Goal: Task Accomplishment & Management: Use online tool/utility

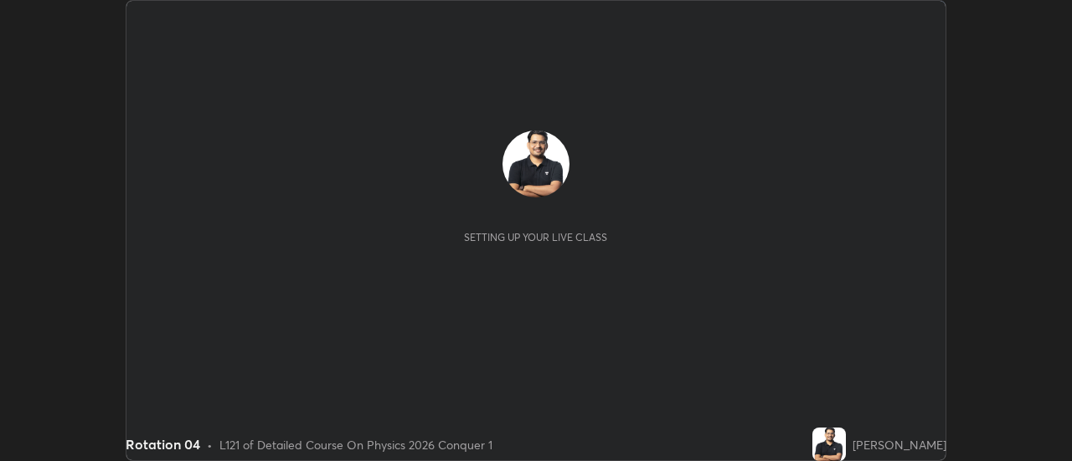
scroll to position [461, 1072]
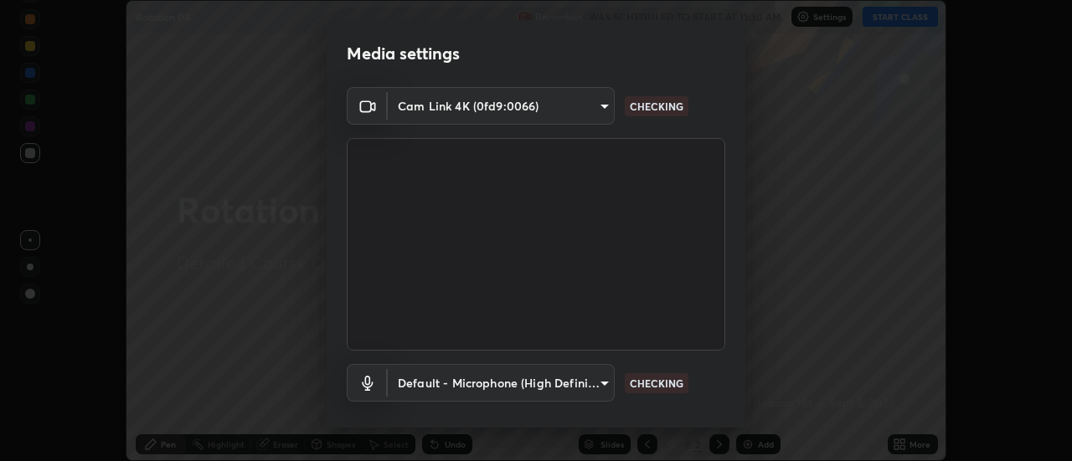
click at [429, 114] on body "Erase all Rotation 04 Recording WAS SCHEDULED TO START AT 11:30 AM Settings STA…" at bounding box center [536, 230] width 1072 height 461
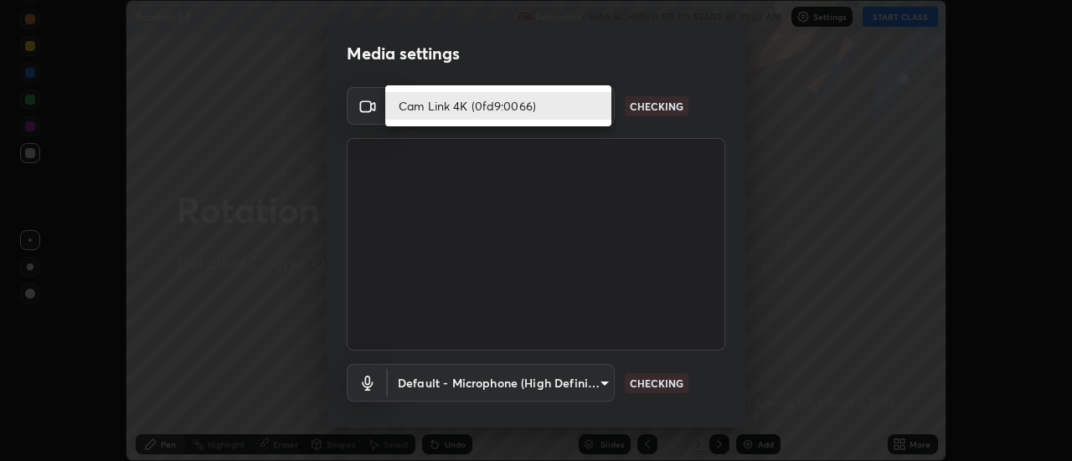
click at [432, 104] on li "Cam Link 4K (0fd9:0066)" at bounding box center [498, 106] width 226 height 28
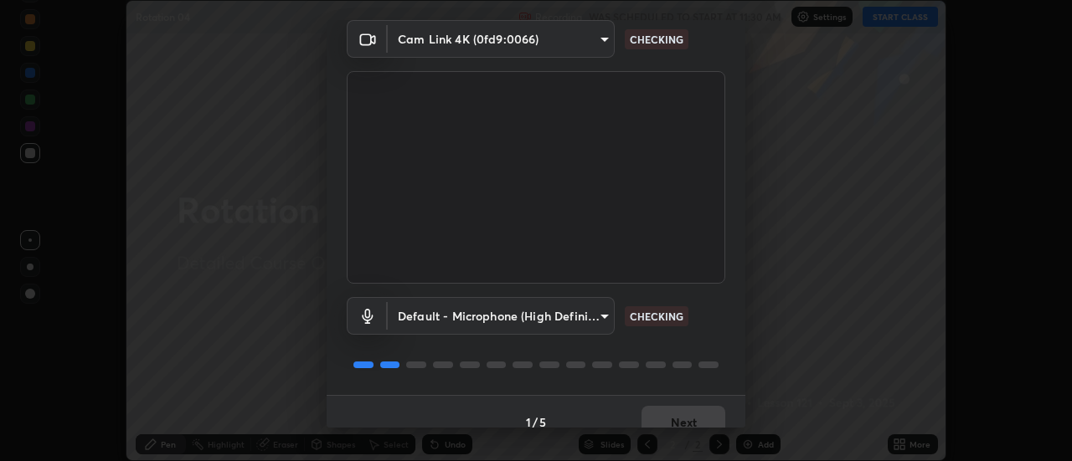
scroll to position [88, 0]
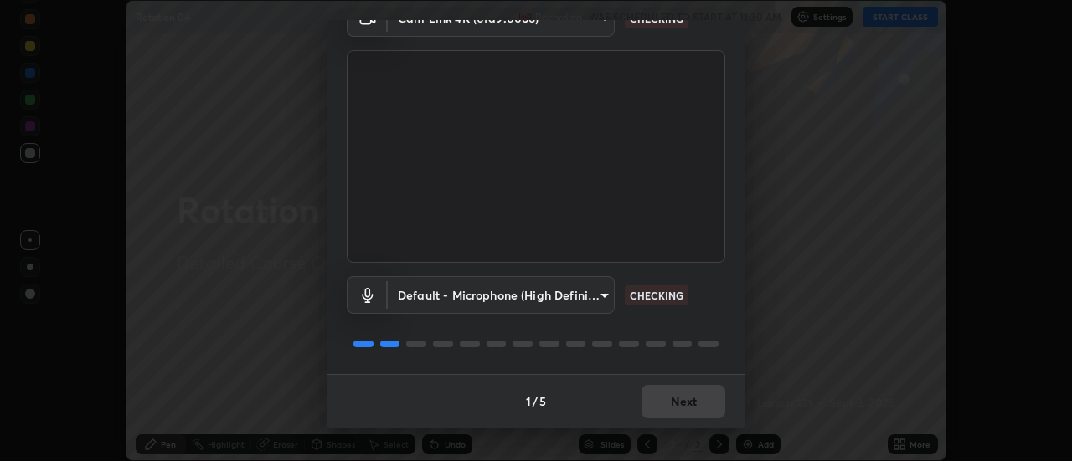
click at [456, 291] on body "Erase all Rotation 04 Recording WAS SCHEDULED TO START AT 11:30 AM Settings STA…" at bounding box center [536, 230] width 1072 height 461
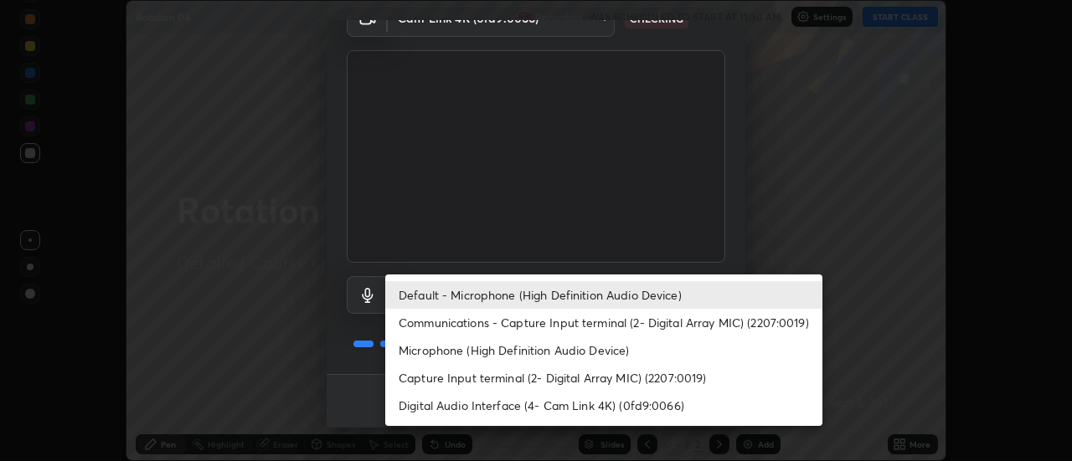
click at [431, 294] on li "Default - Microphone (High Definition Audio Device)" at bounding box center [603, 295] width 437 height 28
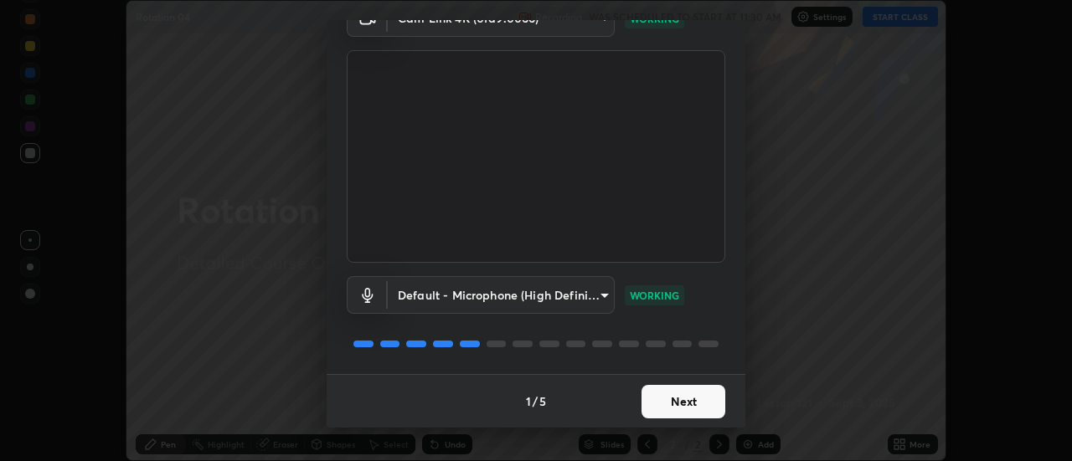
click at [660, 400] on button "Next" at bounding box center [683, 401] width 84 height 33
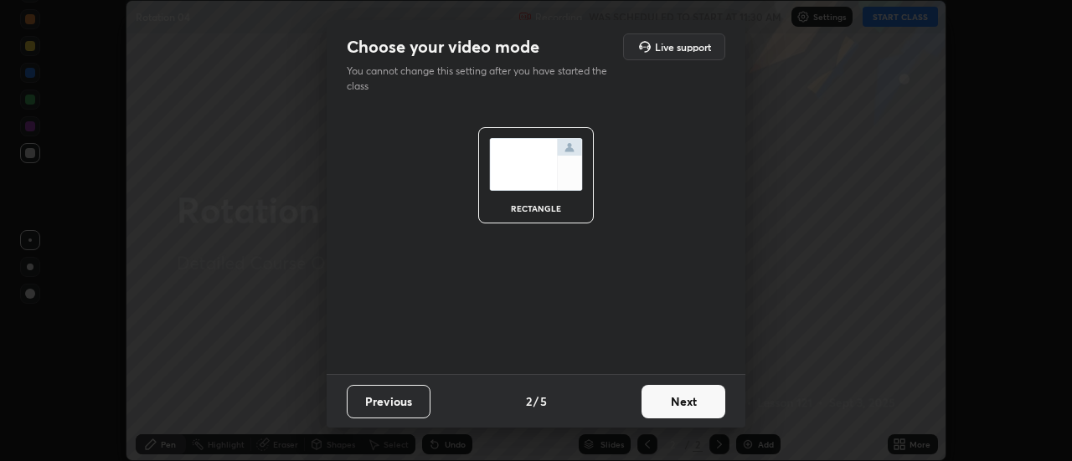
click at [684, 407] on button "Next" at bounding box center [683, 401] width 84 height 33
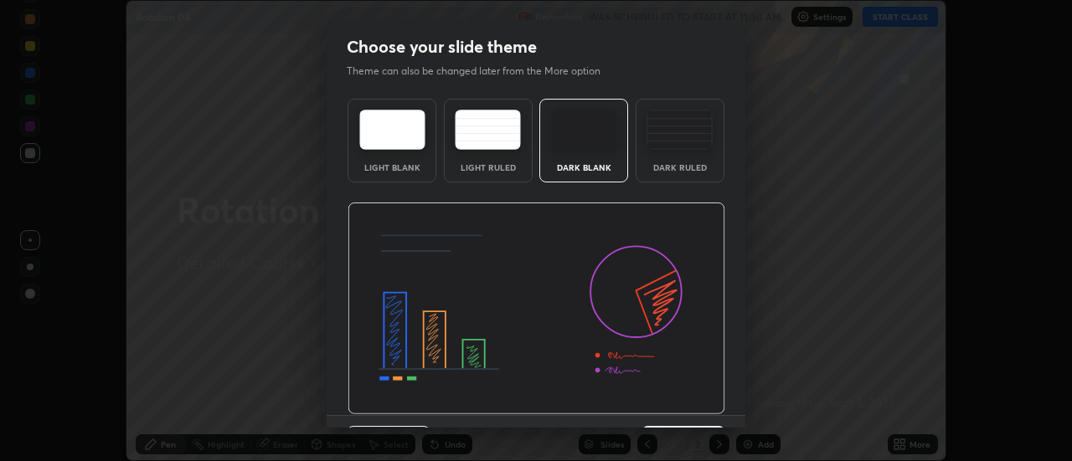
scroll to position [41, 0]
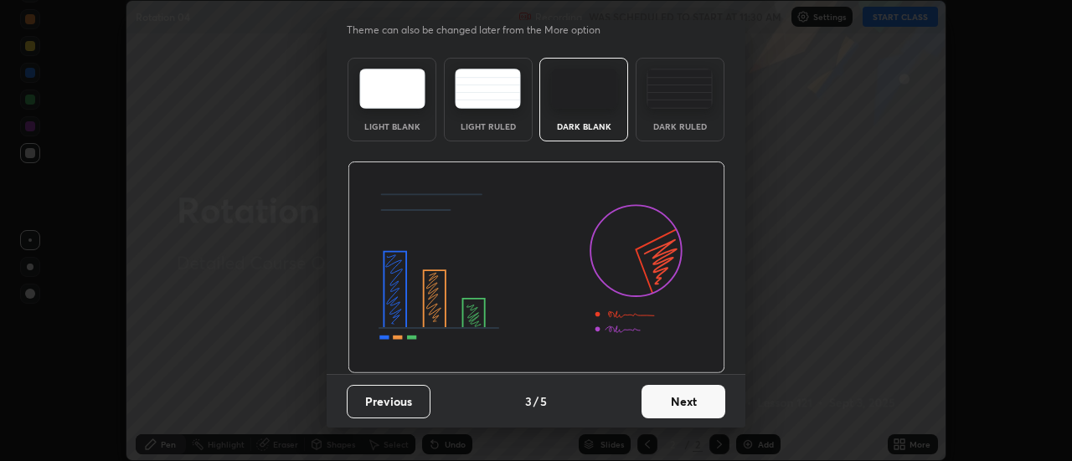
click at [665, 411] on button "Next" at bounding box center [683, 401] width 84 height 33
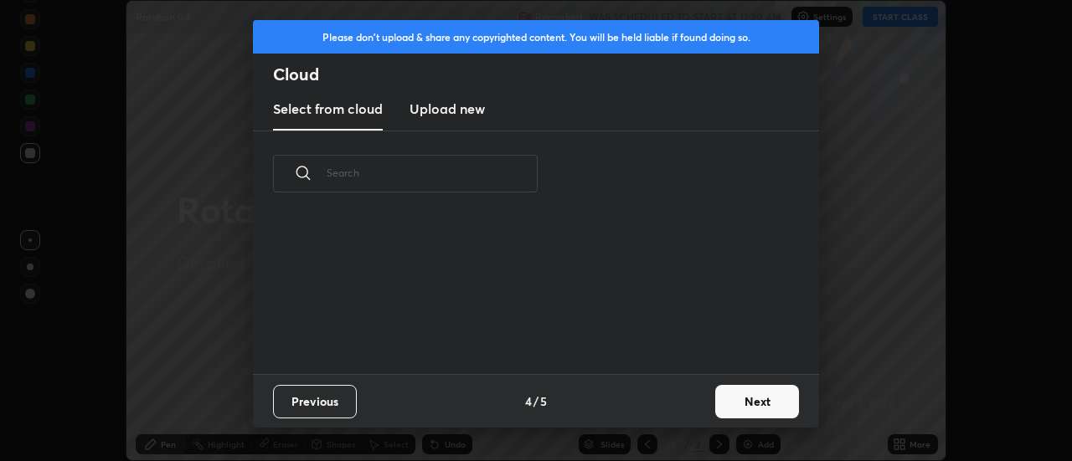
scroll to position [0, 0]
click at [739, 402] on button "Next" at bounding box center [757, 401] width 84 height 33
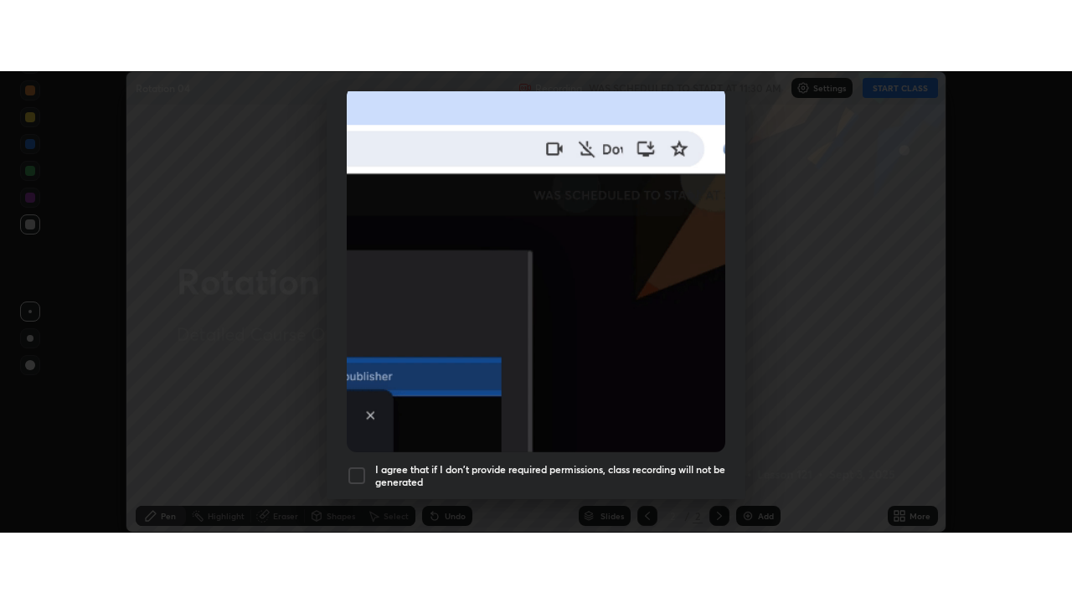
scroll to position [430, 0]
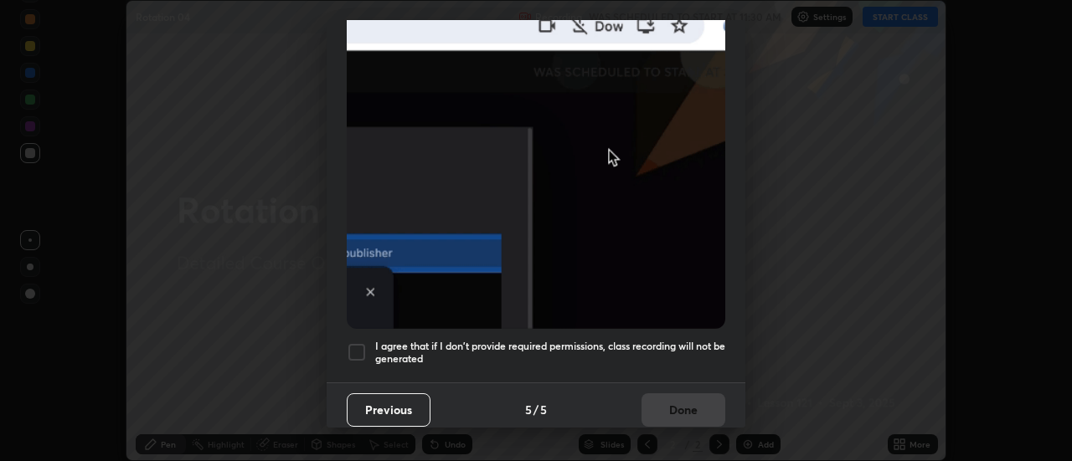
click at [352, 346] on div at bounding box center [357, 352] width 20 height 20
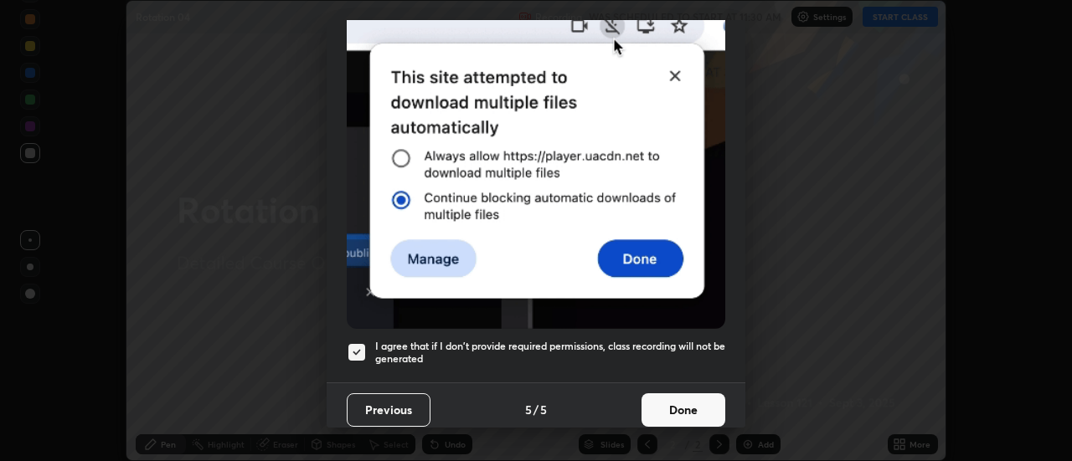
click at [701, 394] on button "Done" at bounding box center [683, 410] width 84 height 33
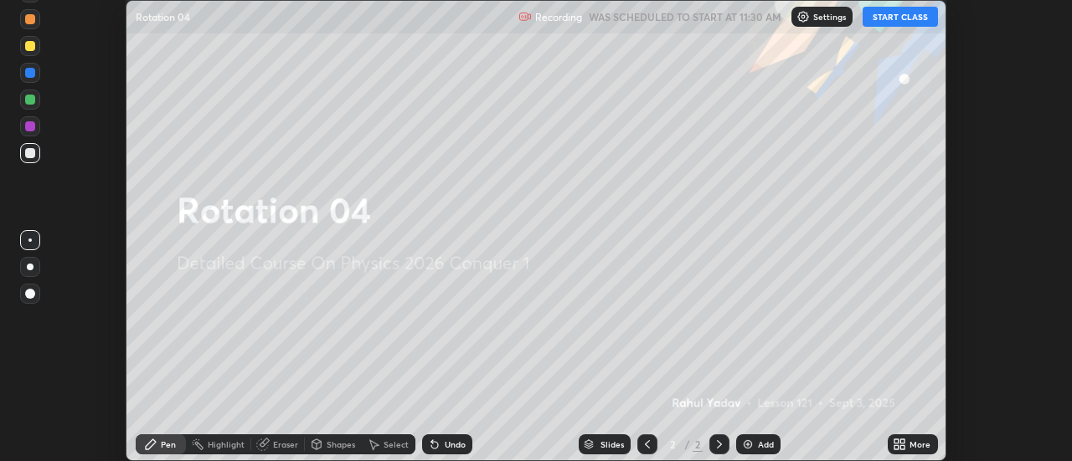
click at [909, 445] on div "More" at bounding box center [913, 445] width 50 height 20
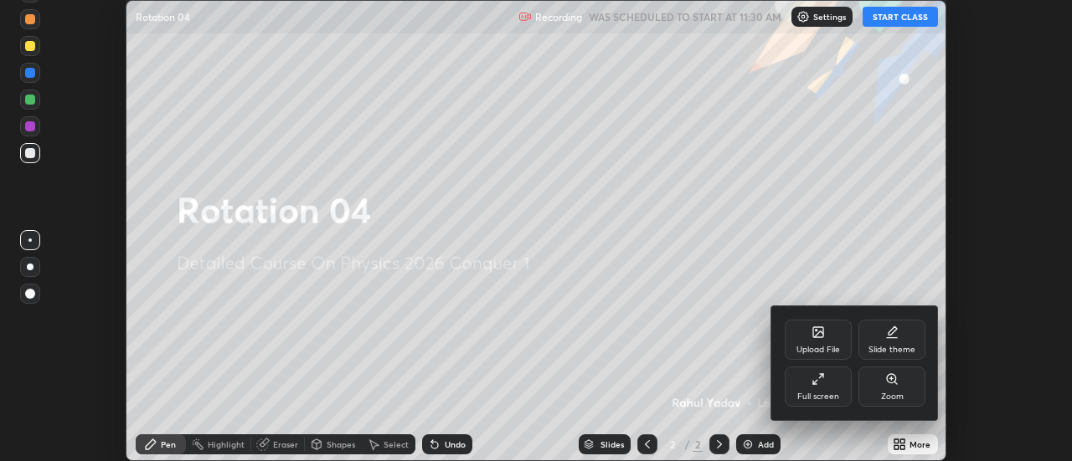
click at [826, 382] on div "Full screen" at bounding box center [818, 387] width 67 height 40
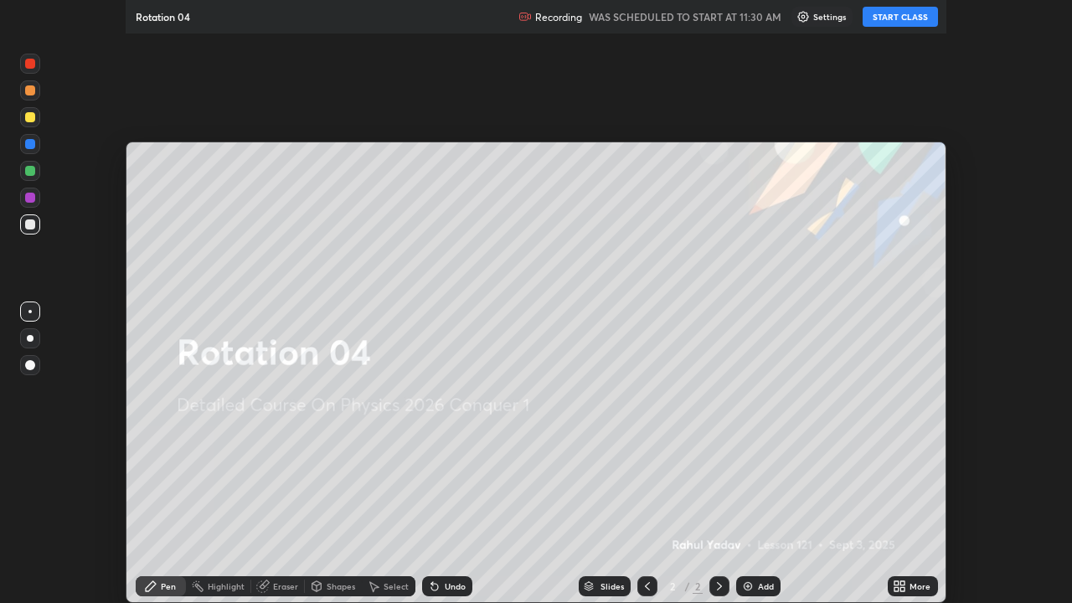
scroll to position [603, 1072]
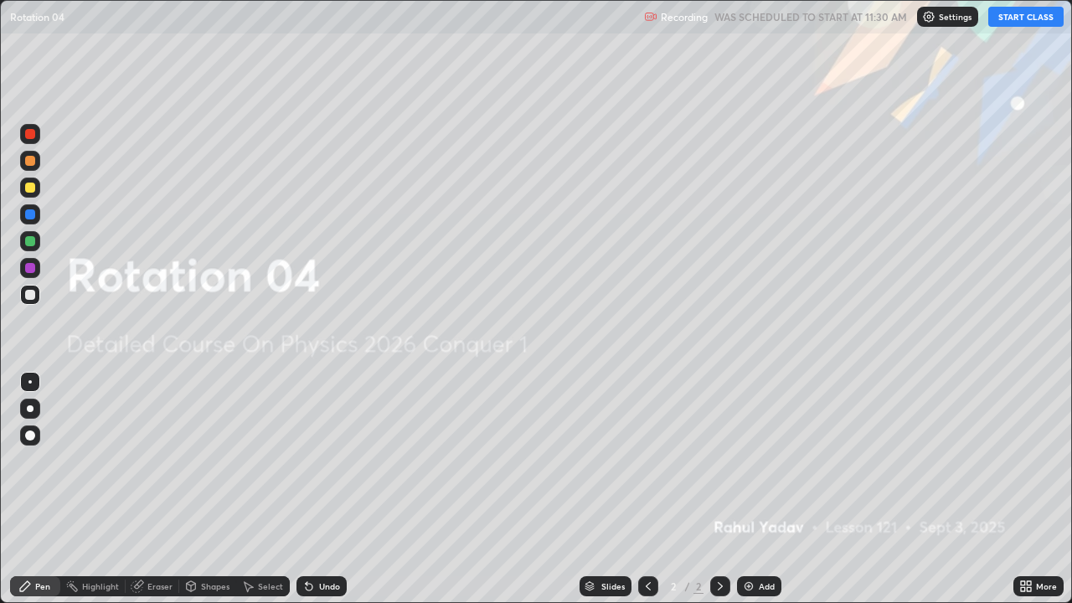
click at [997, 25] on button "START CLASS" at bounding box center [1025, 17] width 75 height 20
click at [32, 400] on div at bounding box center [30, 409] width 20 height 20
click at [718, 461] on icon at bounding box center [719, 585] width 13 height 13
click at [755, 461] on div "Add" at bounding box center [759, 586] width 44 height 20
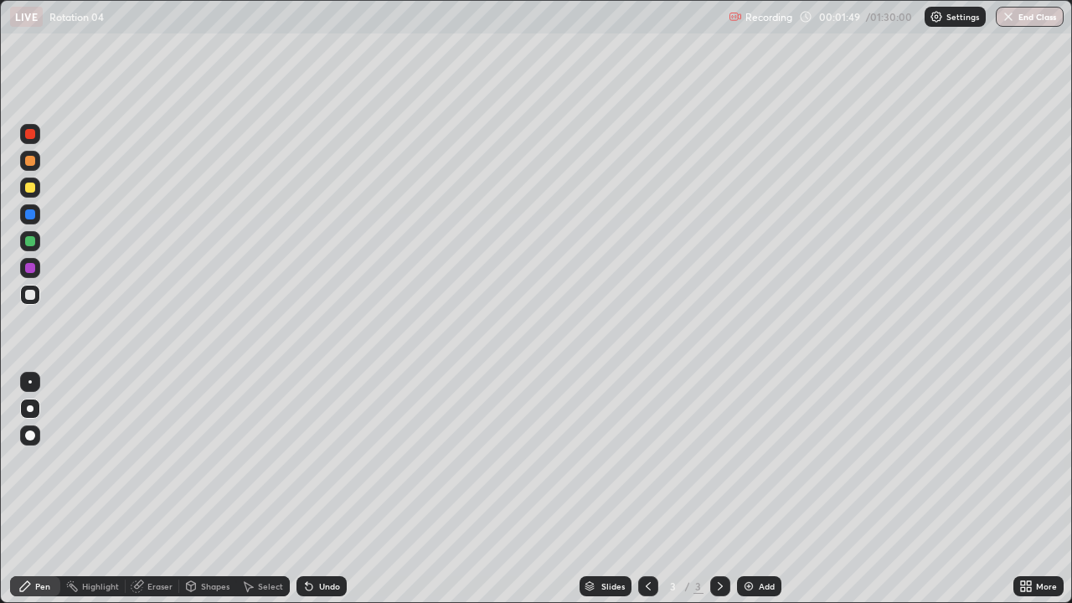
click at [33, 197] on div at bounding box center [30, 188] width 20 height 20
click at [33, 299] on div at bounding box center [30, 295] width 20 height 20
click at [266, 461] on div "Select" at bounding box center [270, 586] width 25 height 8
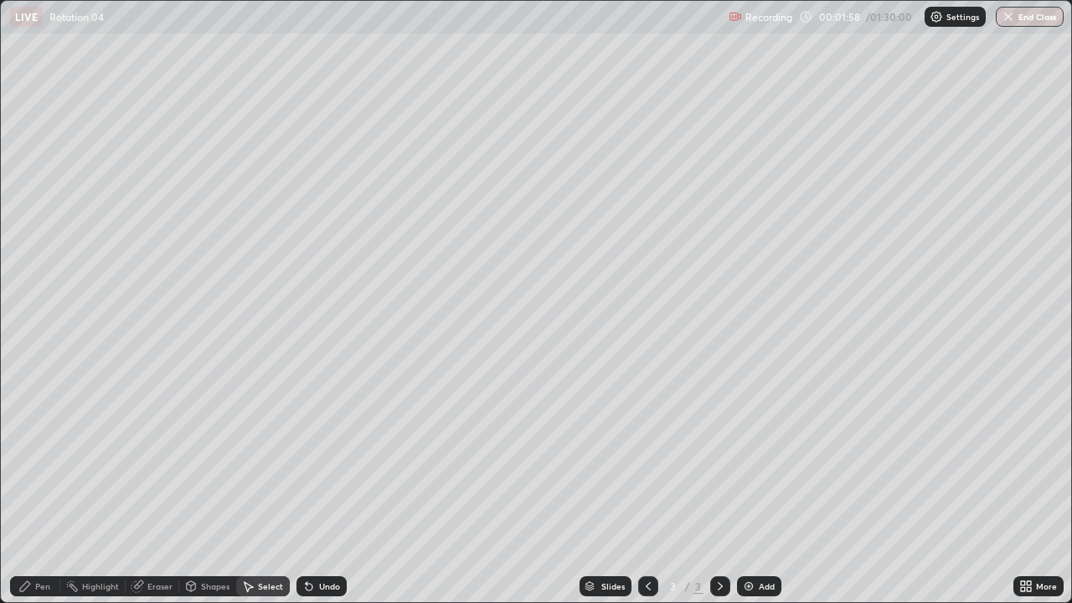
click at [219, 461] on div "Shapes" at bounding box center [215, 586] width 28 height 8
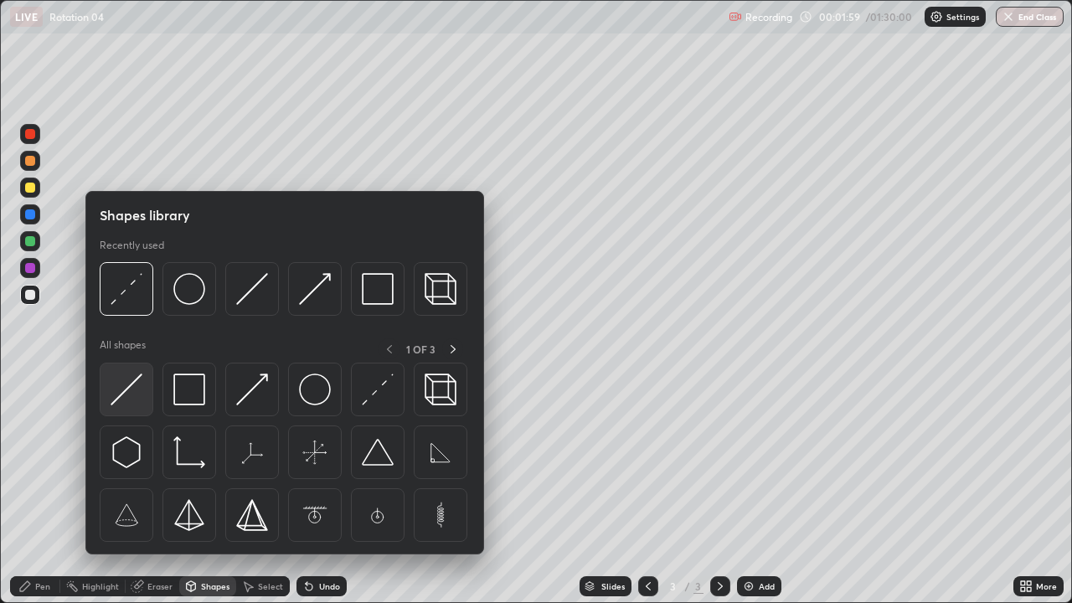
click at [135, 385] on img at bounding box center [127, 389] width 32 height 32
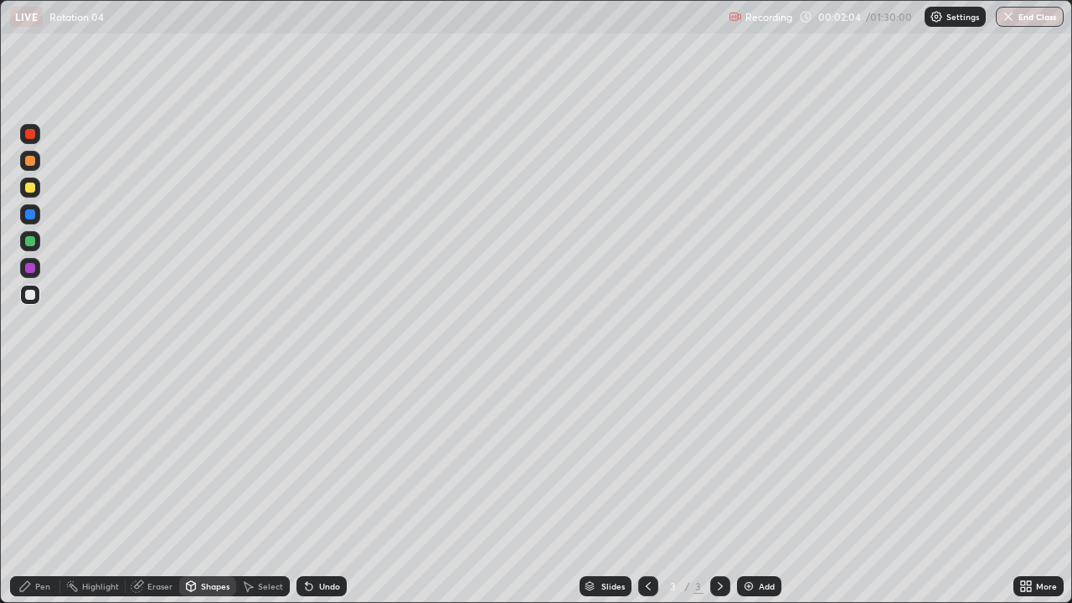
click at [32, 192] on div at bounding box center [30, 188] width 10 height 10
click at [33, 296] on div at bounding box center [30, 295] width 10 height 10
click at [312, 461] on icon at bounding box center [308, 585] width 13 height 13
click at [47, 461] on div "Pen" at bounding box center [42, 586] width 15 height 8
click at [260, 461] on div "Select" at bounding box center [270, 586] width 25 height 8
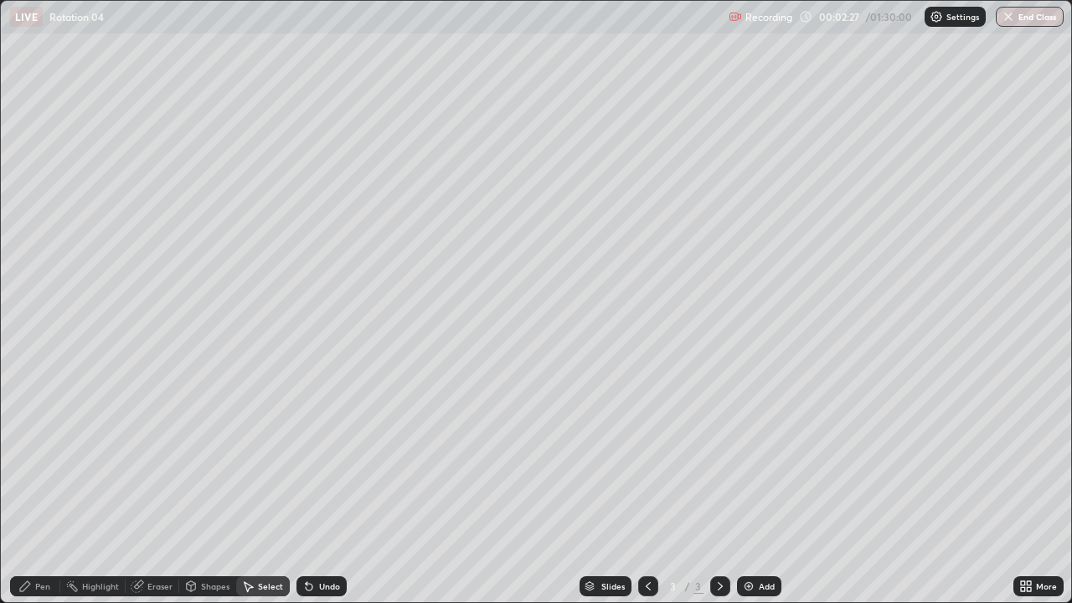
click at [216, 461] on div "Shapes" at bounding box center [215, 586] width 28 height 8
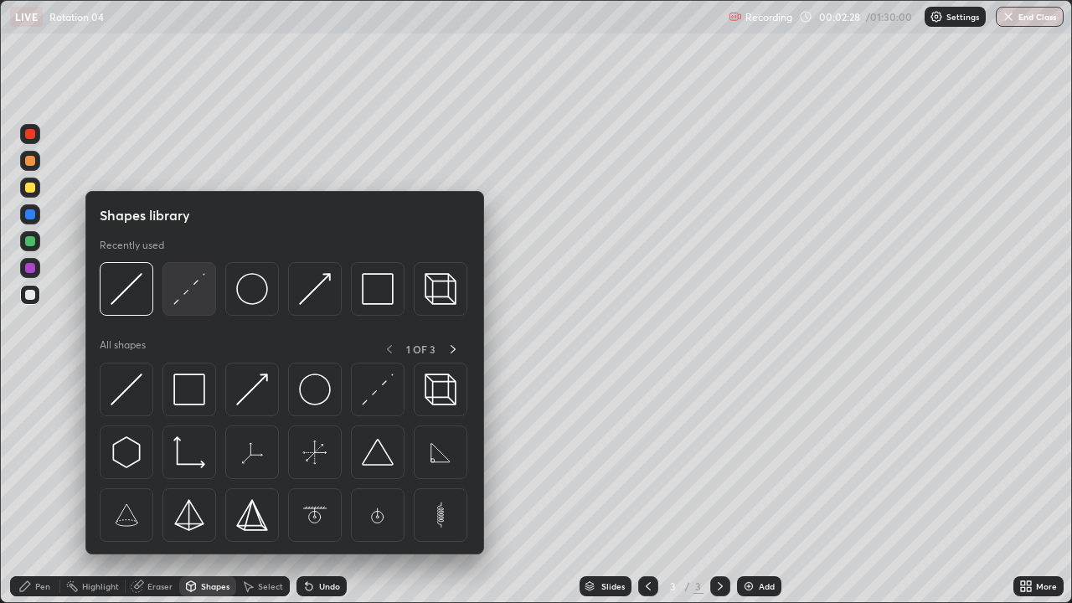
click at [189, 293] on img at bounding box center [189, 289] width 32 height 32
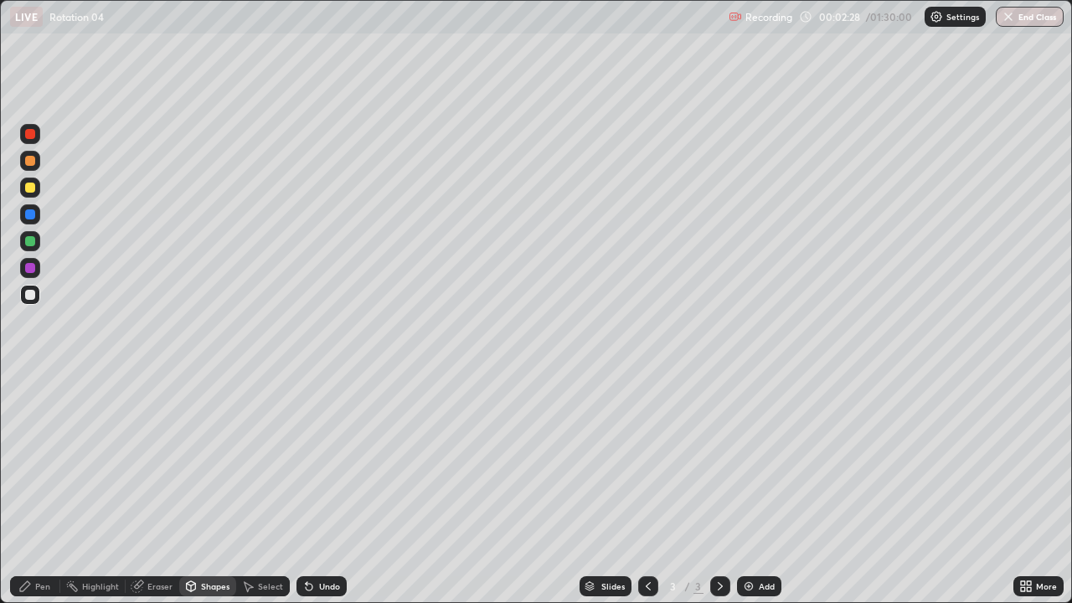
click at [29, 220] on div at bounding box center [30, 214] width 20 height 20
click at [40, 461] on div "Pen" at bounding box center [42, 586] width 15 height 8
click at [31, 295] on div at bounding box center [30, 295] width 10 height 10
click at [28, 193] on div at bounding box center [30, 188] width 20 height 20
click at [166, 461] on div "Eraser" at bounding box center [153, 586] width 54 height 20
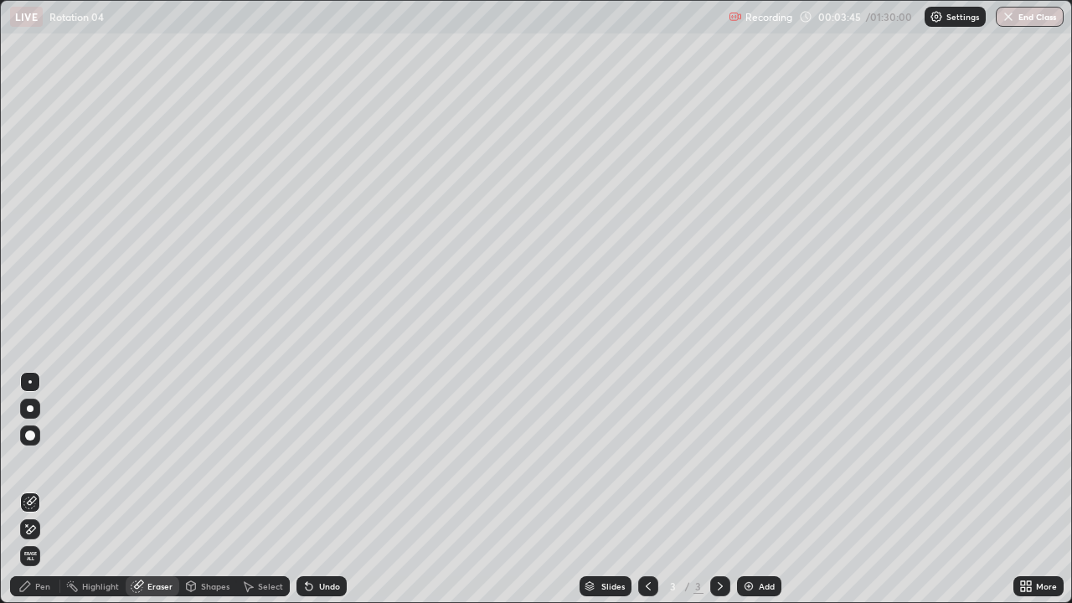
click at [204, 461] on div "Shapes" at bounding box center [215, 586] width 28 height 8
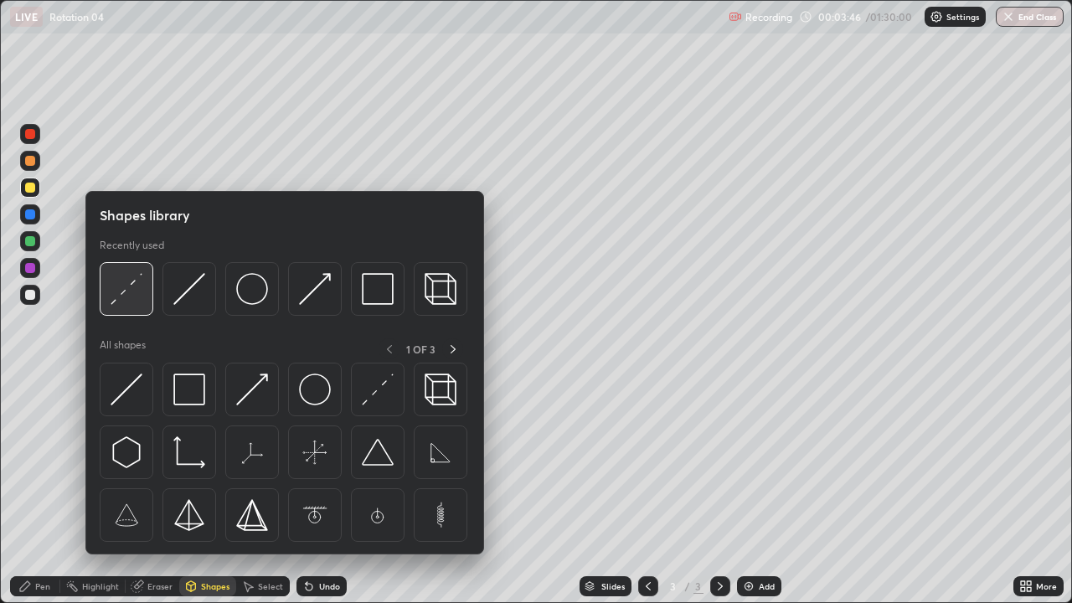
click at [119, 291] on img at bounding box center [127, 289] width 32 height 32
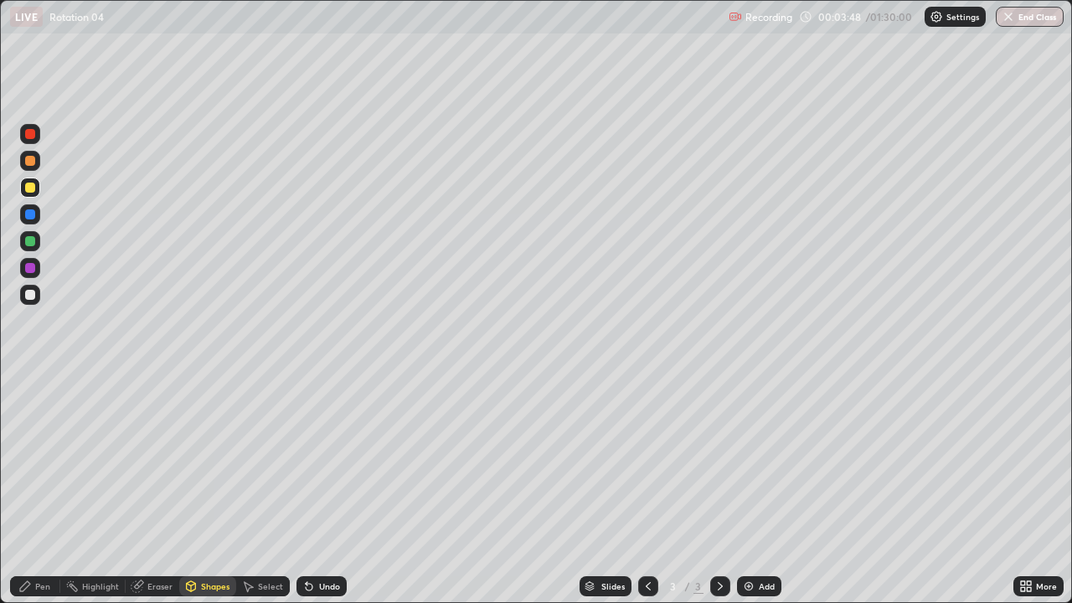
click at [39, 461] on div "Pen" at bounding box center [35, 586] width 50 height 20
click at [31, 295] on div at bounding box center [30, 295] width 10 height 10
click at [207, 461] on div "Shapes" at bounding box center [207, 586] width 57 height 20
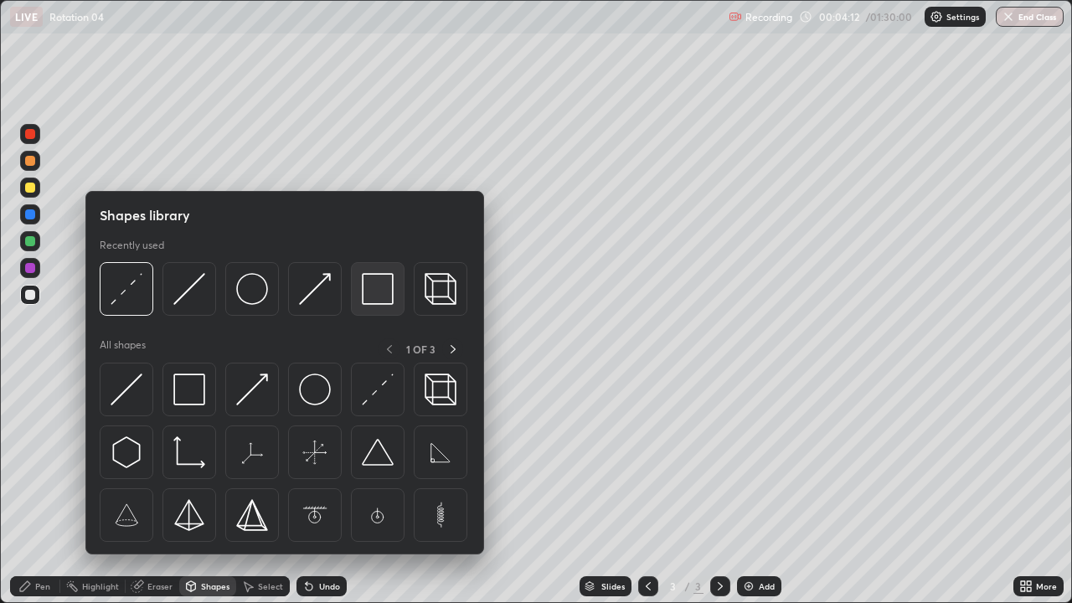
click at [379, 302] on img at bounding box center [378, 289] width 32 height 32
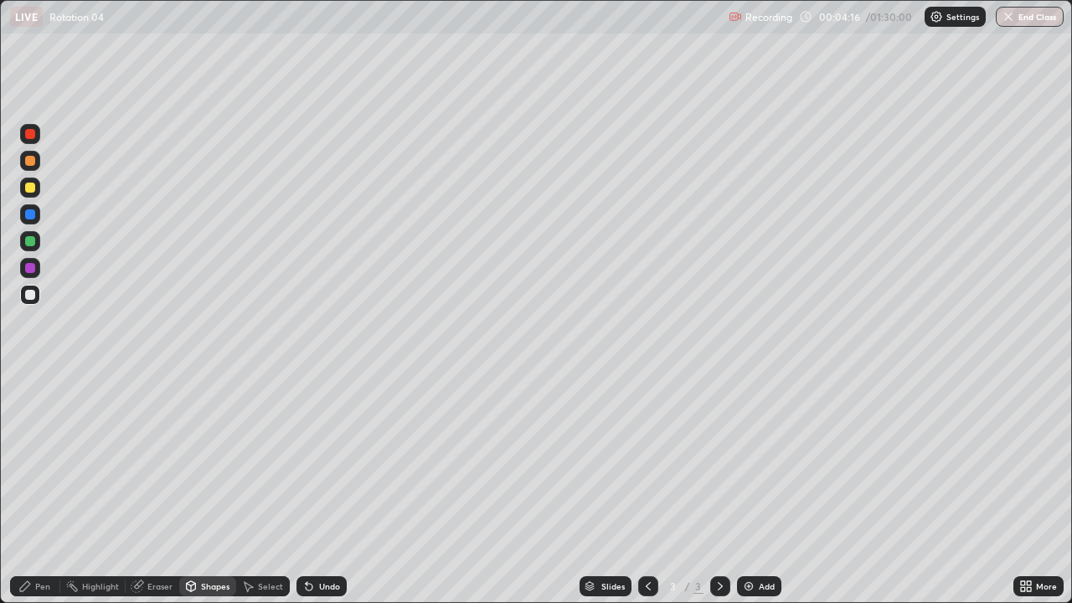
click at [215, 461] on div "Shapes" at bounding box center [215, 586] width 28 height 8
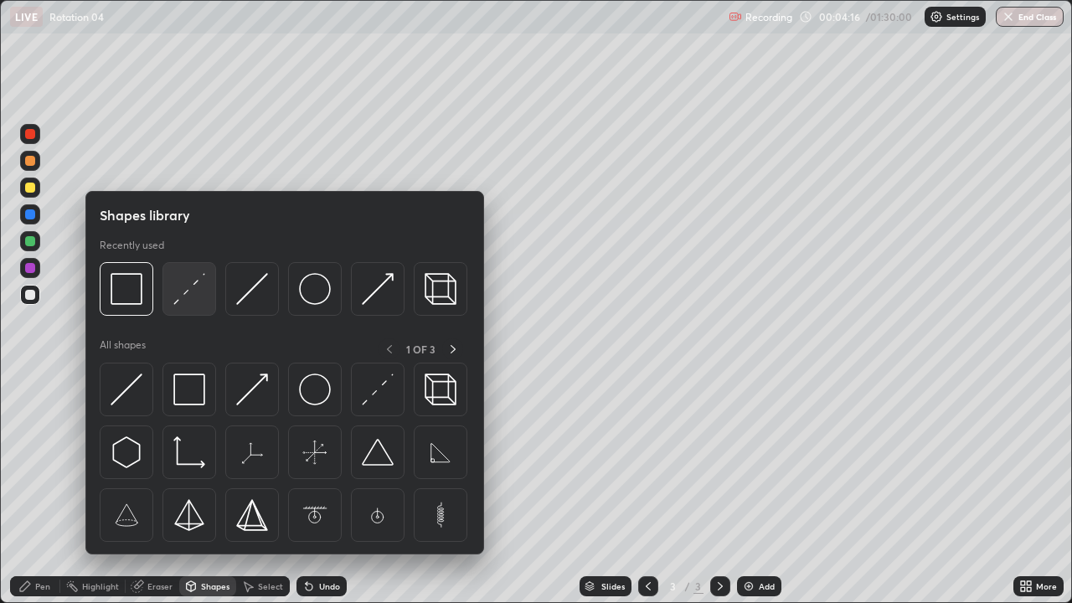
click at [191, 292] on img at bounding box center [189, 289] width 32 height 32
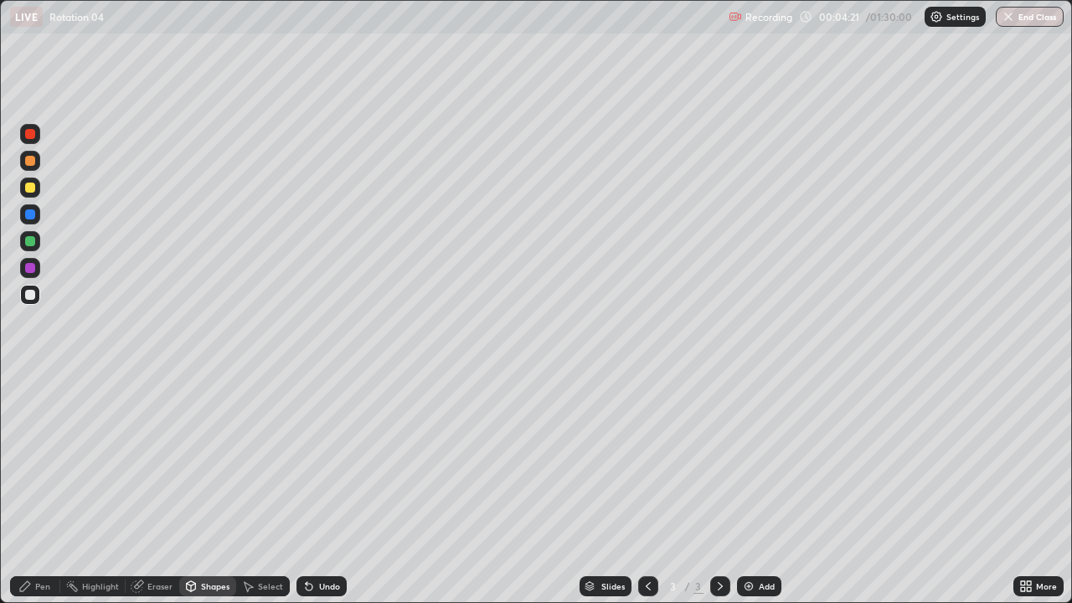
click at [201, 461] on div "Shapes" at bounding box center [215, 586] width 28 height 8
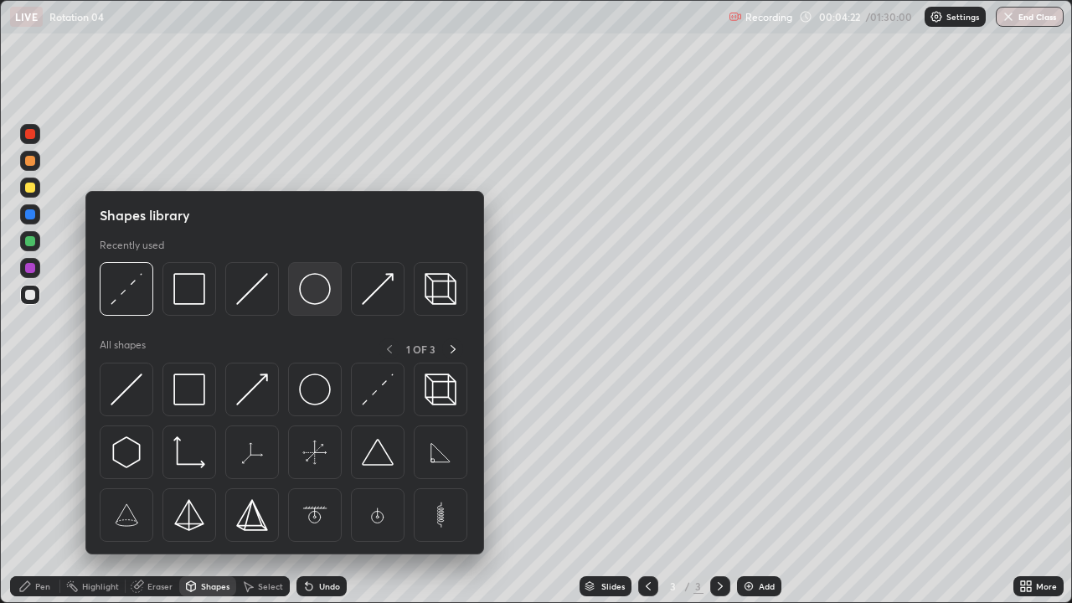
click at [313, 295] on img at bounding box center [315, 289] width 32 height 32
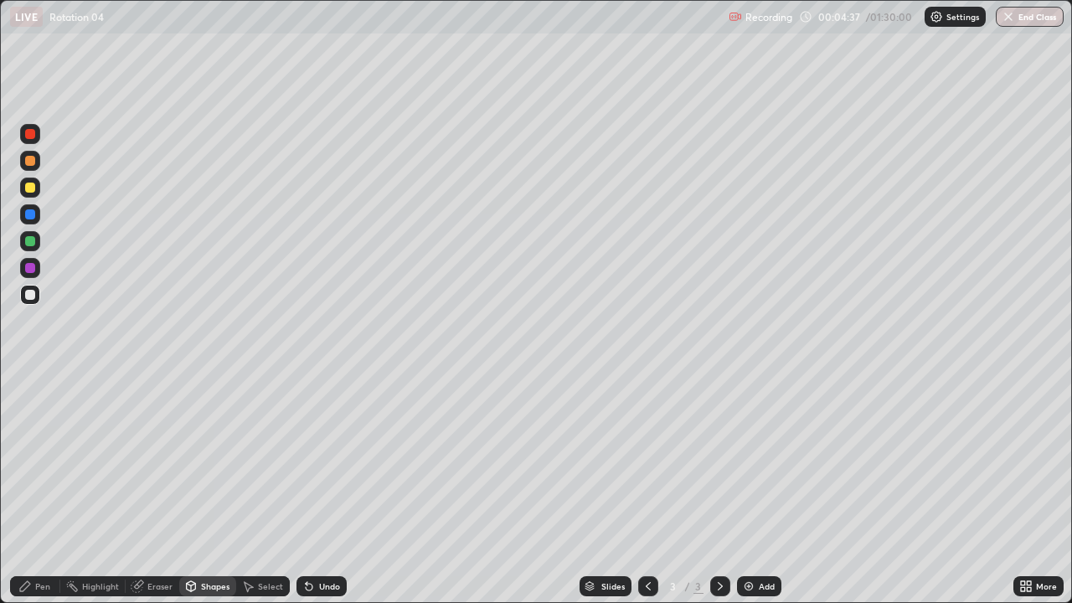
click at [44, 461] on div "Pen" at bounding box center [35, 586] width 50 height 20
click at [28, 196] on div at bounding box center [30, 188] width 20 height 20
click at [277, 461] on div "Select" at bounding box center [263, 586] width 54 height 20
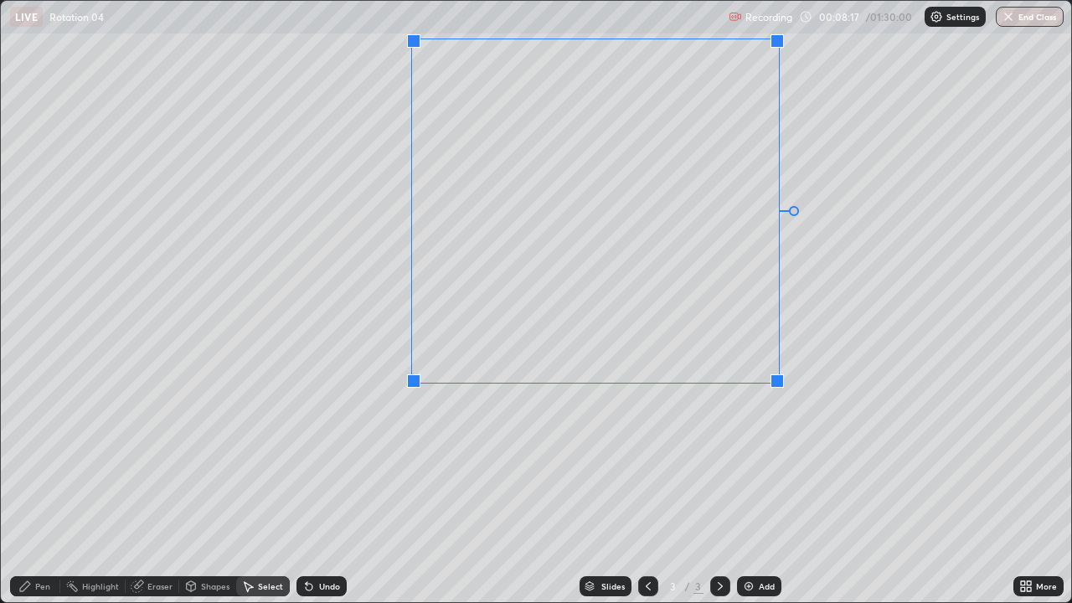
click at [744, 430] on div "0 ° Undo Copy Duplicate Duplicate to new slide Delete" at bounding box center [536, 301] width 1070 height 601
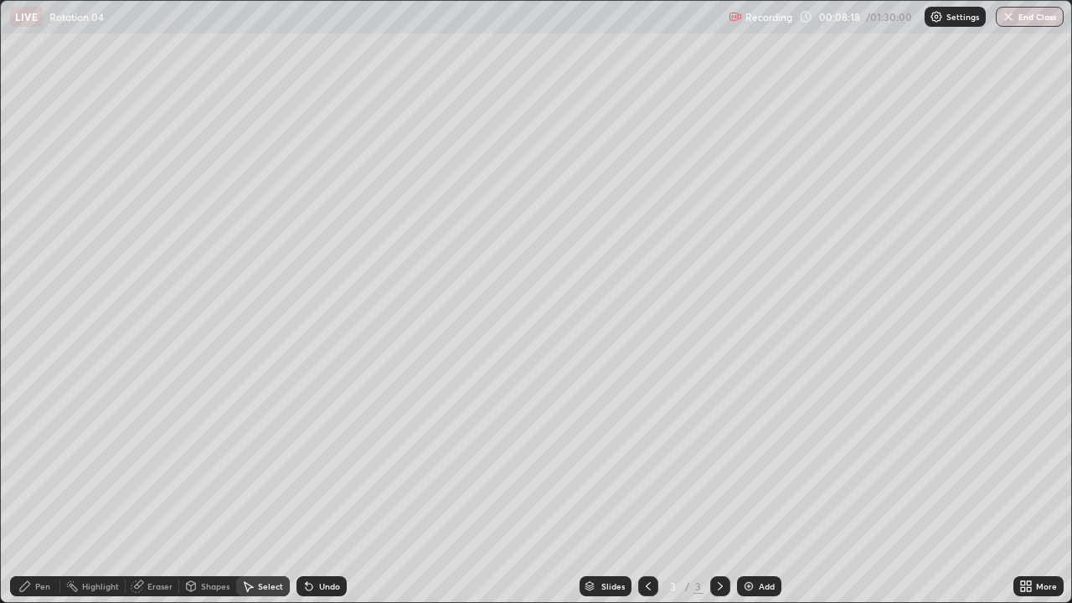
click at [209, 461] on div "Shapes" at bounding box center [207, 586] width 57 height 20
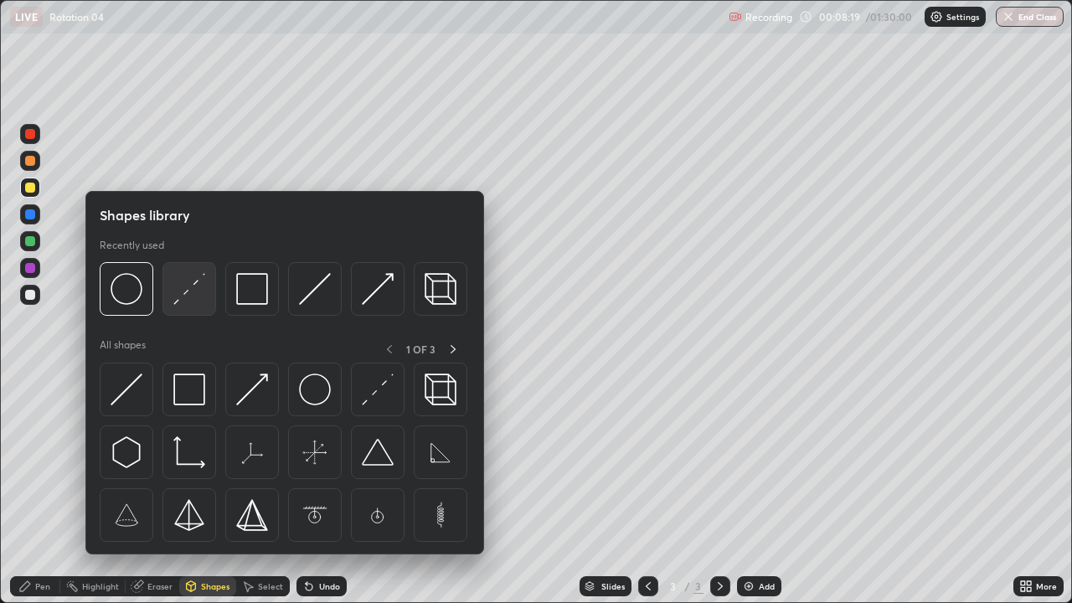
click at [189, 296] on img at bounding box center [189, 289] width 32 height 32
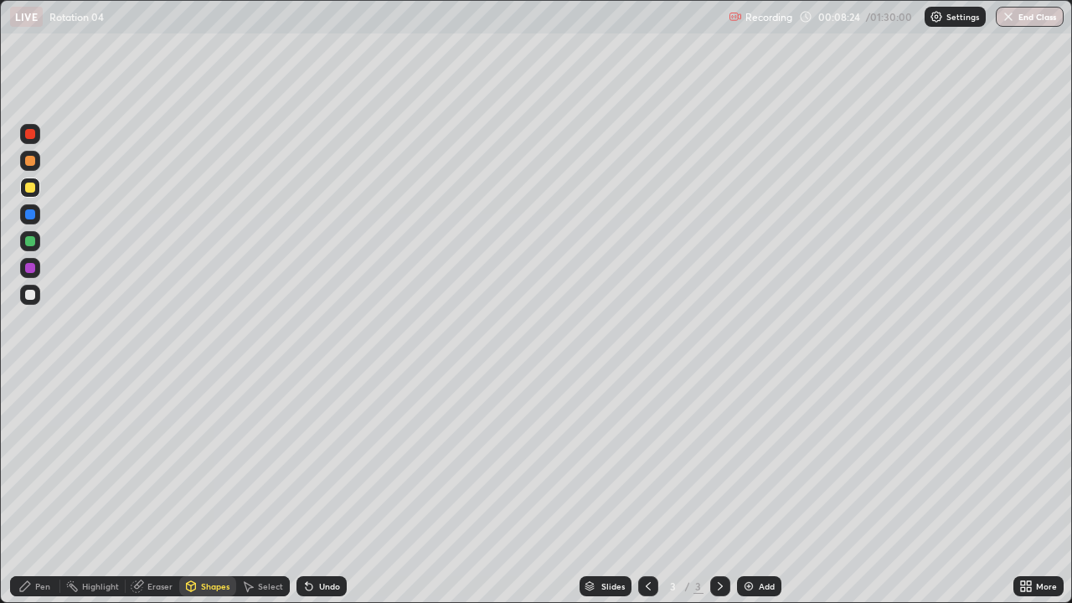
click at [54, 461] on div "Pen" at bounding box center [35, 586] width 50 height 20
click at [218, 461] on div "Shapes" at bounding box center [215, 586] width 28 height 8
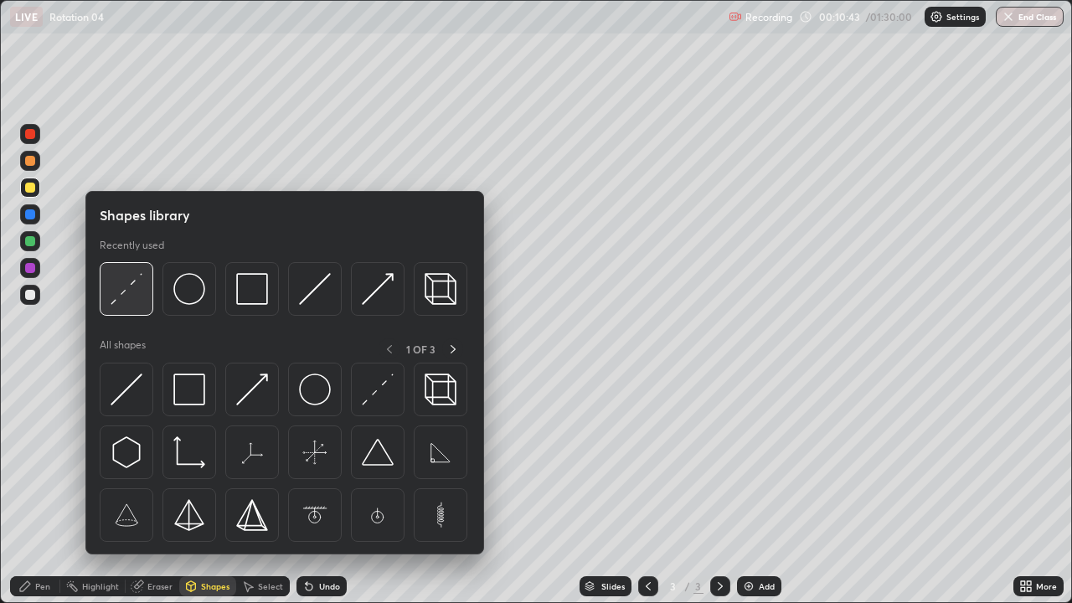
click at [127, 284] on img at bounding box center [127, 289] width 32 height 32
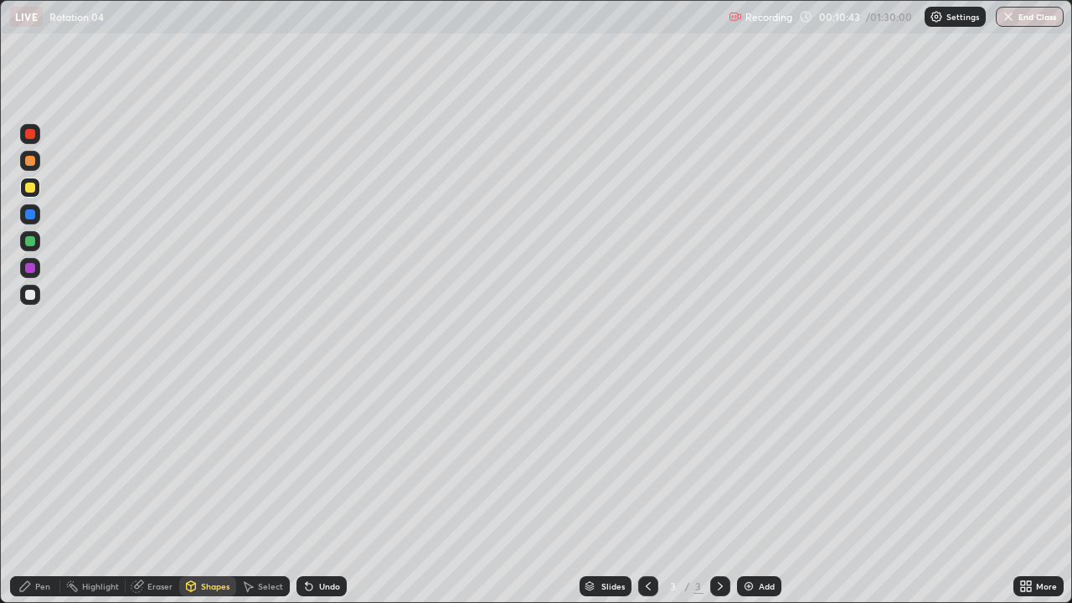
click at [31, 214] on div at bounding box center [30, 214] width 10 height 10
click at [43, 461] on div "Pen" at bounding box center [42, 586] width 15 height 8
click at [31, 296] on div at bounding box center [30, 295] width 10 height 10
click at [34, 194] on div at bounding box center [30, 188] width 20 height 20
click at [718, 461] on icon at bounding box center [719, 585] width 13 height 13
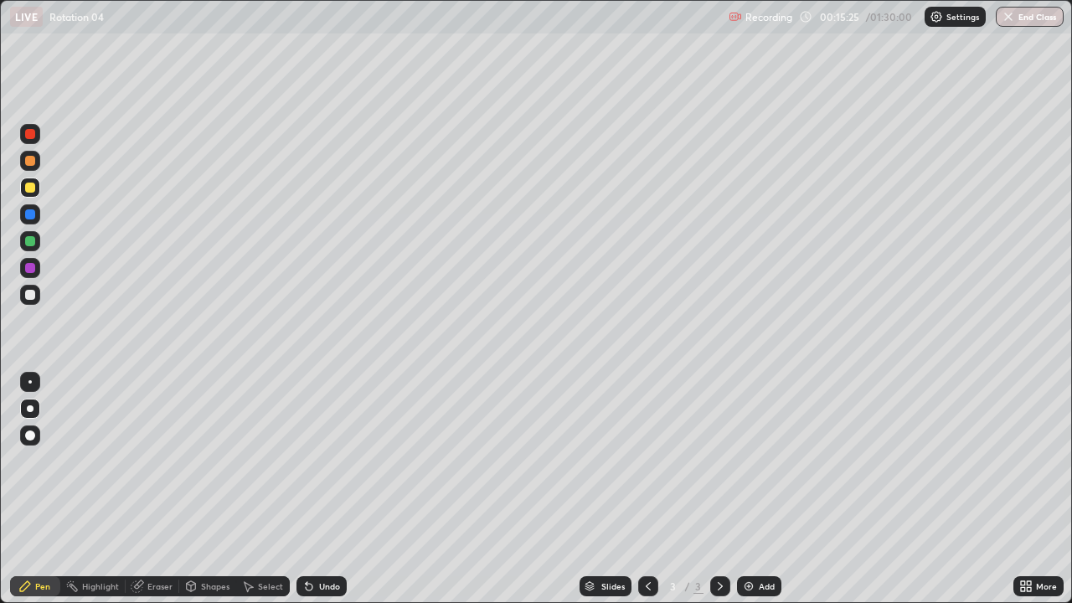
click at [720, 461] on icon at bounding box center [719, 585] width 13 height 13
click at [718, 461] on icon at bounding box center [719, 585] width 13 height 13
click at [752, 461] on img at bounding box center [748, 585] width 13 height 13
click at [649, 461] on icon at bounding box center [647, 585] width 13 height 13
click at [37, 295] on div at bounding box center [30, 295] width 20 height 20
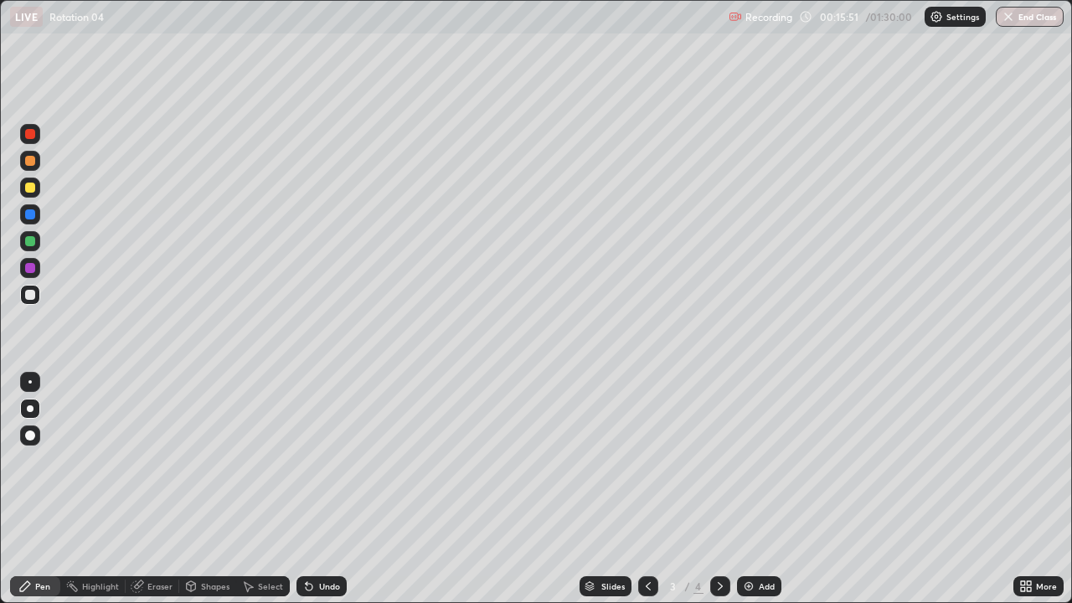
click at [163, 461] on div "Eraser" at bounding box center [159, 586] width 25 height 8
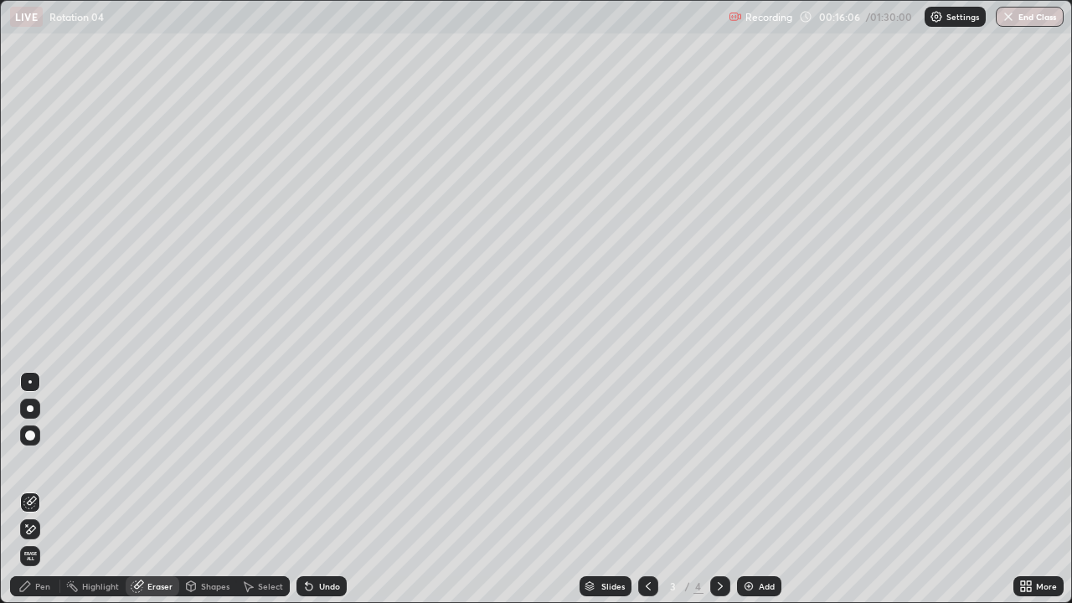
click at [43, 461] on div "Pen" at bounding box center [42, 586] width 15 height 8
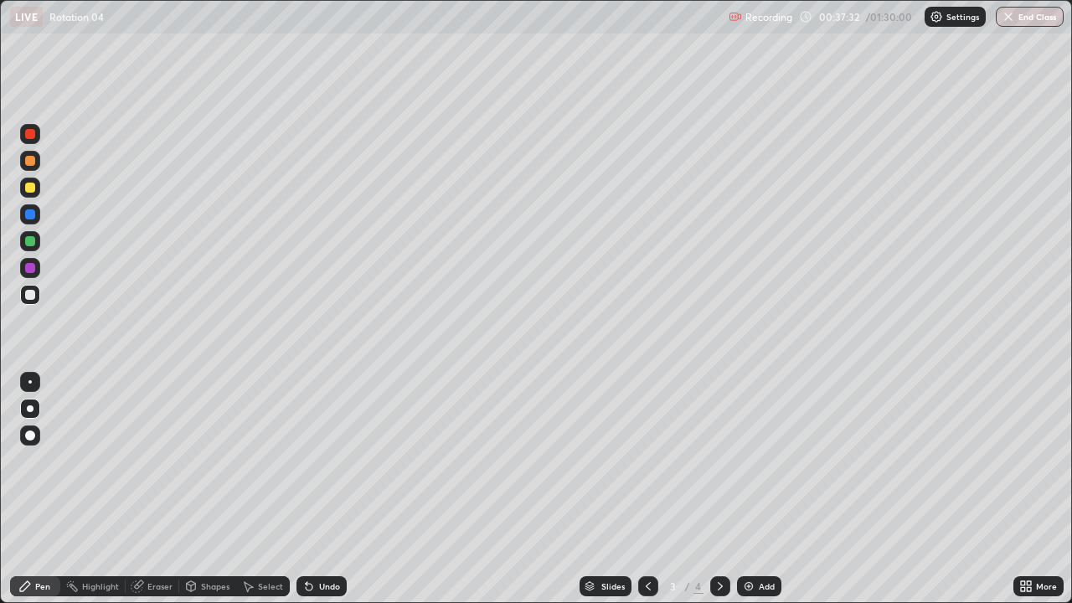
click at [721, 461] on icon at bounding box center [719, 585] width 13 height 13
click at [28, 407] on div at bounding box center [30, 408] width 7 height 7
click at [30, 382] on div at bounding box center [29, 381] width 3 height 3
click at [30, 409] on div at bounding box center [30, 408] width 7 height 7
click at [28, 415] on div at bounding box center [30, 409] width 20 height 20
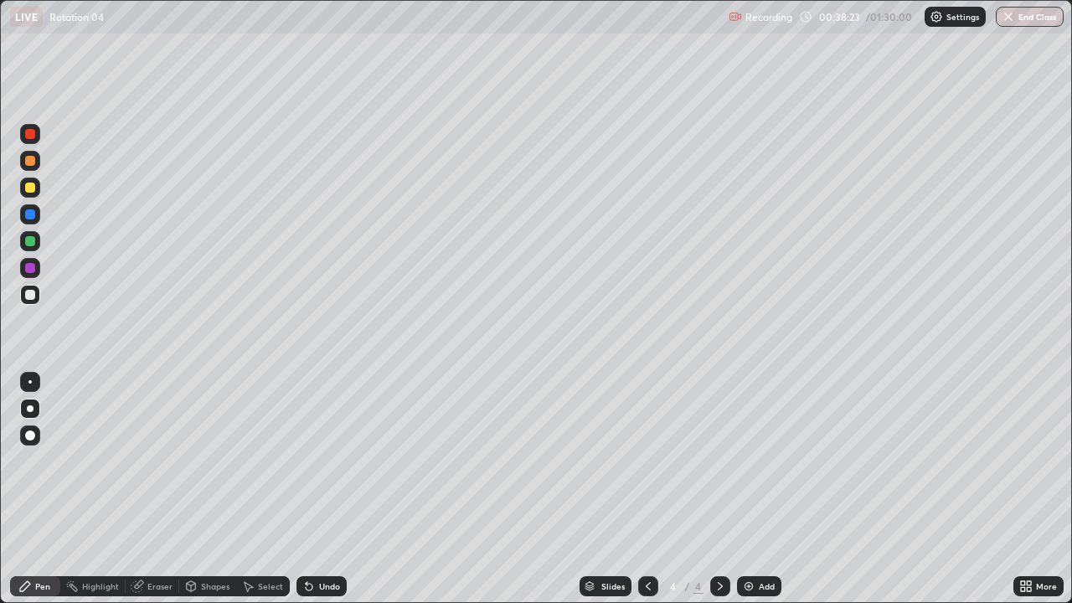
click at [30, 382] on div at bounding box center [29, 381] width 3 height 3
click at [31, 408] on div at bounding box center [30, 408] width 7 height 7
click at [29, 296] on div at bounding box center [30, 295] width 10 height 10
click at [30, 188] on div at bounding box center [30, 188] width 10 height 10
click at [26, 298] on div at bounding box center [30, 295] width 10 height 10
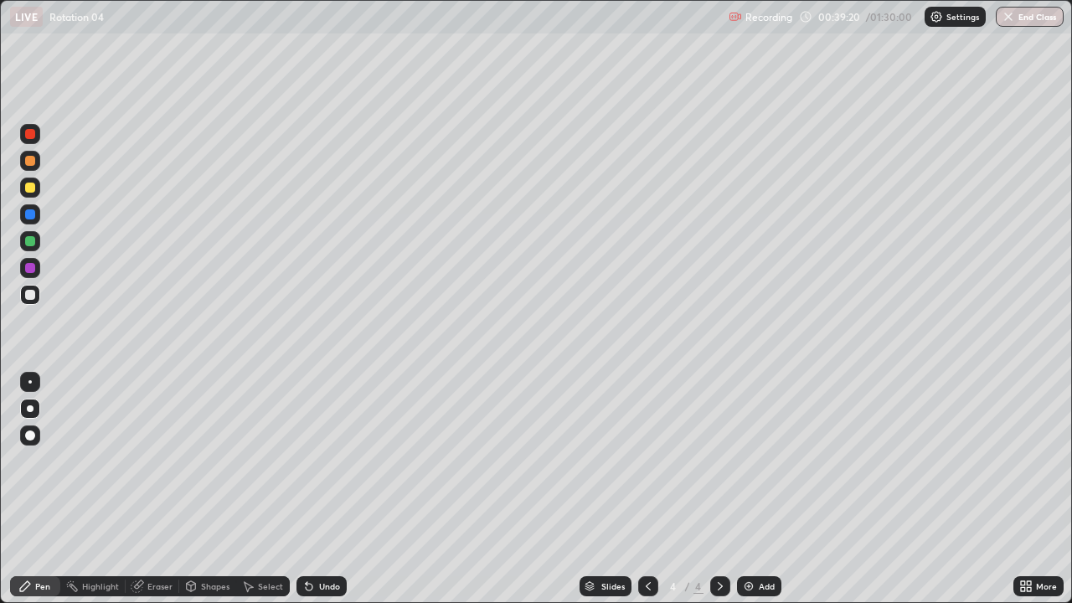
click at [308, 461] on icon at bounding box center [309, 587] width 7 height 7
click at [29, 188] on div at bounding box center [30, 188] width 10 height 10
click at [34, 295] on div at bounding box center [30, 295] width 10 height 10
click at [306, 461] on icon at bounding box center [309, 587] width 7 height 7
click at [223, 461] on div "Shapes" at bounding box center [215, 586] width 28 height 8
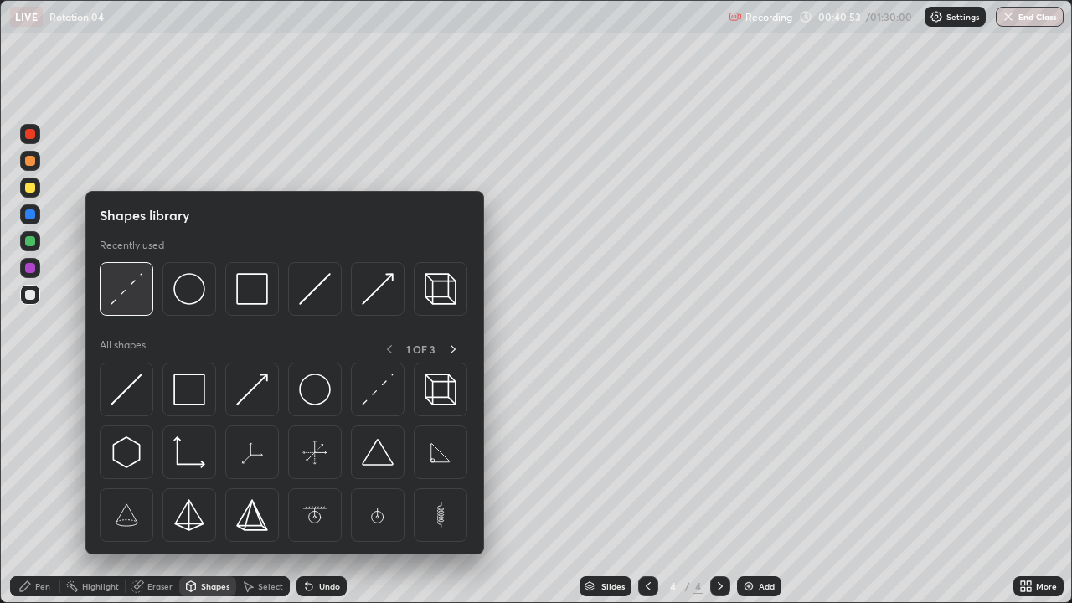
click at [127, 297] on img at bounding box center [127, 289] width 32 height 32
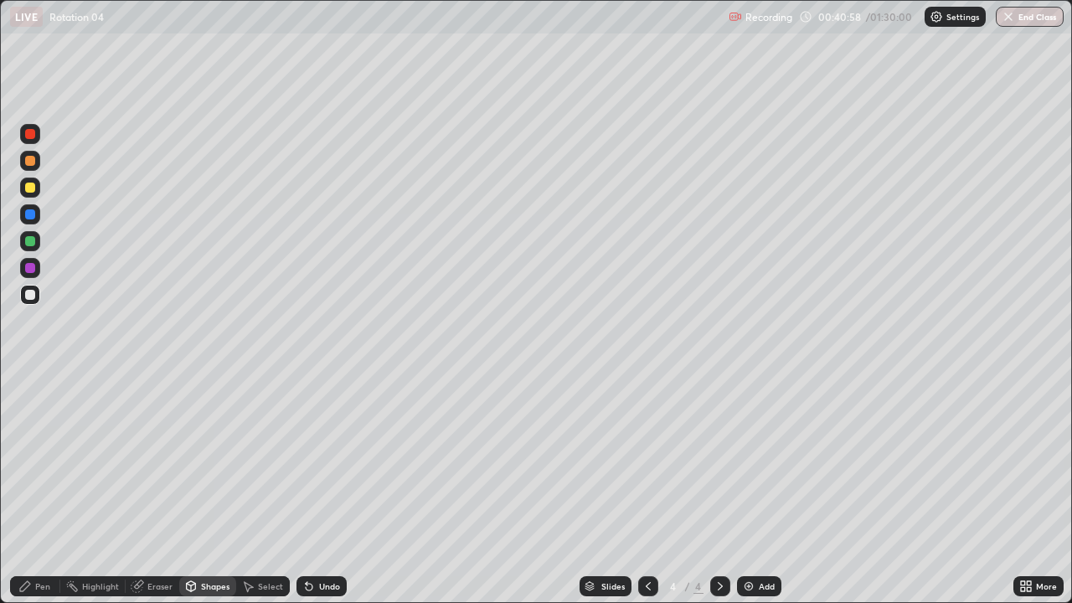
click at [52, 461] on div "Pen" at bounding box center [35, 586] width 50 height 20
click at [23, 300] on div at bounding box center [30, 295] width 20 height 20
click at [307, 461] on icon at bounding box center [309, 587] width 7 height 7
click at [27, 185] on div at bounding box center [30, 188] width 10 height 10
click at [22, 294] on div at bounding box center [30, 295] width 20 height 20
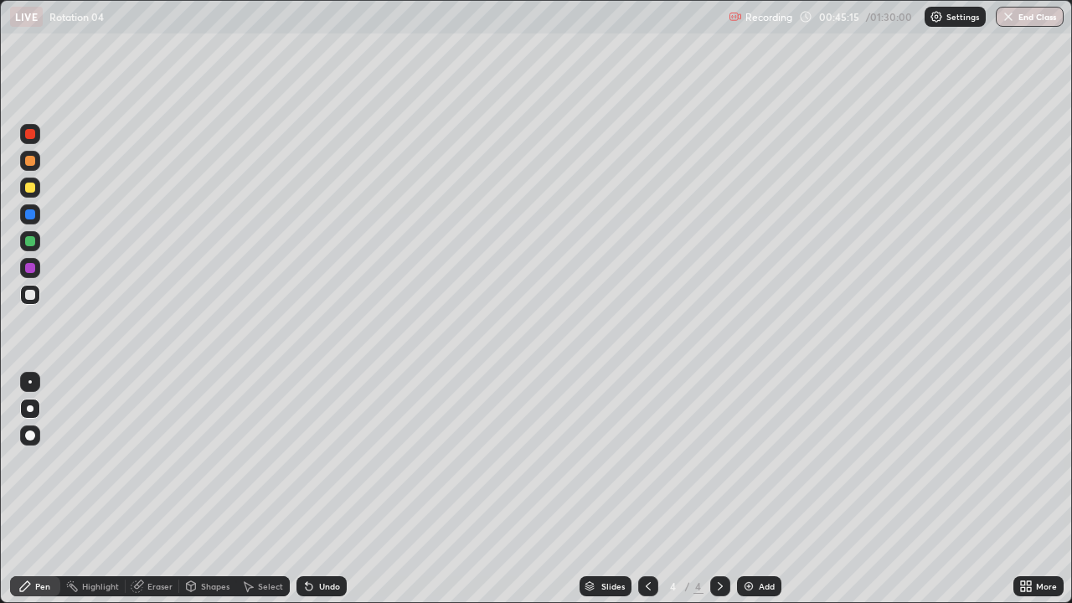
click at [28, 188] on div at bounding box center [30, 188] width 10 height 10
click at [33, 214] on div at bounding box center [30, 214] width 10 height 10
click at [29, 292] on div at bounding box center [30, 295] width 10 height 10
click at [29, 162] on div at bounding box center [30, 161] width 10 height 10
click at [719, 461] on icon at bounding box center [719, 585] width 13 height 13
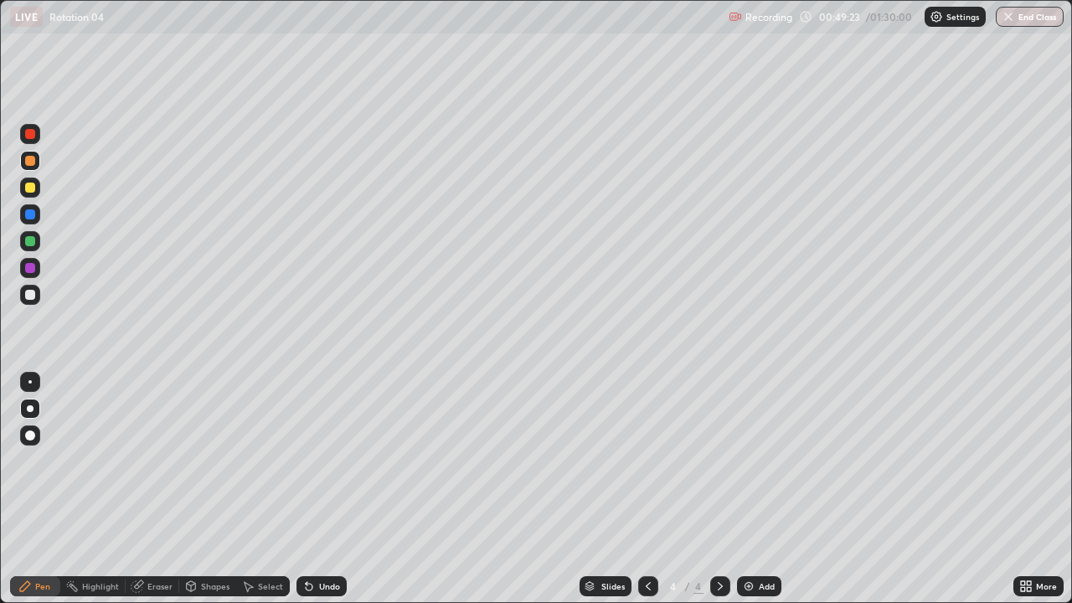
click at [754, 461] on div "Add" at bounding box center [759, 586] width 44 height 20
click at [32, 302] on div at bounding box center [30, 295] width 20 height 20
click at [30, 188] on div at bounding box center [30, 188] width 10 height 10
click at [29, 297] on div at bounding box center [30, 295] width 10 height 10
click at [29, 301] on div at bounding box center [30, 295] width 20 height 20
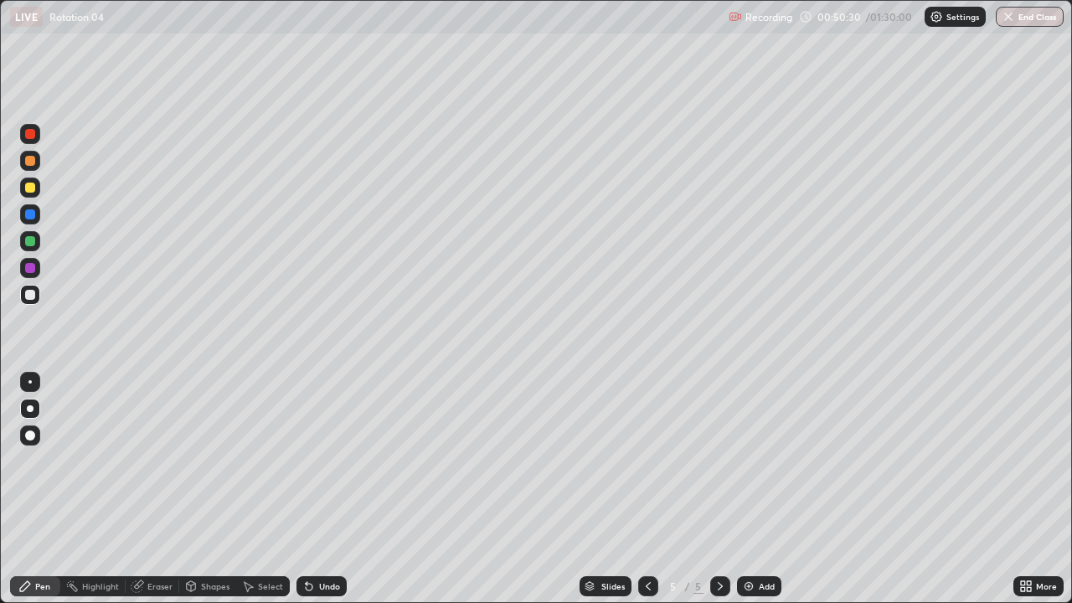
click at [28, 188] on div at bounding box center [30, 188] width 10 height 10
click at [30, 218] on div at bounding box center [30, 214] width 10 height 10
click at [32, 245] on div at bounding box center [30, 241] width 10 height 10
click at [320, 461] on div "Undo" at bounding box center [321, 586] width 50 height 20
click at [22, 300] on div at bounding box center [30, 295] width 20 height 20
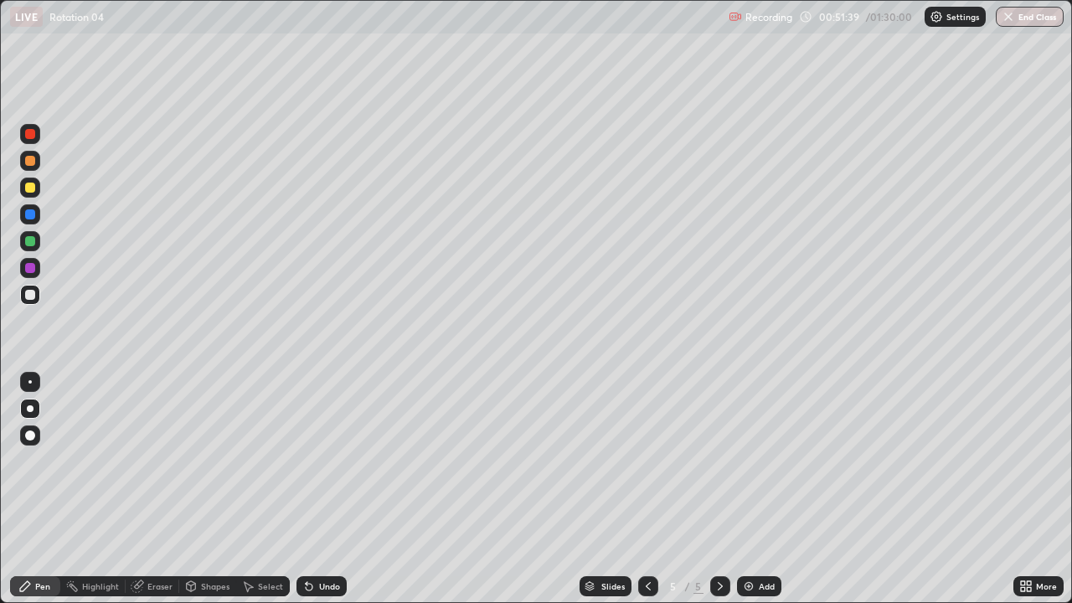
click at [260, 461] on div "Select" at bounding box center [270, 586] width 25 height 8
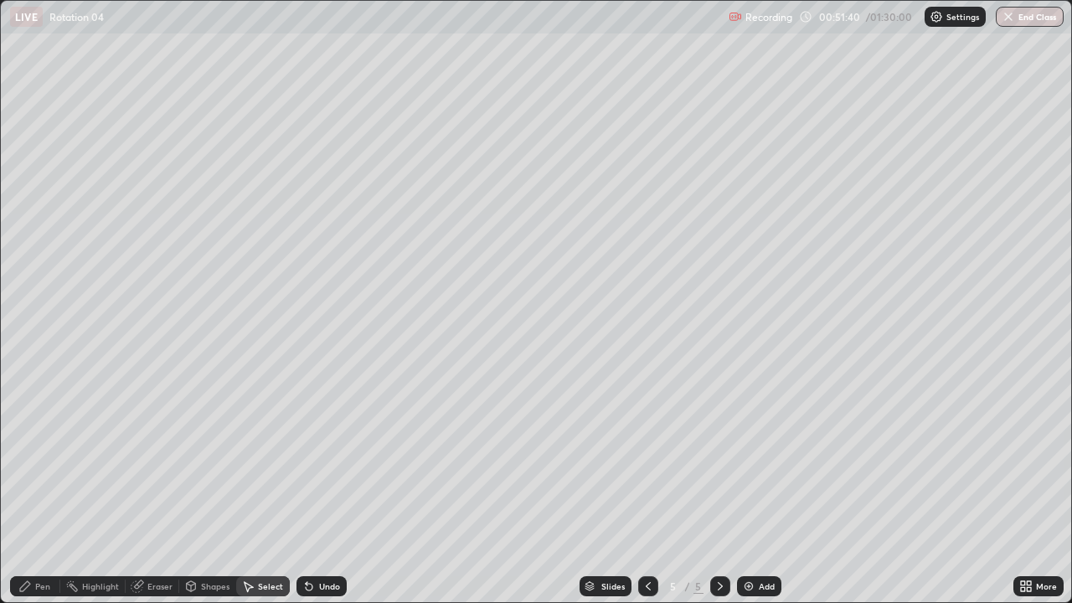
click at [198, 461] on div "Shapes" at bounding box center [207, 586] width 57 height 20
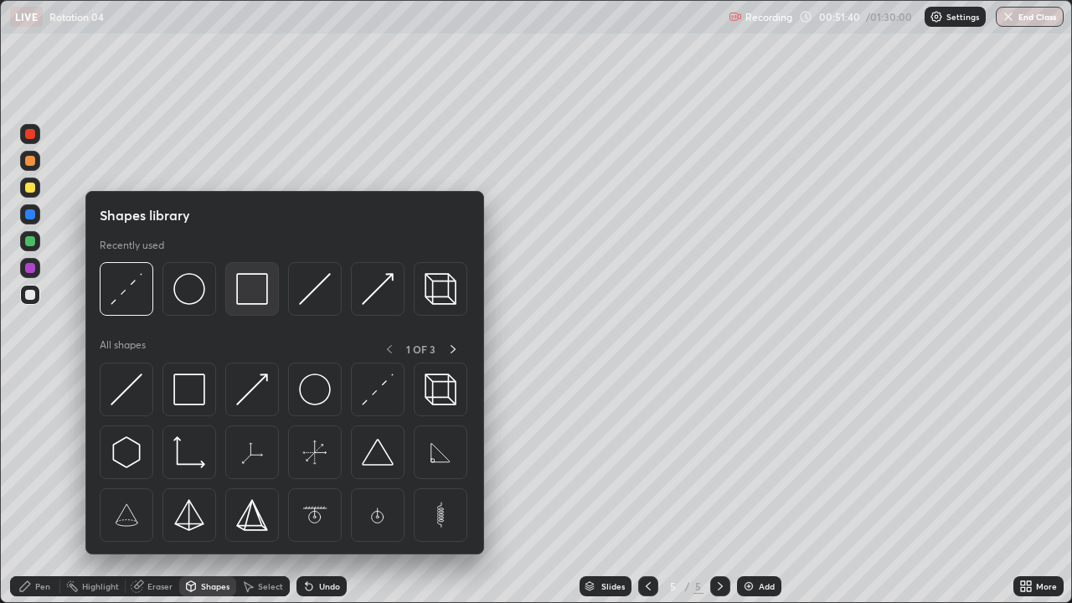
click at [247, 297] on img at bounding box center [252, 289] width 32 height 32
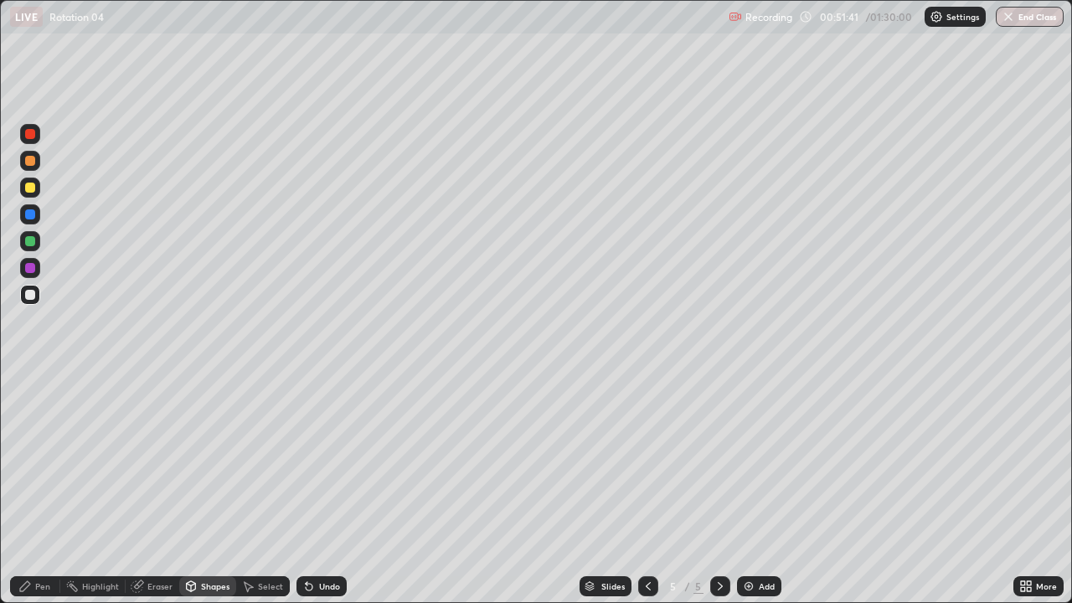
click at [32, 214] on div at bounding box center [30, 214] width 10 height 10
click at [203, 461] on div "Shapes" at bounding box center [207, 586] width 57 height 20
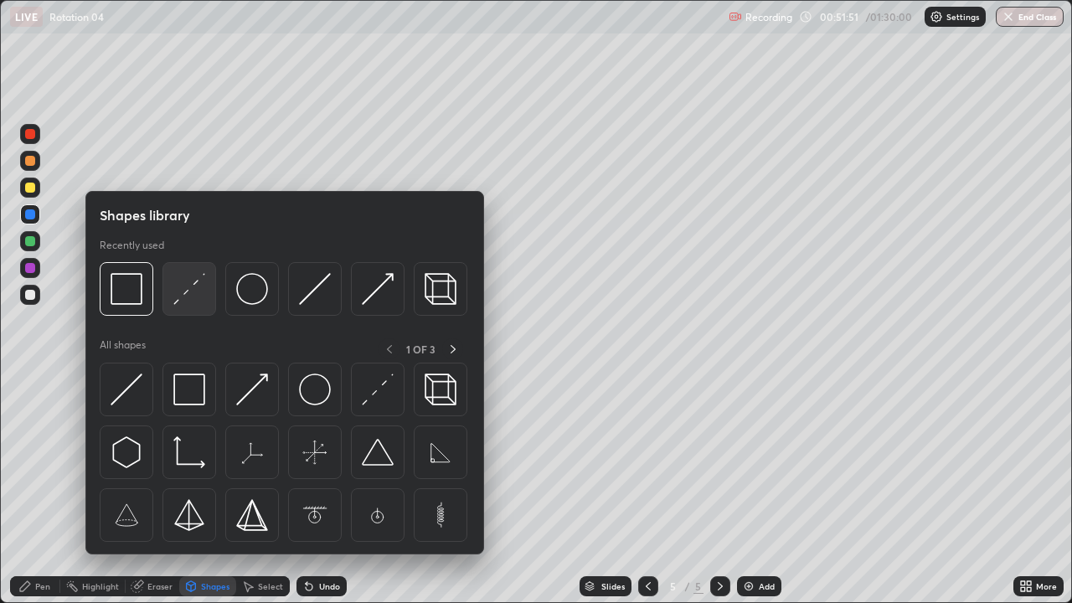
click at [185, 291] on img at bounding box center [189, 289] width 32 height 32
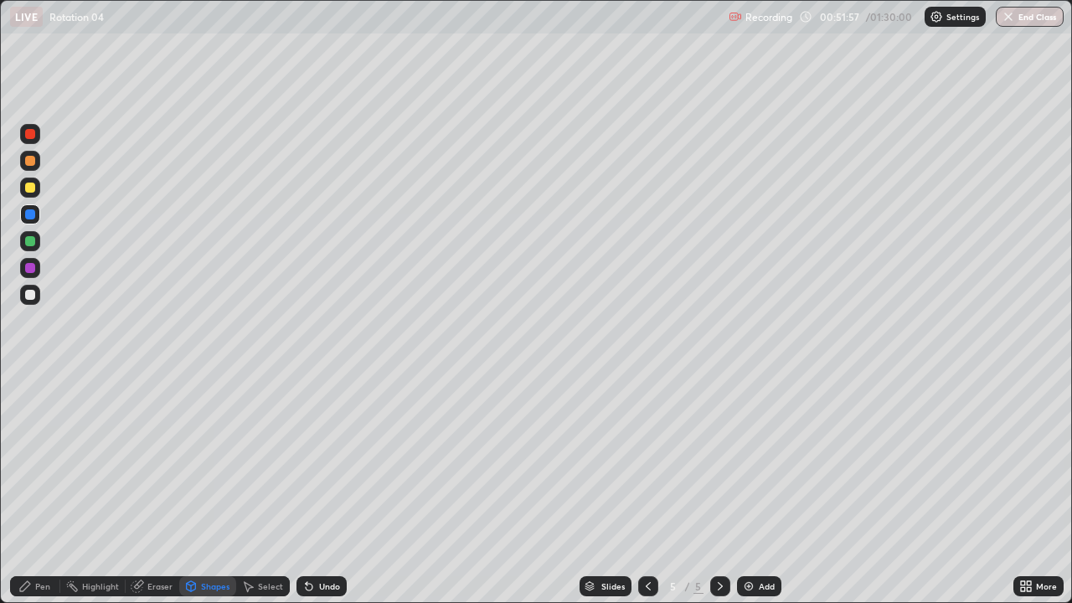
click at [37, 461] on div "Pen" at bounding box center [42, 586] width 15 height 8
click at [28, 295] on div at bounding box center [30, 295] width 10 height 10
click at [34, 298] on div at bounding box center [30, 295] width 10 height 10
click at [26, 299] on div at bounding box center [30, 295] width 10 height 10
click at [718, 461] on icon at bounding box center [719, 585] width 13 height 13
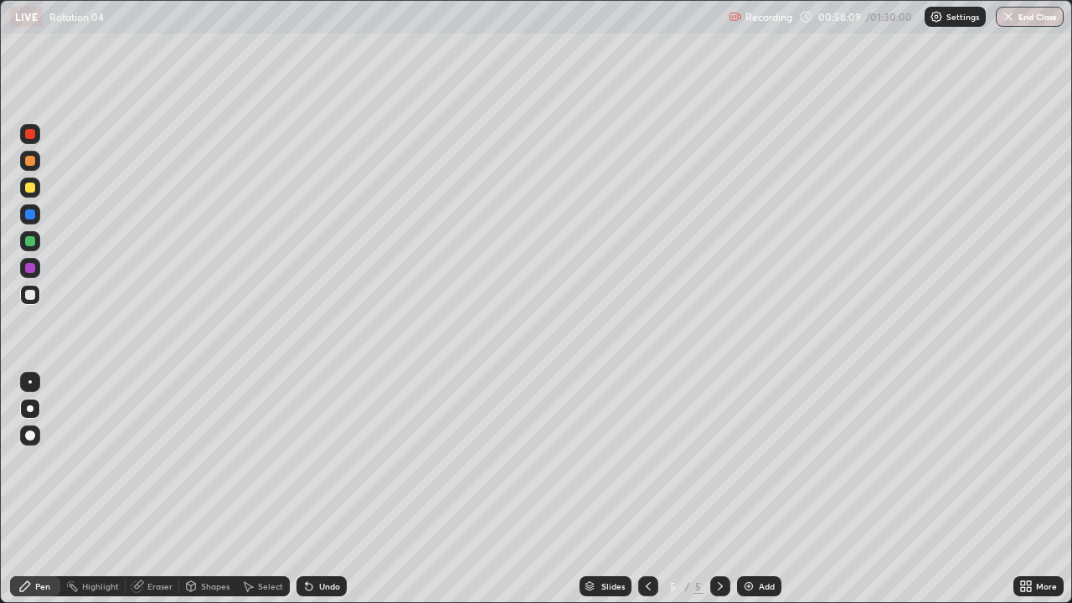
click at [750, 461] on img at bounding box center [748, 585] width 13 height 13
click at [28, 294] on div at bounding box center [30, 295] width 10 height 10
click at [315, 461] on div "Undo" at bounding box center [321, 586] width 50 height 20
click at [33, 191] on div at bounding box center [30, 188] width 10 height 10
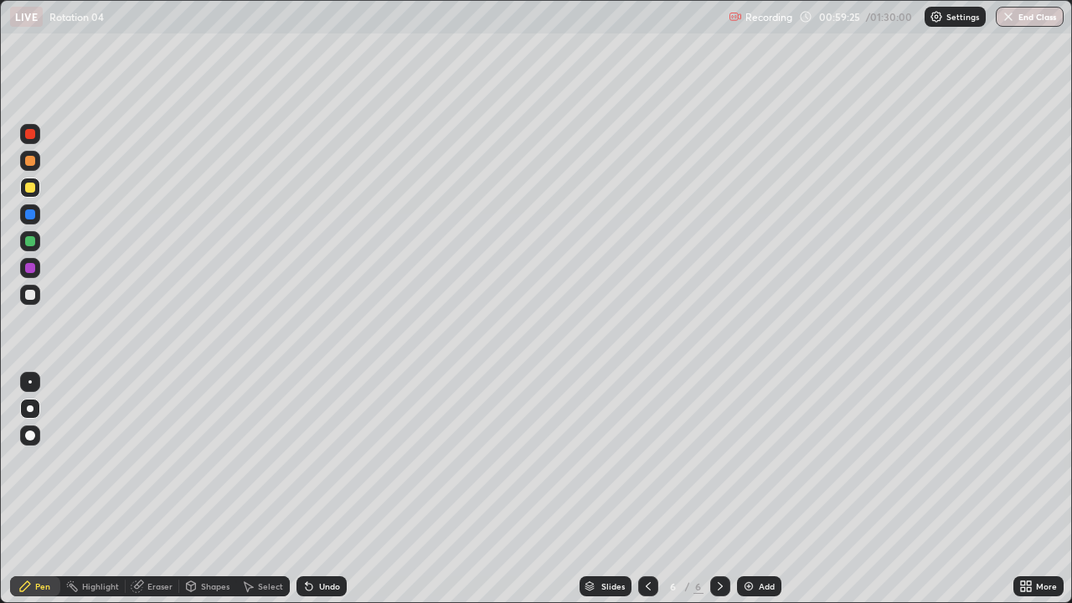
click at [32, 299] on div at bounding box center [30, 295] width 10 height 10
click at [646, 461] on icon at bounding box center [647, 585] width 13 height 13
click at [718, 461] on icon at bounding box center [719, 585] width 13 height 13
click at [29, 296] on div at bounding box center [30, 295] width 10 height 10
click at [25, 188] on div at bounding box center [30, 188] width 10 height 10
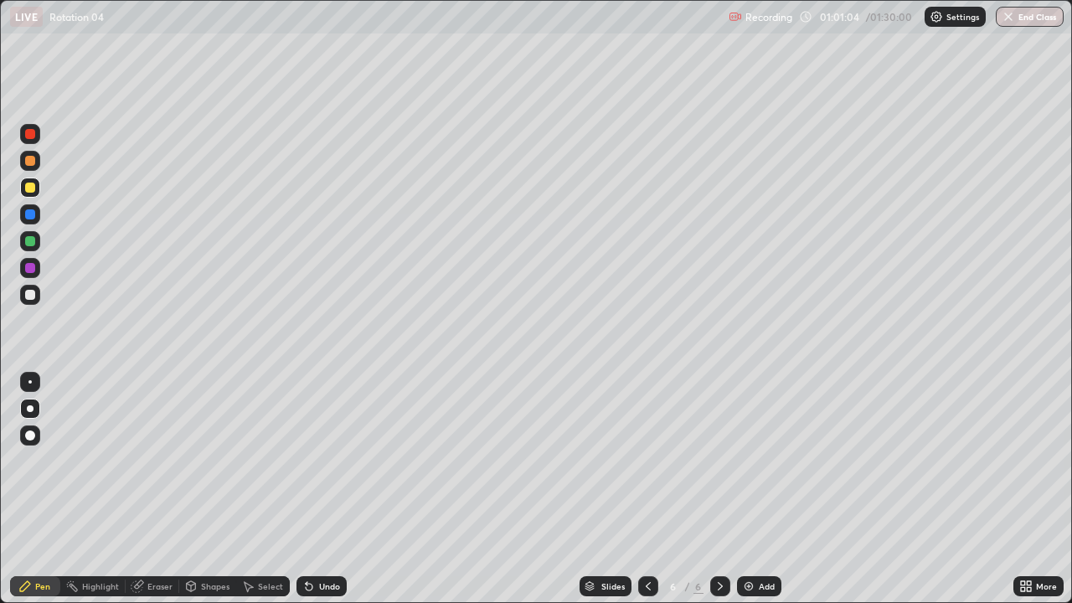
click at [33, 296] on div at bounding box center [30, 295] width 10 height 10
click at [656, 461] on div at bounding box center [648, 585] width 20 height 33
click at [646, 461] on icon at bounding box center [647, 585] width 13 height 13
click at [721, 461] on icon at bounding box center [719, 585] width 13 height 13
click at [716, 461] on icon at bounding box center [719, 585] width 13 height 13
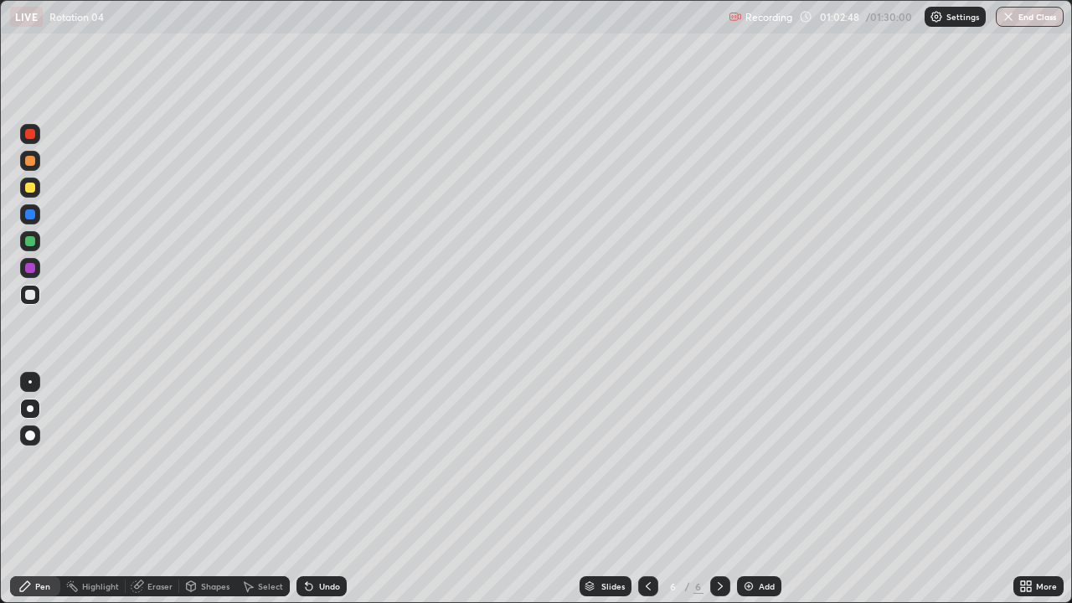
click at [207, 461] on div "Shapes" at bounding box center [215, 586] width 28 height 8
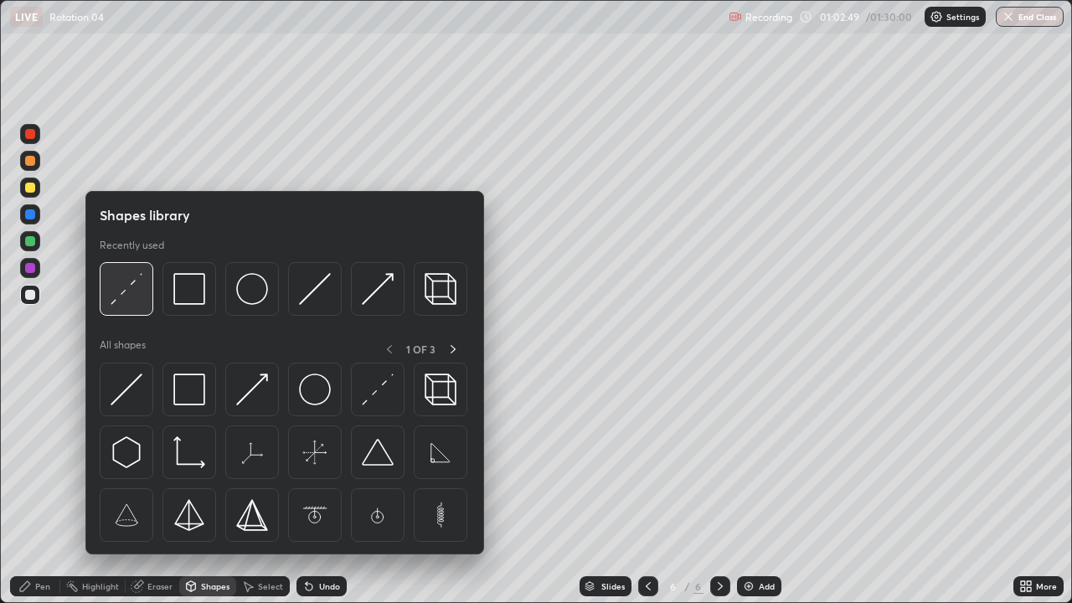
click at [121, 294] on img at bounding box center [127, 289] width 32 height 32
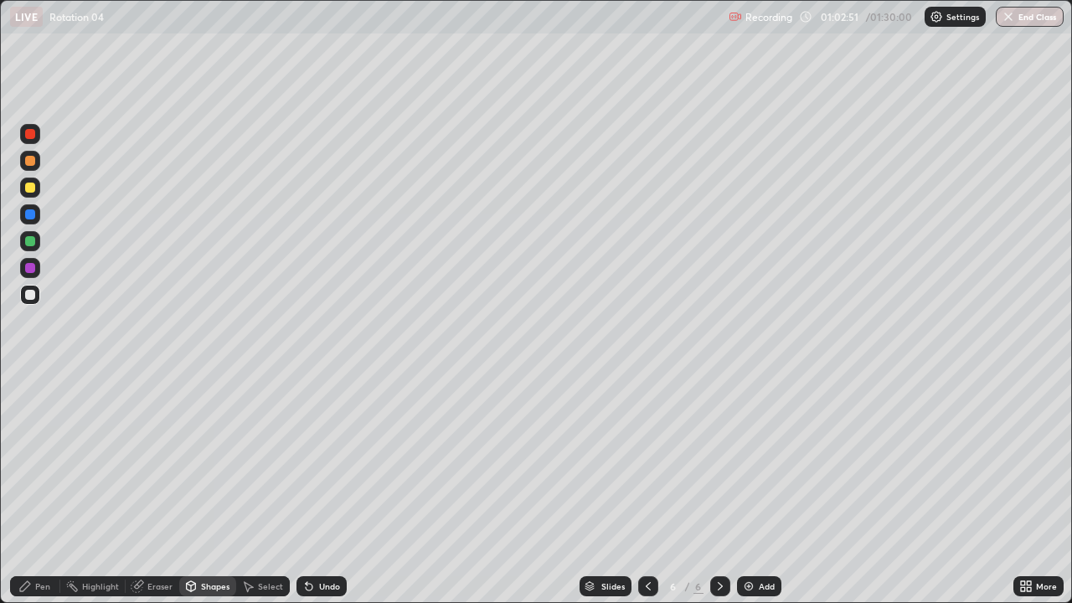
click at [45, 461] on div "Pen" at bounding box center [42, 586] width 15 height 8
click at [28, 295] on div at bounding box center [30, 295] width 10 height 10
click at [25, 295] on div at bounding box center [30, 295] width 10 height 10
click at [38, 461] on div "Pen" at bounding box center [35, 586] width 50 height 20
click at [28, 292] on div at bounding box center [30, 295] width 10 height 10
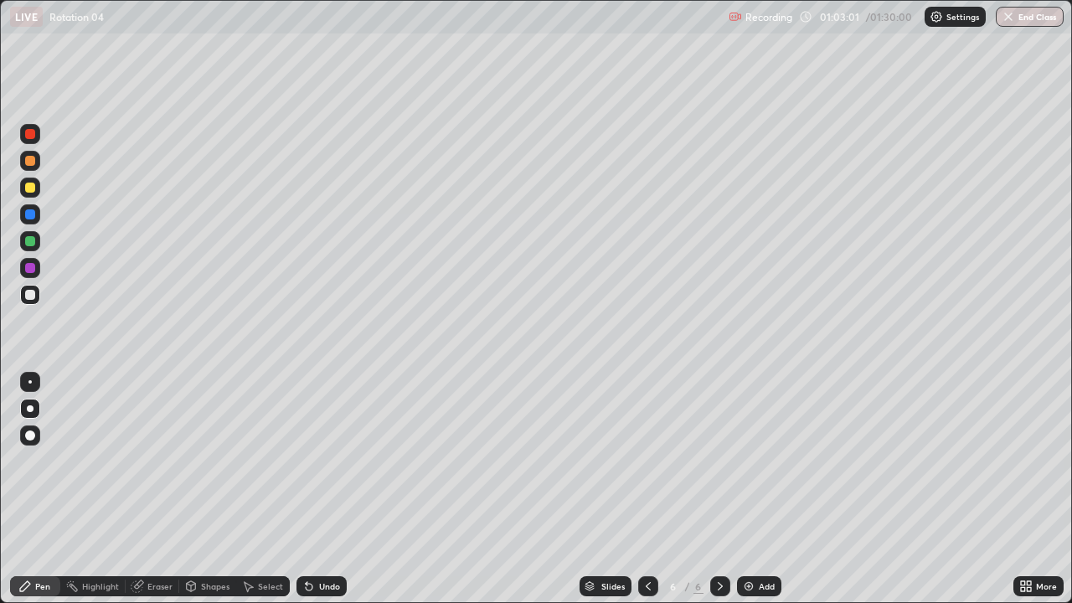
click at [28, 188] on div at bounding box center [30, 188] width 10 height 10
click at [28, 215] on div at bounding box center [30, 214] width 10 height 10
click at [29, 295] on div at bounding box center [30, 295] width 10 height 10
click at [710, 461] on div at bounding box center [720, 586] width 20 height 20
click at [740, 461] on div "Add" at bounding box center [759, 586] width 44 height 20
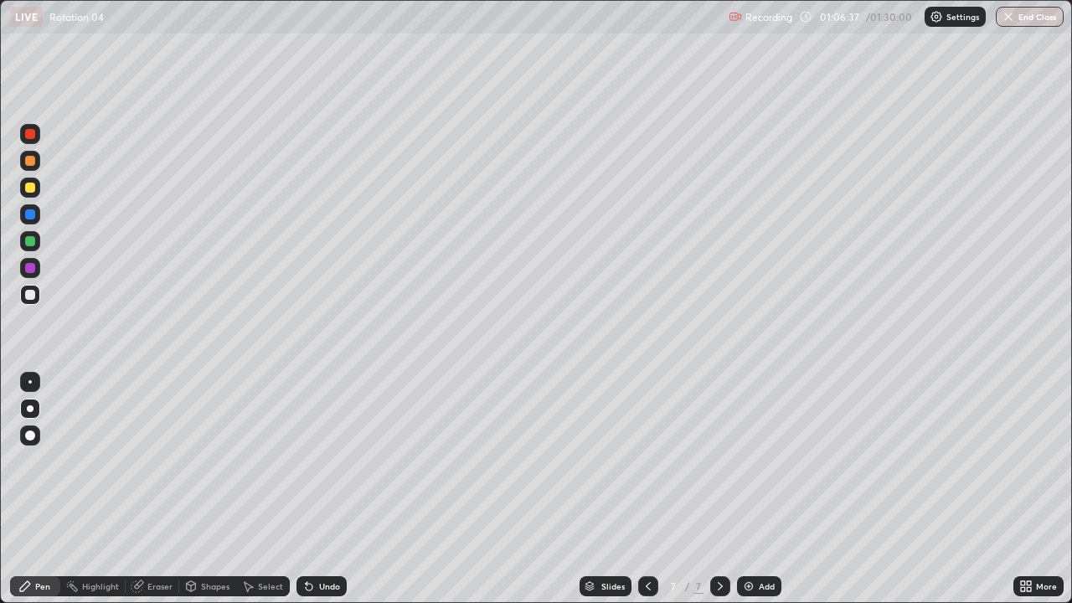
click at [646, 461] on icon at bounding box center [648, 586] width 5 height 8
click at [718, 461] on icon at bounding box center [719, 585] width 13 height 13
click at [28, 188] on div at bounding box center [30, 188] width 10 height 10
click at [314, 461] on div "Undo" at bounding box center [321, 586] width 50 height 20
click at [306, 461] on icon at bounding box center [309, 587] width 7 height 7
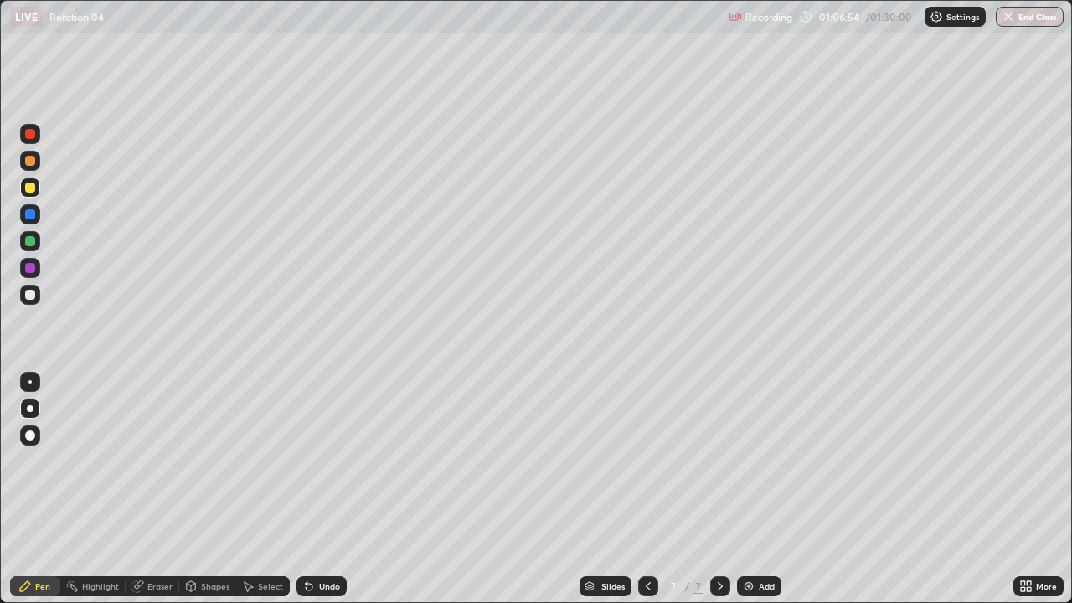
click at [313, 461] on div "Undo" at bounding box center [321, 586] width 50 height 20
click at [28, 191] on div at bounding box center [30, 188] width 10 height 10
click at [306, 461] on icon at bounding box center [307, 583] width 2 height 2
click at [306, 461] on icon at bounding box center [309, 587] width 7 height 7
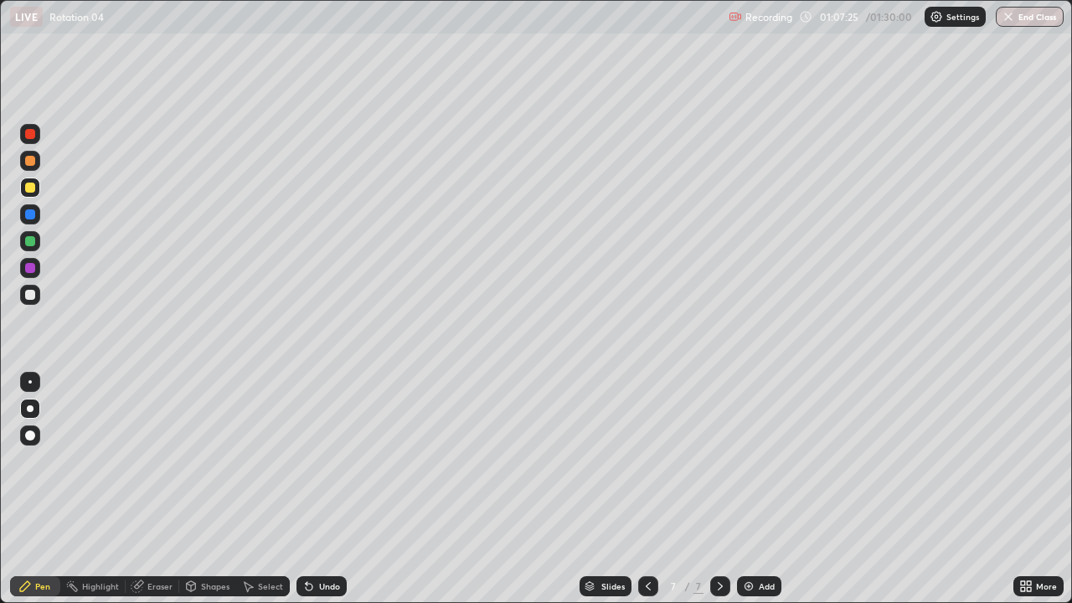
click at [306, 461] on div "Undo" at bounding box center [321, 586] width 50 height 20
click at [306, 461] on icon at bounding box center [309, 587] width 7 height 7
click at [304, 461] on div "Undo" at bounding box center [321, 586] width 50 height 20
click at [305, 461] on div "Undo" at bounding box center [321, 586] width 50 height 20
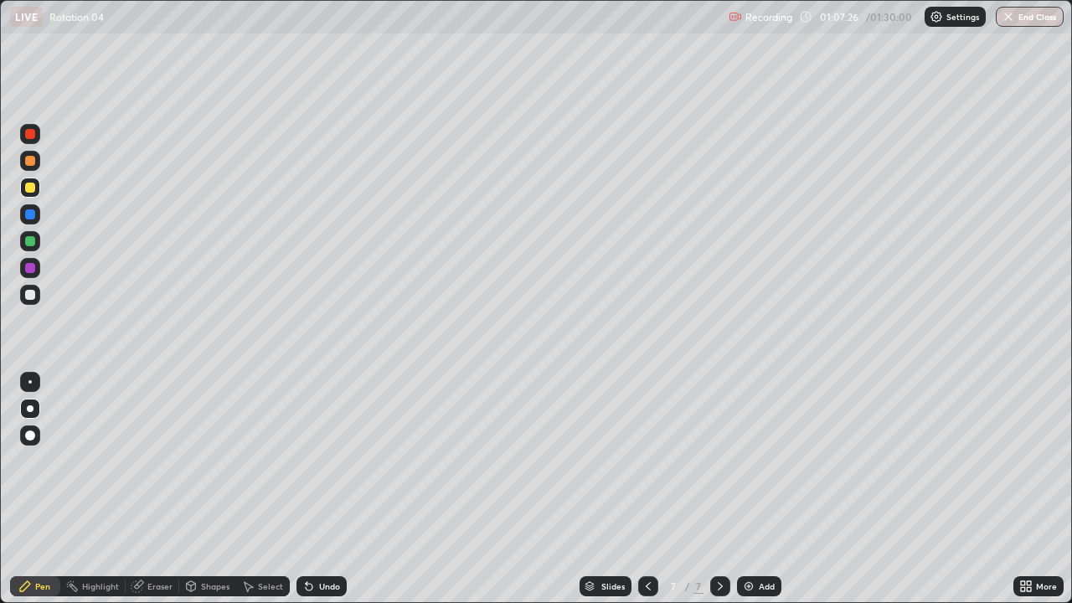
click at [306, 461] on icon at bounding box center [309, 587] width 7 height 7
click at [305, 461] on div "Undo" at bounding box center [321, 586] width 50 height 20
click at [30, 214] on div at bounding box center [30, 214] width 10 height 10
click at [31, 299] on div at bounding box center [30, 295] width 10 height 10
click at [34, 215] on div at bounding box center [30, 214] width 10 height 10
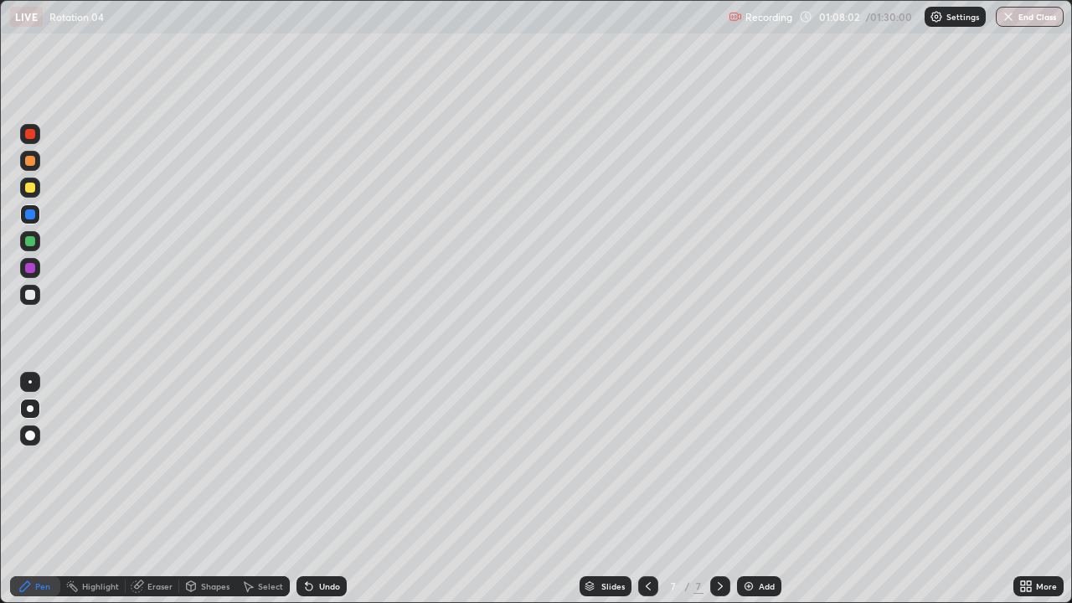
click at [31, 189] on div at bounding box center [30, 188] width 10 height 10
click at [26, 293] on div at bounding box center [30, 295] width 10 height 10
click at [33, 190] on div at bounding box center [30, 188] width 10 height 10
click at [36, 301] on div at bounding box center [30, 295] width 20 height 20
click at [259, 461] on div "Select" at bounding box center [270, 586] width 25 height 8
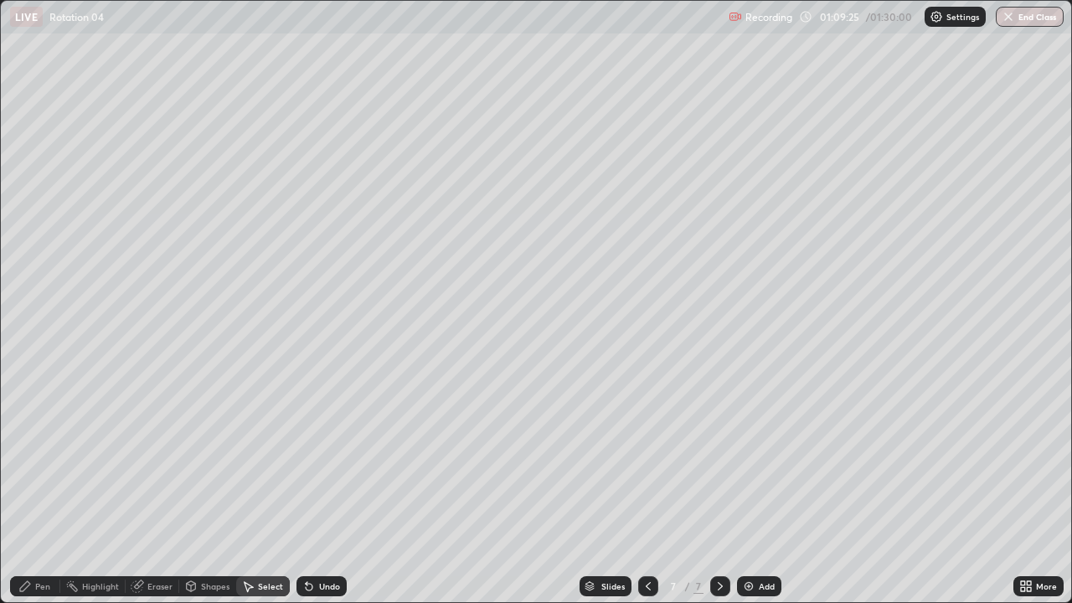
click at [220, 461] on div "Shapes" at bounding box center [207, 586] width 57 height 20
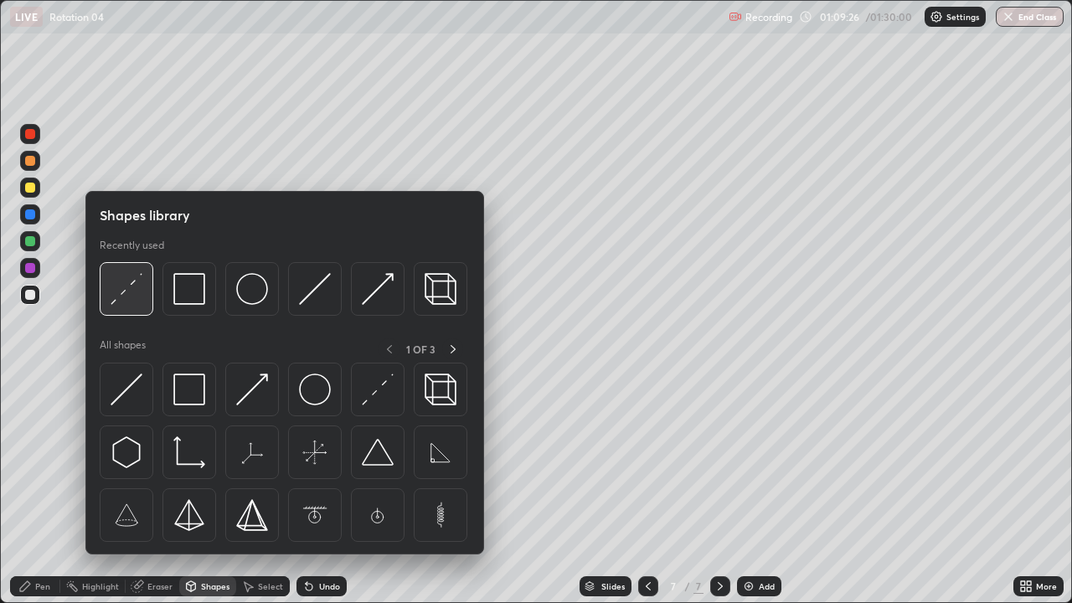
click at [131, 292] on img at bounding box center [127, 289] width 32 height 32
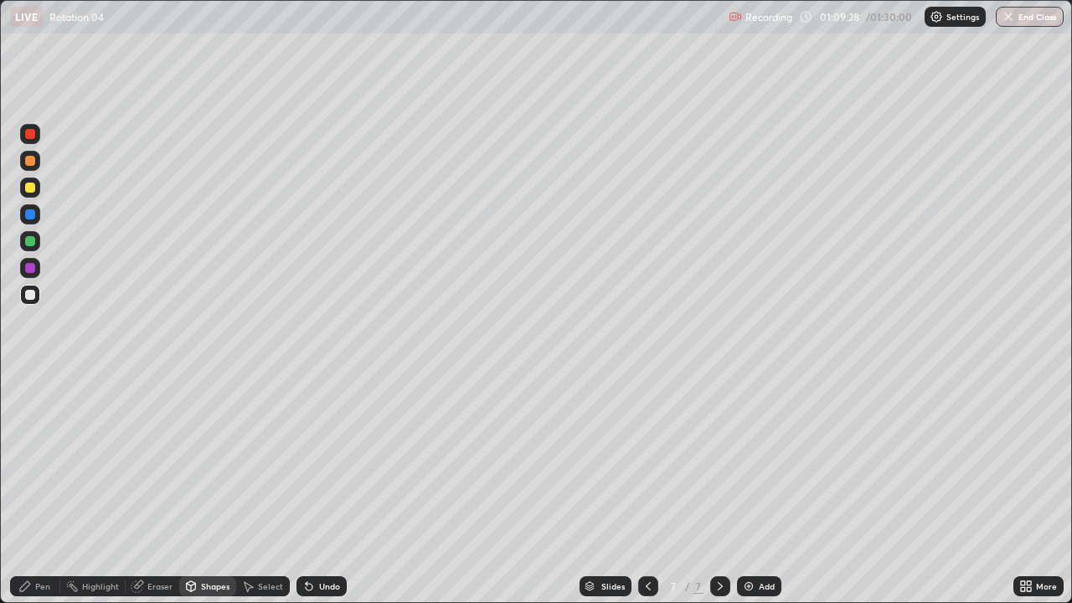
click at [44, 461] on div "Pen" at bounding box center [42, 586] width 15 height 8
click at [25, 188] on div at bounding box center [30, 188] width 10 height 10
click at [30, 296] on div at bounding box center [30, 295] width 10 height 10
click at [28, 190] on div at bounding box center [30, 188] width 10 height 10
click at [718, 461] on icon at bounding box center [719, 585] width 13 height 13
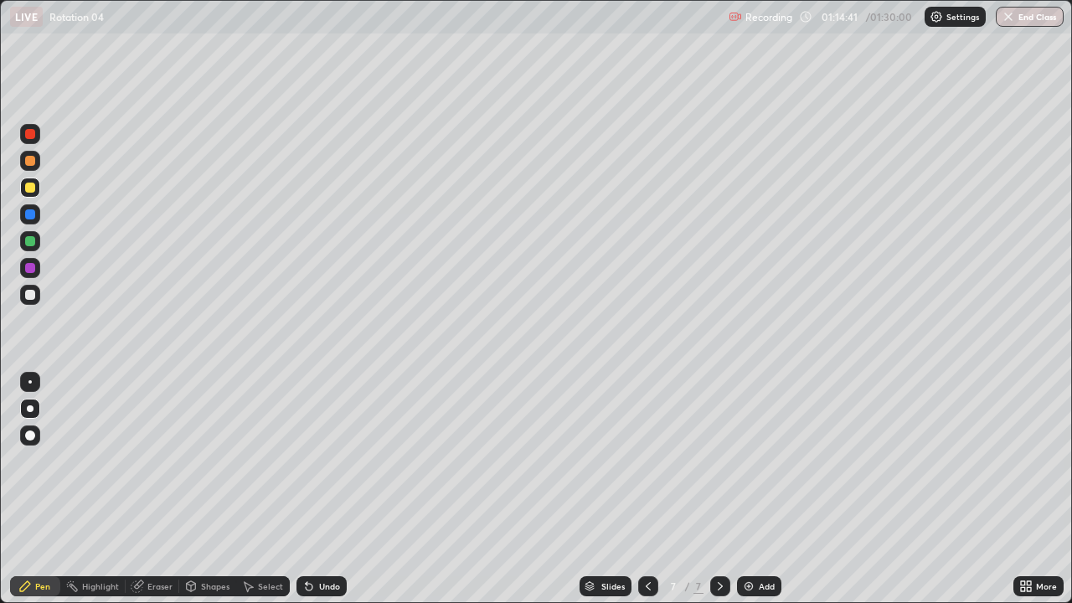
click at [753, 461] on img at bounding box center [748, 585] width 13 height 13
click at [28, 188] on div at bounding box center [30, 188] width 10 height 10
click at [33, 215] on div at bounding box center [30, 214] width 10 height 10
click at [33, 297] on div at bounding box center [30, 295] width 10 height 10
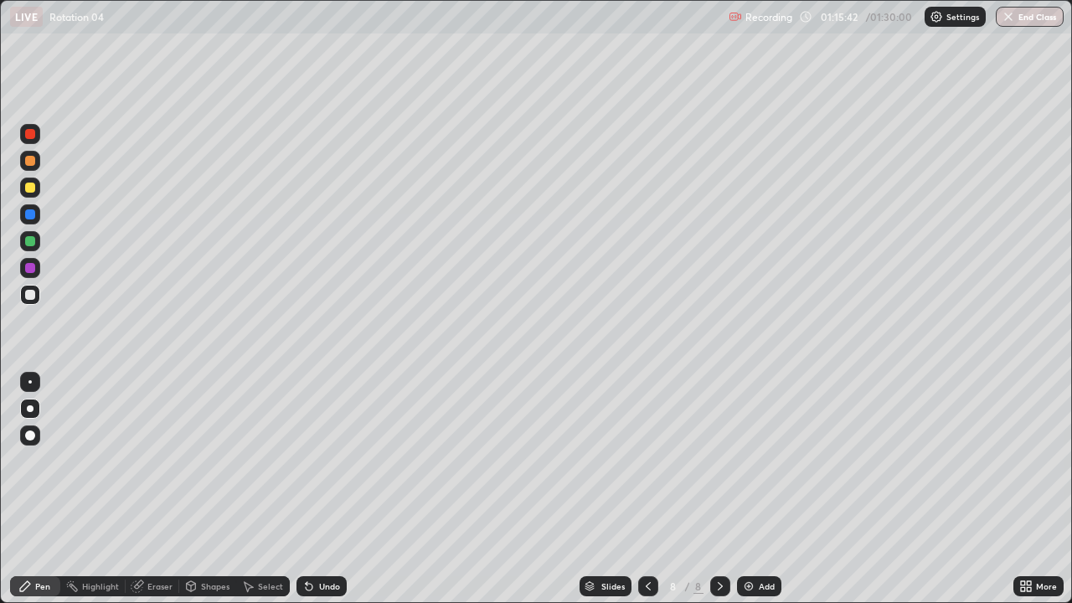
click at [27, 296] on div at bounding box center [30, 295] width 10 height 10
click at [25, 195] on div at bounding box center [30, 188] width 20 height 20
click at [26, 186] on div at bounding box center [30, 188] width 10 height 10
click at [30, 215] on div at bounding box center [30, 214] width 10 height 10
click at [29, 294] on div at bounding box center [30, 295] width 10 height 10
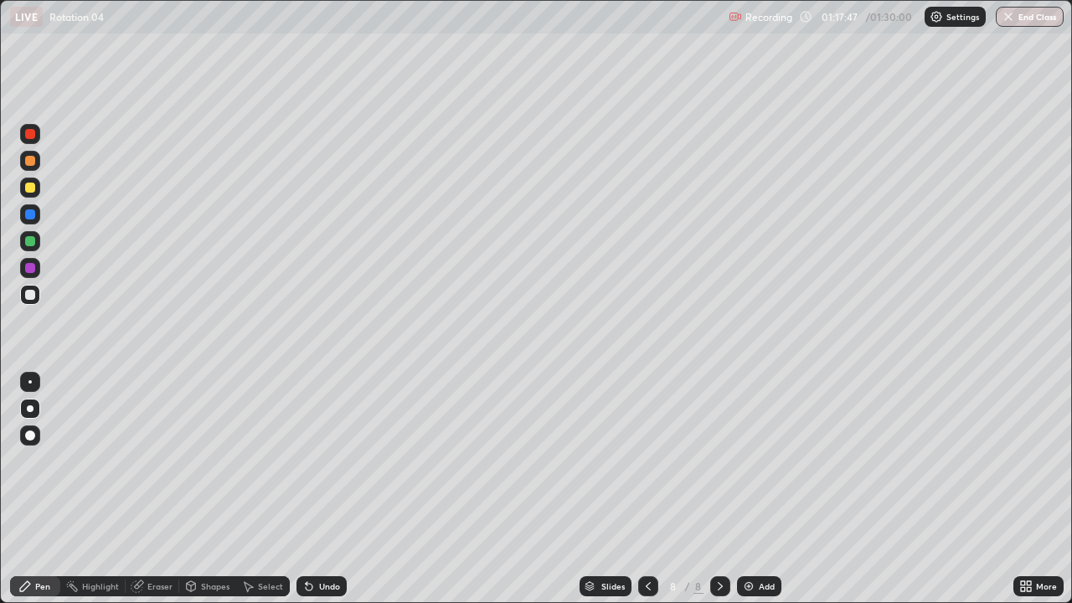
click at [31, 218] on div at bounding box center [30, 214] width 10 height 10
click at [208, 461] on div "Shapes" at bounding box center [215, 586] width 28 height 8
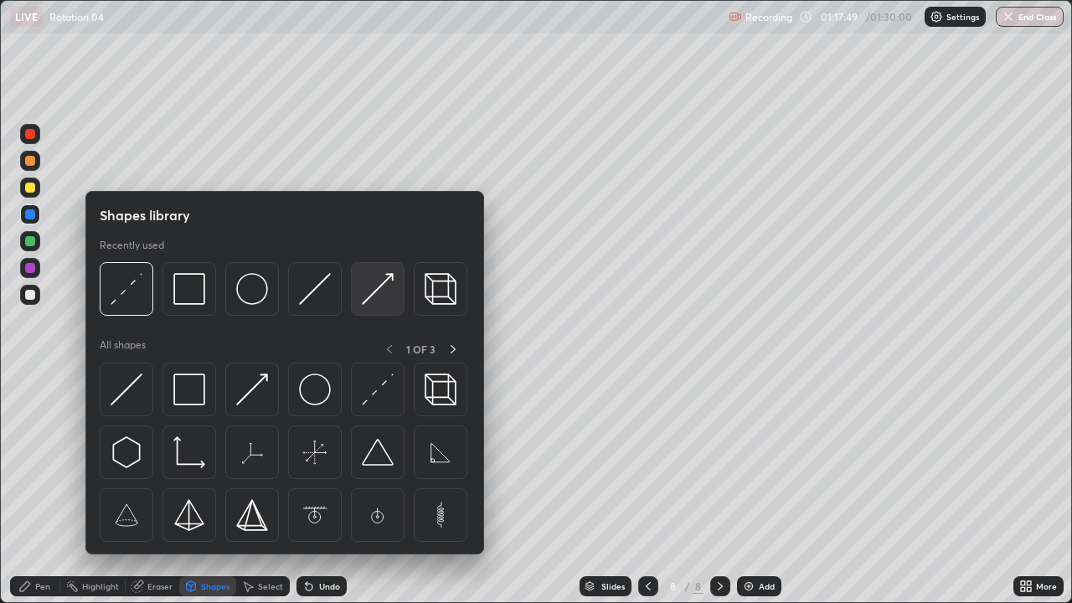
click at [370, 294] on img at bounding box center [378, 289] width 32 height 32
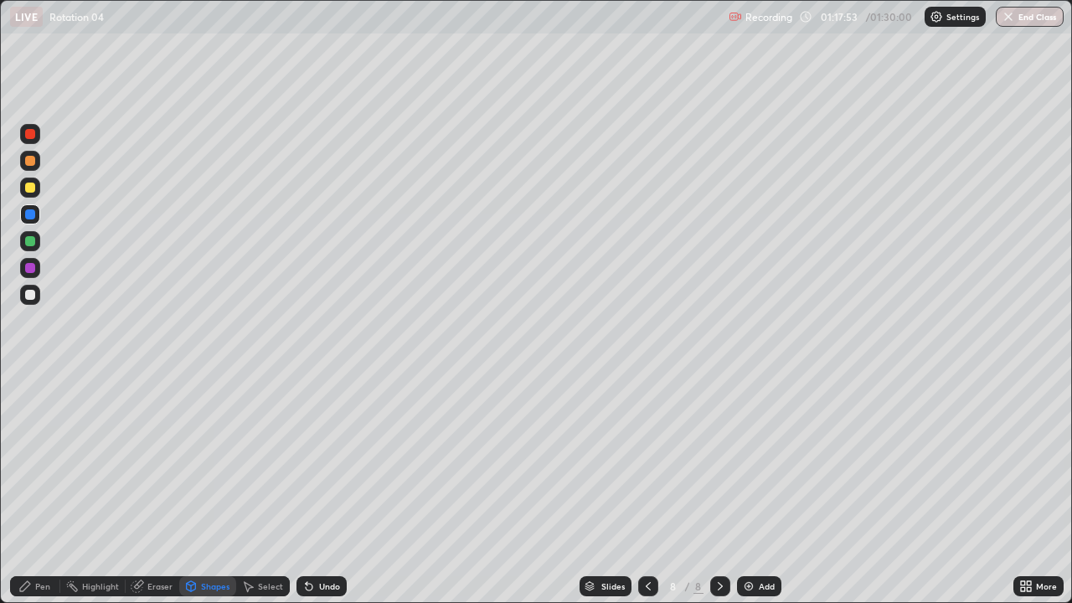
click at [30, 186] on div at bounding box center [30, 188] width 10 height 10
click at [106, 461] on div "Highlight" at bounding box center [100, 586] width 37 height 8
click at [644, 461] on icon at bounding box center [647, 585] width 13 height 13
click at [646, 461] on icon at bounding box center [647, 585] width 13 height 13
click at [728, 461] on div at bounding box center [720, 586] width 20 height 20
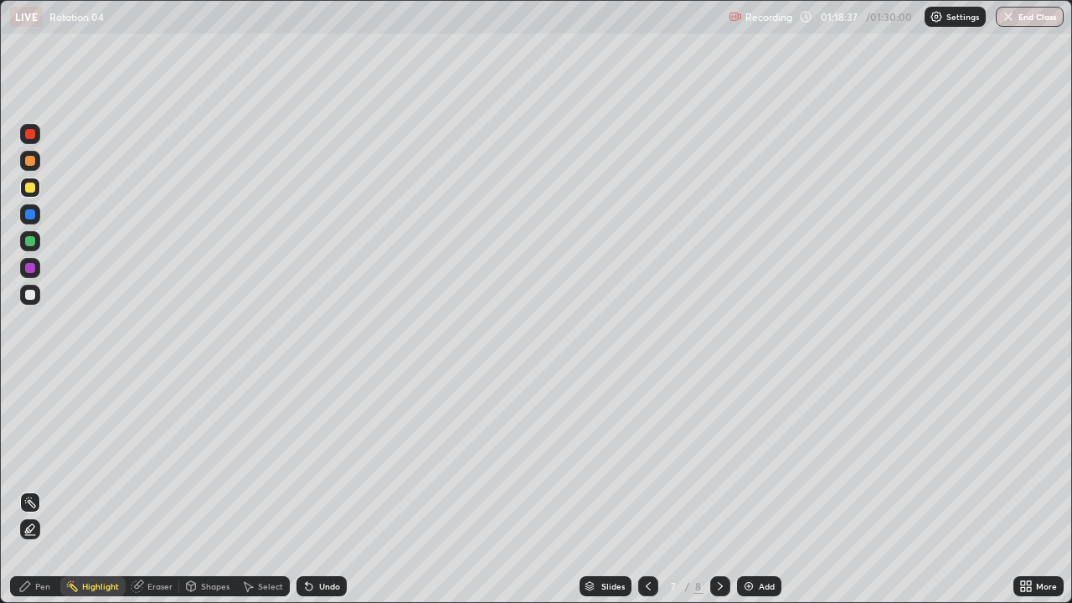
click at [720, 461] on icon at bounding box center [719, 585] width 13 height 13
click at [27, 295] on div at bounding box center [30, 295] width 10 height 10
click at [26, 292] on div at bounding box center [30, 295] width 10 height 10
click at [37, 461] on div "Pen" at bounding box center [42, 586] width 15 height 8
click at [212, 461] on div "Shapes" at bounding box center [215, 586] width 28 height 8
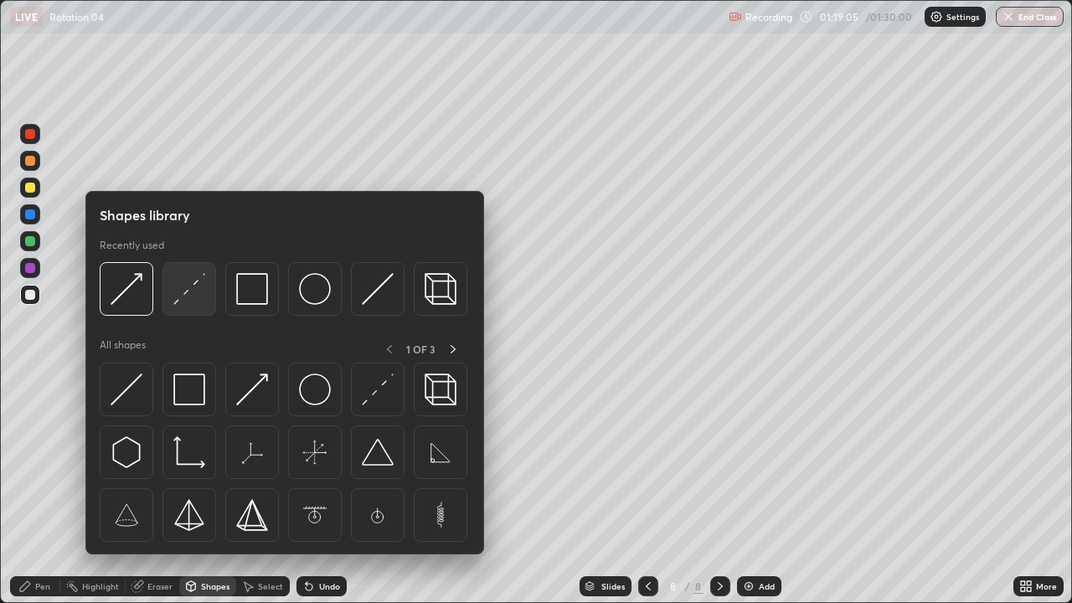
click at [182, 293] on img at bounding box center [189, 289] width 32 height 32
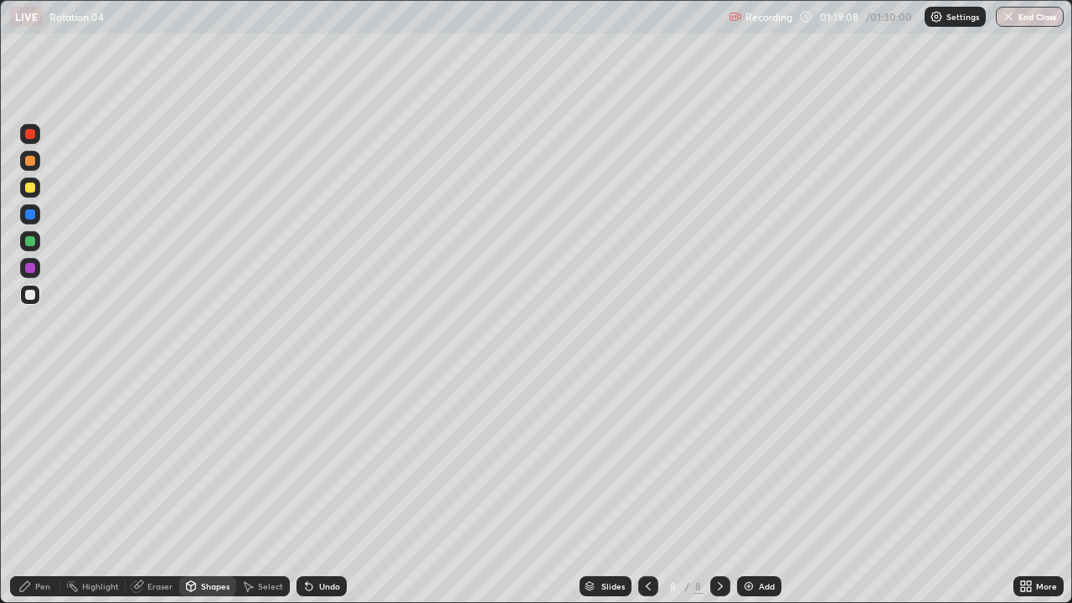
click at [38, 461] on div "Pen" at bounding box center [35, 586] width 50 height 20
click at [27, 298] on div at bounding box center [30, 295] width 10 height 10
click at [33, 189] on div at bounding box center [30, 188] width 10 height 10
click at [33, 186] on div at bounding box center [30, 188] width 10 height 10
click at [34, 296] on div at bounding box center [30, 295] width 10 height 10
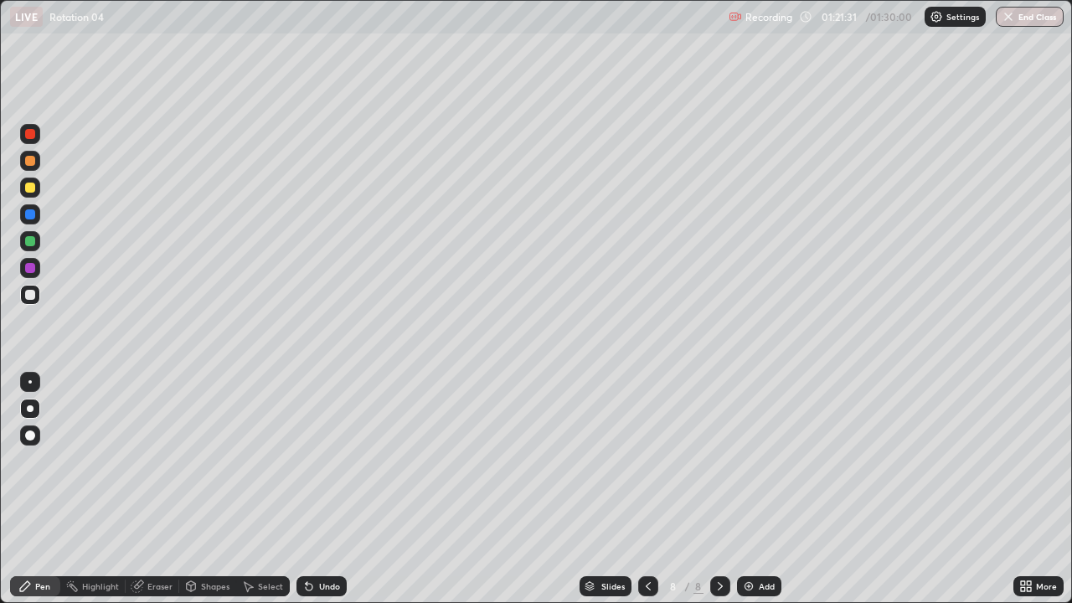
click at [32, 191] on div at bounding box center [30, 188] width 10 height 10
click at [28, 188] on div at bounding box center [30, 188] width 10 height 10
click at [33, 293] on div at bounding box center [30, 295] width 10 height 10
click at [308, 461] on icon at bounding box center [309, 587] width 7 height 7
click at [306, 461] on icon at bounding box center [309, 587] width 7 height 7
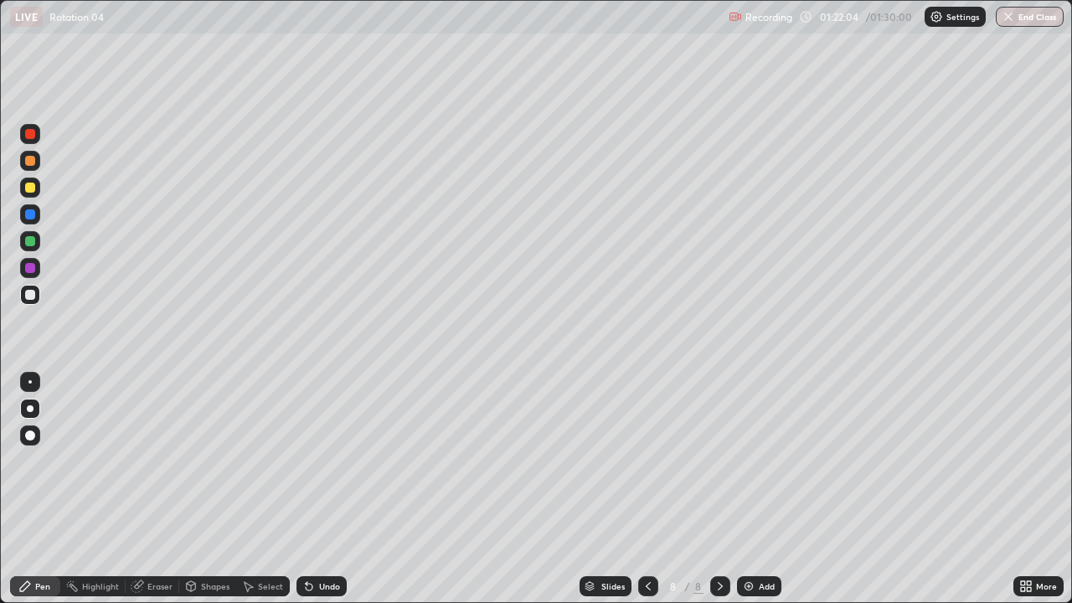
click at [309, 461] on icon at bounding box center [309, 587] width 7 height 7
click at [306, 461] on icon at bounding box center [309, 587] width 7 height 7
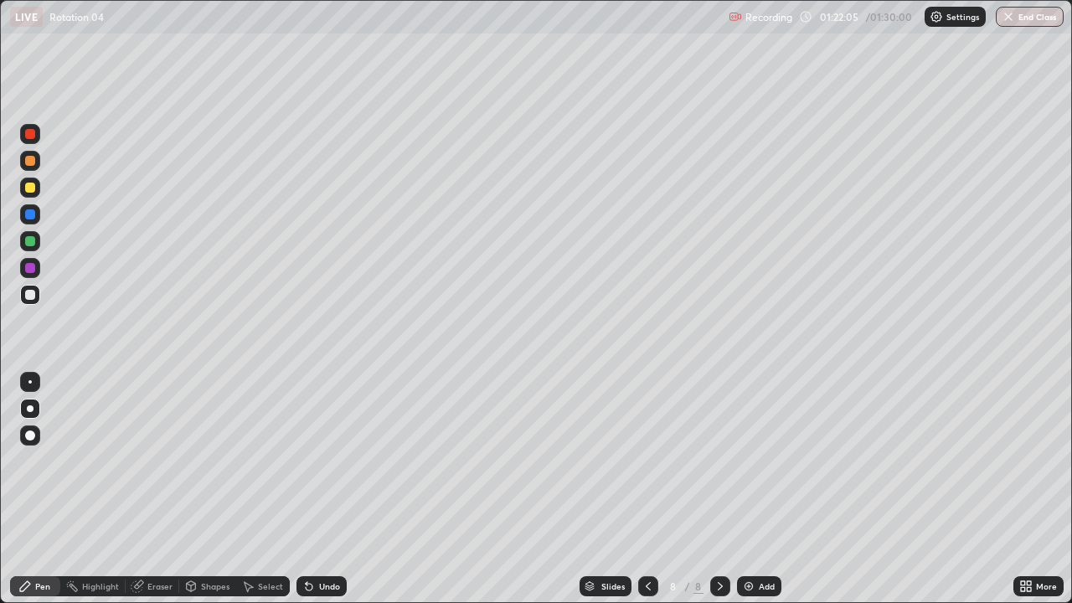
click at [306, 461] on icon at bounding box center [309, 587] width 7 height 7
click at [312, 461] on icon at bounding box center [308, 585] width 13 height 13
click at [313, 461] on div "Undo" at bounding box center [321, 586] width 50 height 20
click at [314, 461] on div "Undo" at bounding box center [321, 586] width 50 height 20
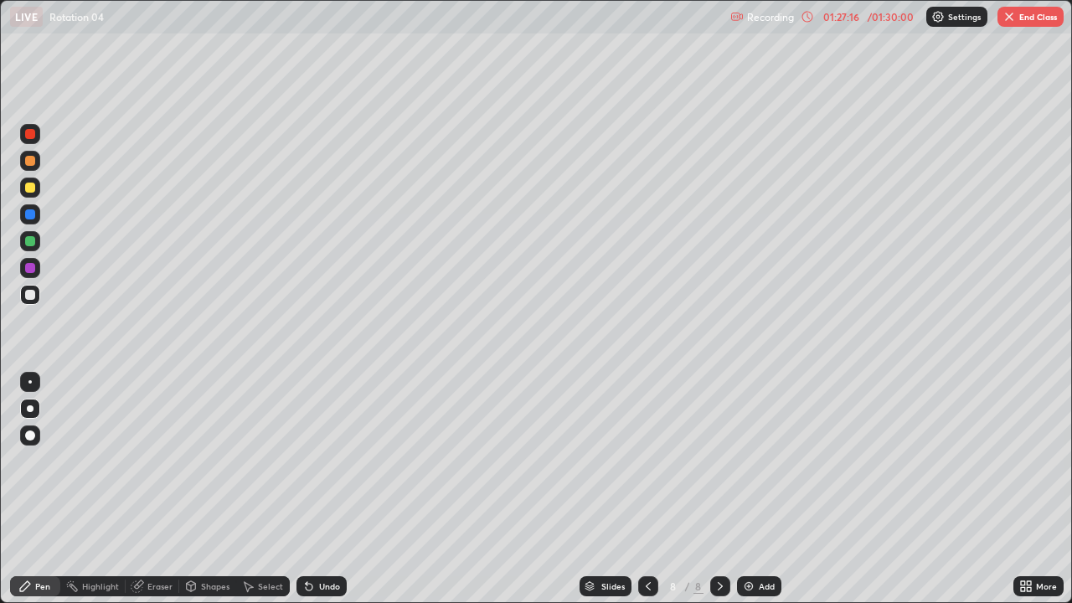
click at [720, 461] on icon at bounding box center [719, 585] width 13 height 13
click at [763, 461] on div "Add" at bounding box center [767, 586] width 16 height 8
click at [214, 461] on div "Shapes" at bounding box center [215, 586] width 28 height 8
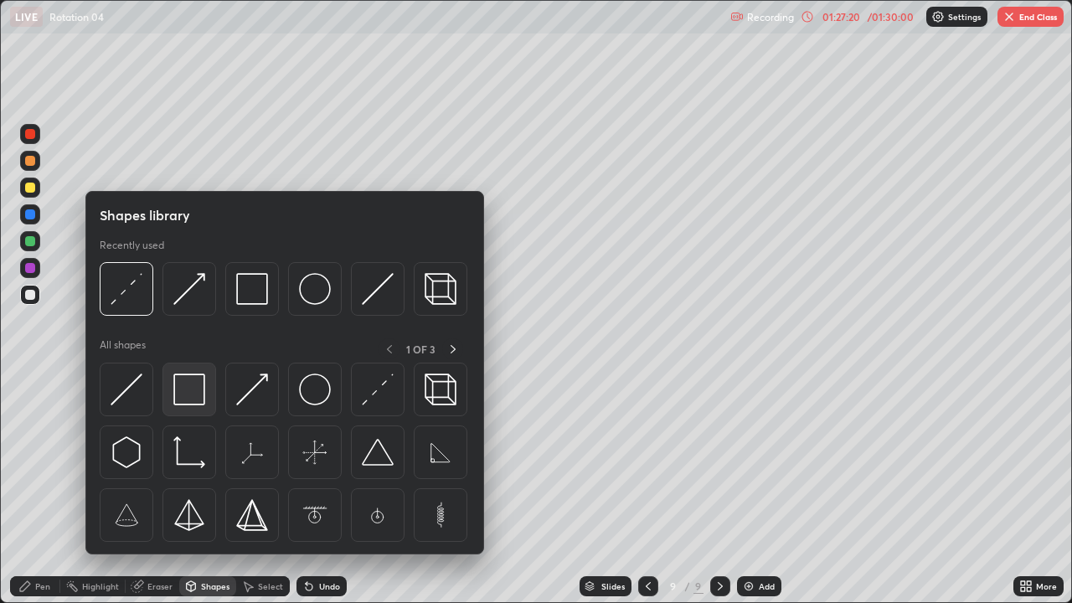
click at [187, 401] on img at bounding box center [189, 389] width 32 height 32
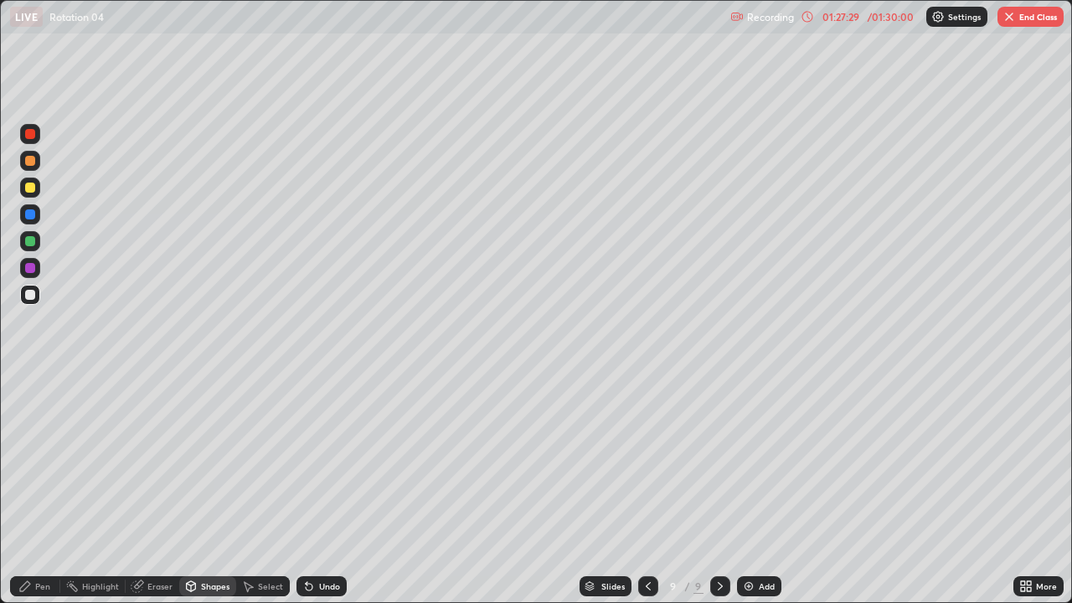
click at [211, 461] on div "Shapes" at bounding box center [215, 586] width 28 height 8
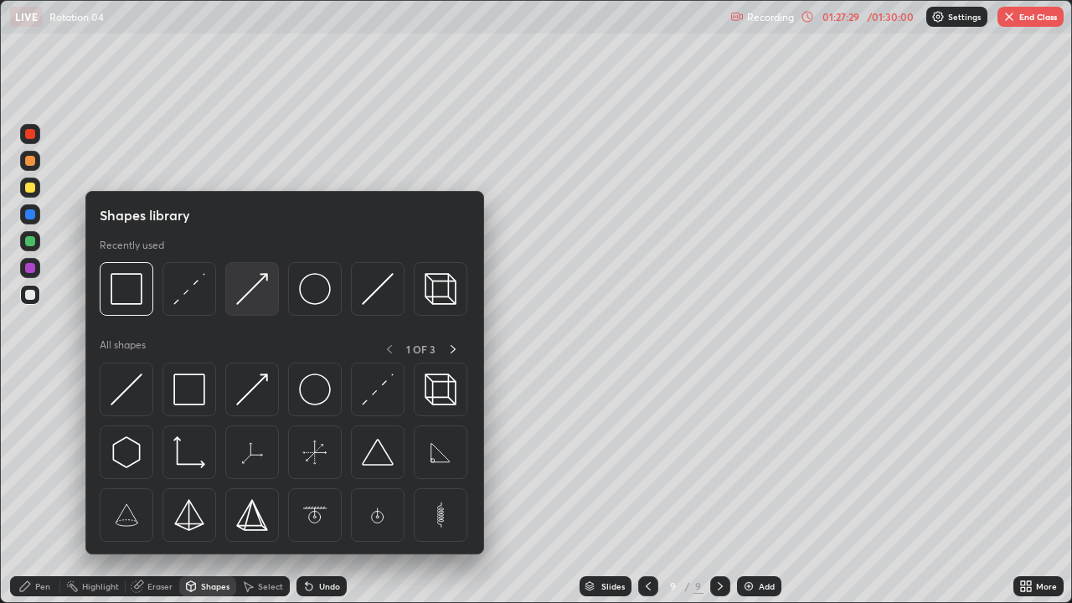
click at [248, 291] on img at bounding box center [252, 289] width 32 height 32
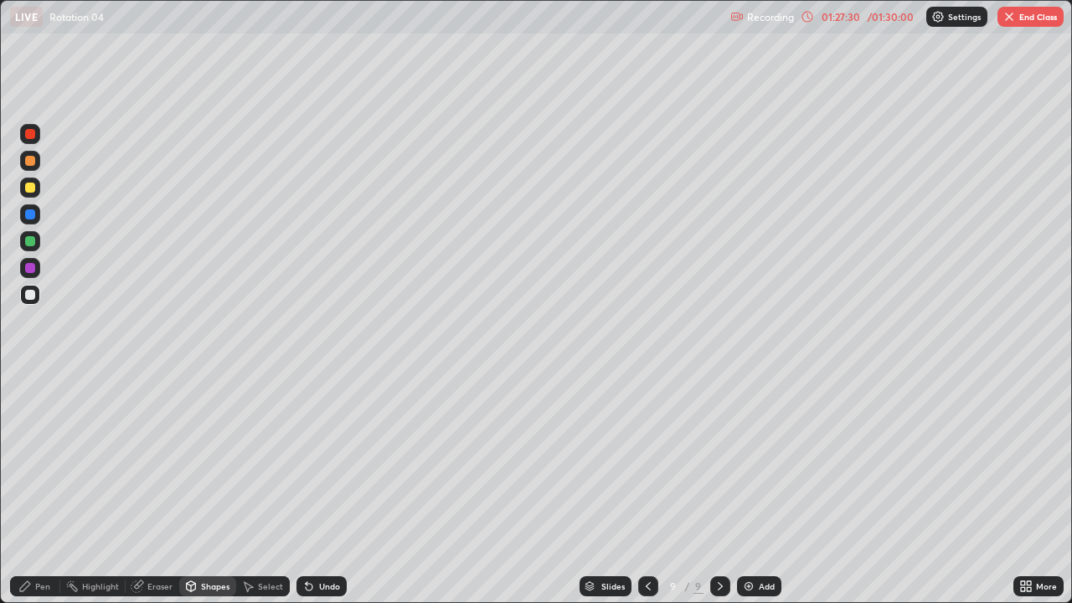
click at [31, 192] on div at bounding box center [30, 188] width 10 height 10
click at [46, 461] on div "Pen" at bounding box center [42, 586] width 15 height 8
click at [33, 188] on div at bounding box center [30, 188] width 10 height 10
click at [33, 296] on div at bounding box center [30, 295] width 10 height 10
click at [32, 296] on div at bounding box center [30, 295] width 10 height 10
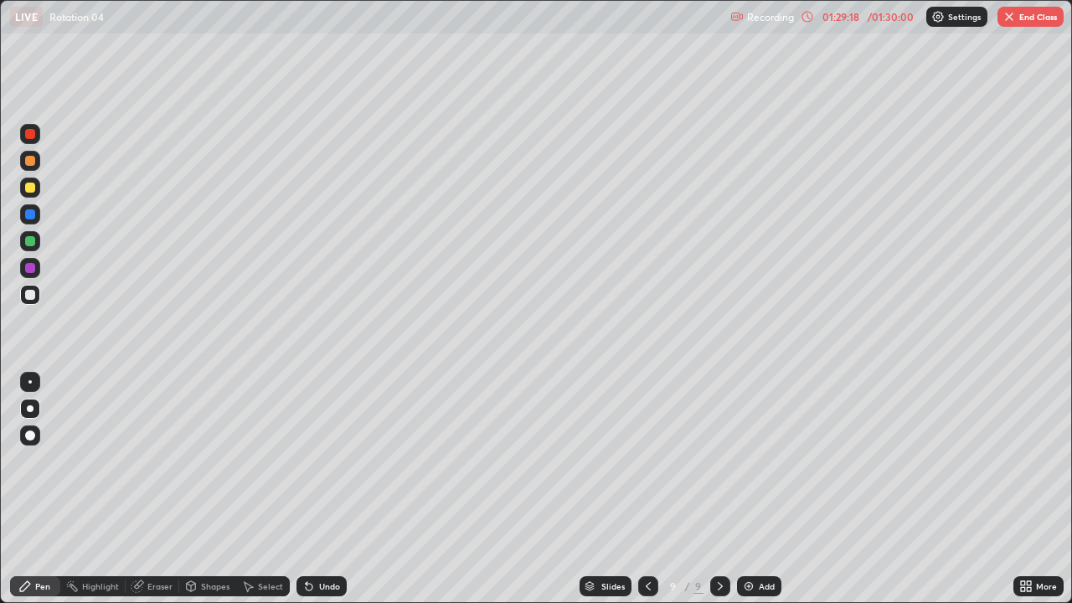
click at [216, 461] on div "Shapes" at bounding box center [207, 586] width 57 height 20
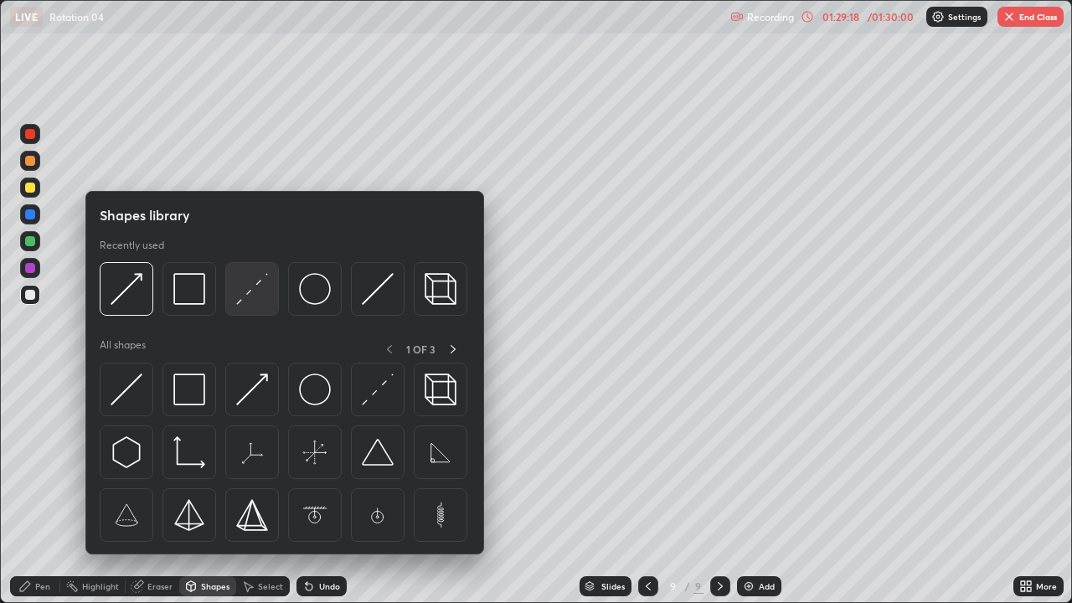
click at [248, 304] on img at bounding box center [252, 289] width 32 height 32
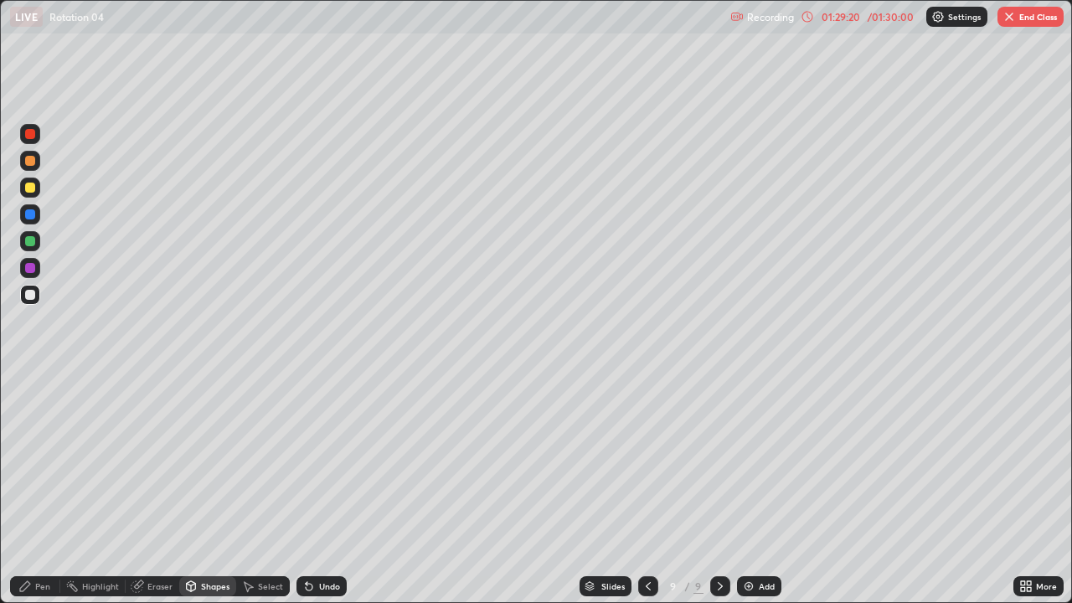
click at [217, 461] on div "Shapes" at bounding box center [215, 586] width 28 height 8
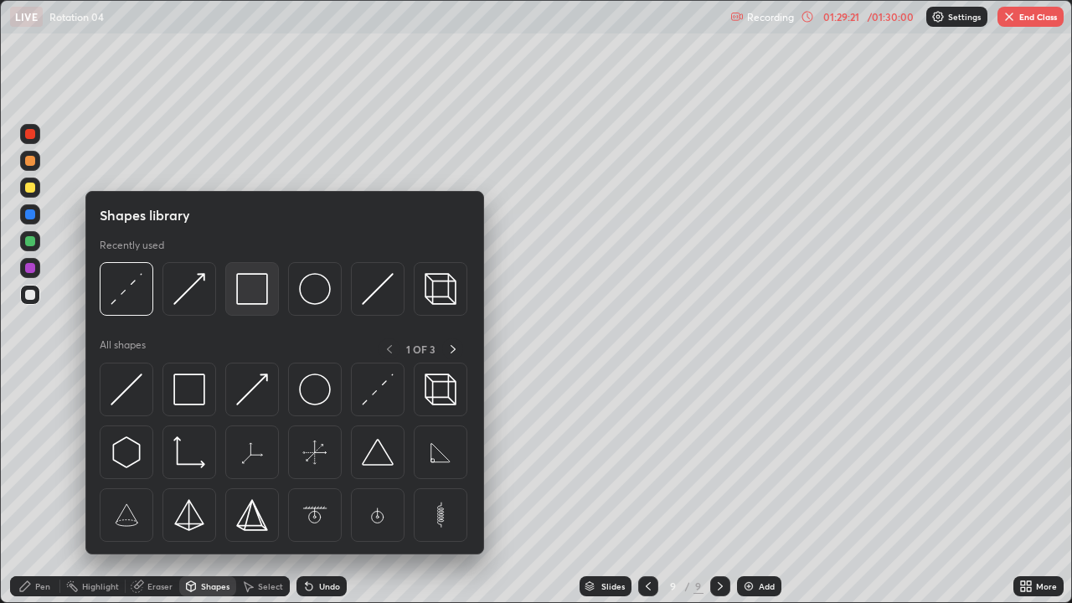
click at [251, 305] on img at bounding box center [252, 289] width 32 height 32
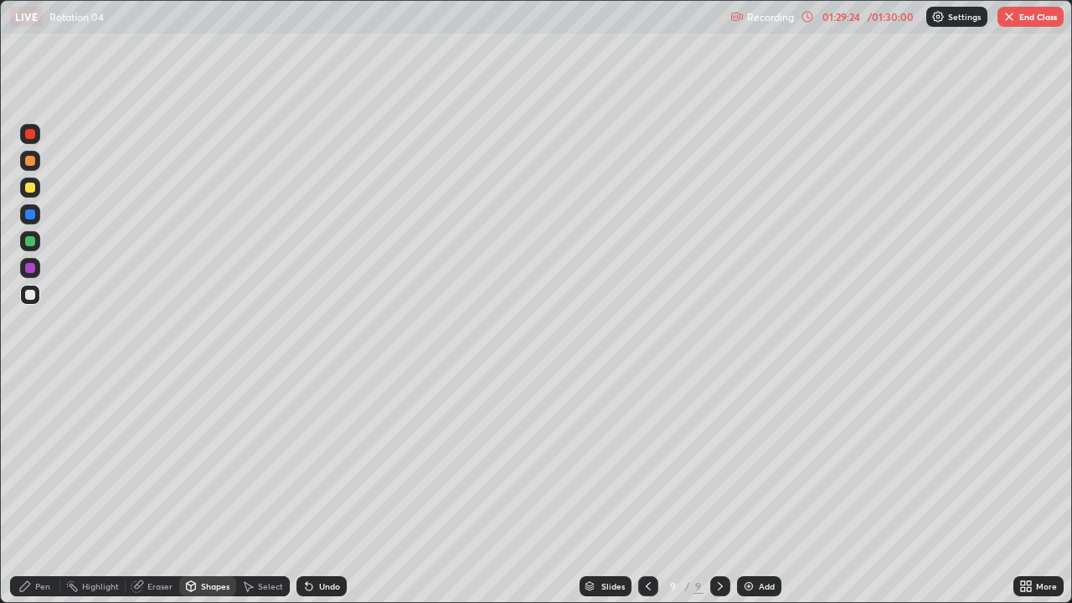
click at [214, 461] on div "Shapes" at bounding box center [215, 586] width 28 height 8
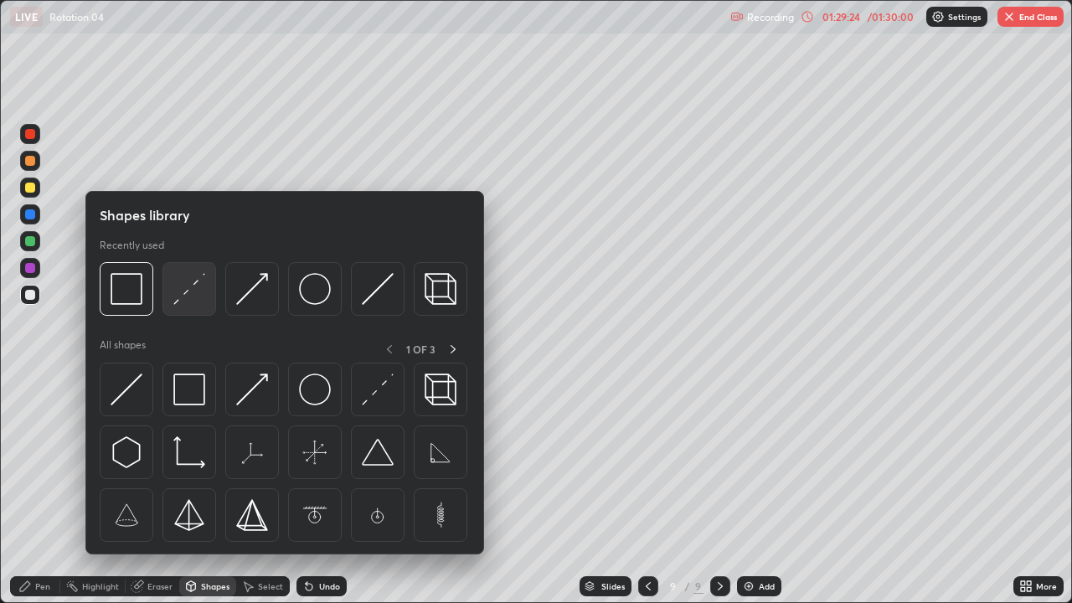
click at [182, 298] on img at bounding box center [189, 289] width 32 height 32
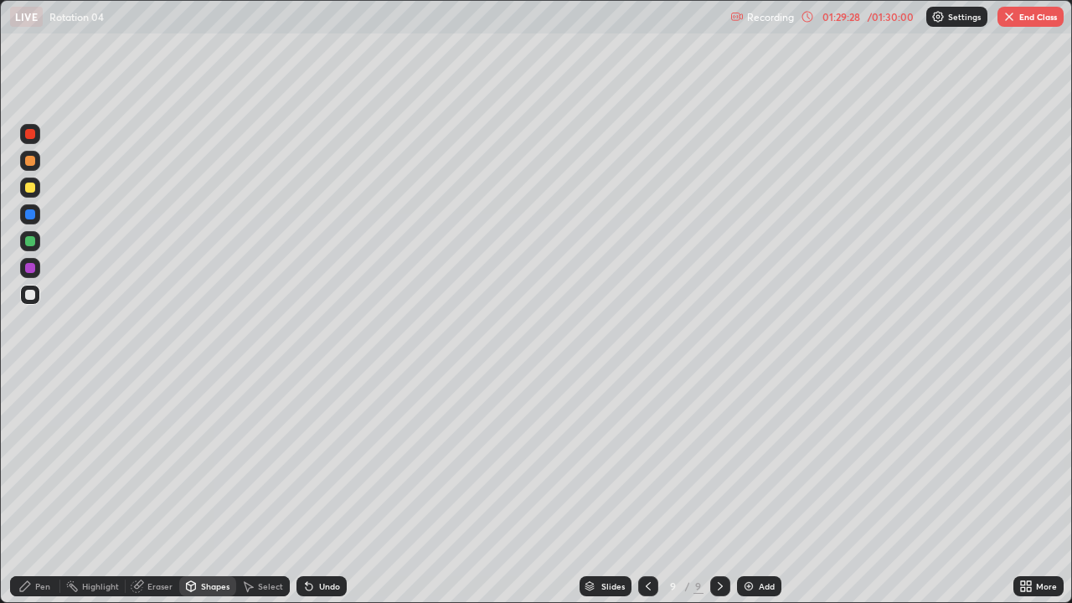
click at [28, 192] on div at bounding box center [30, 188] width 10 height 10
click at [36, 295] on div at bounding box center [30, 295] width 20 height 20
click at [31, 214] on div at bounding box center [30, 214] width 10 height 10
click at [306, 461] on icon at bounding box center [309, 587] width 7 height 7
click at [50, 461] on div "Pen" at bounding box center [35, 586] width 50 height 20
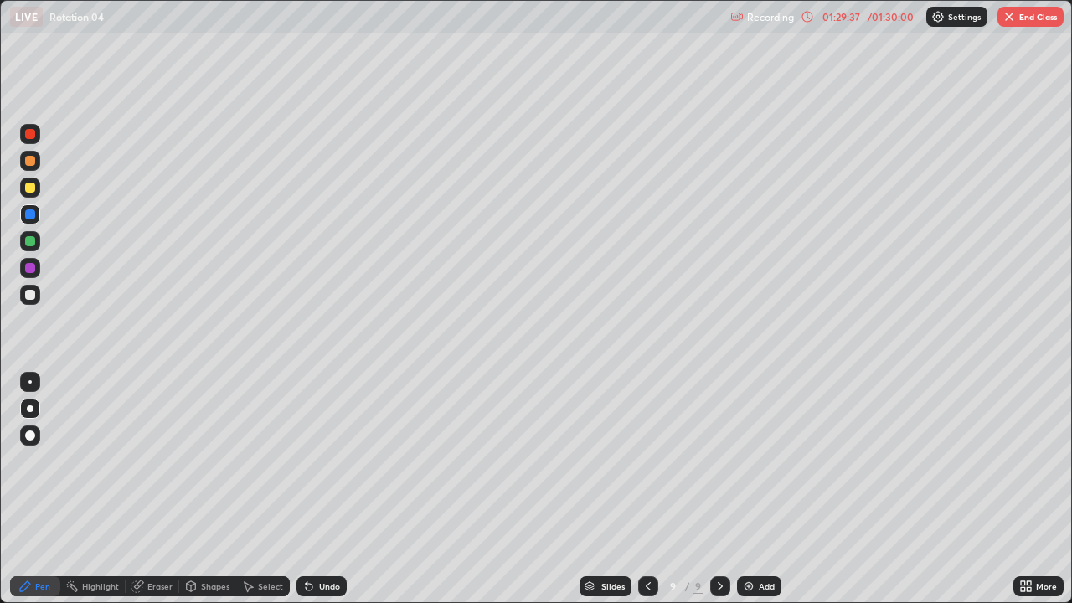
click at [29, 213] on div at bounding box center [30, 214] width 10 height 10
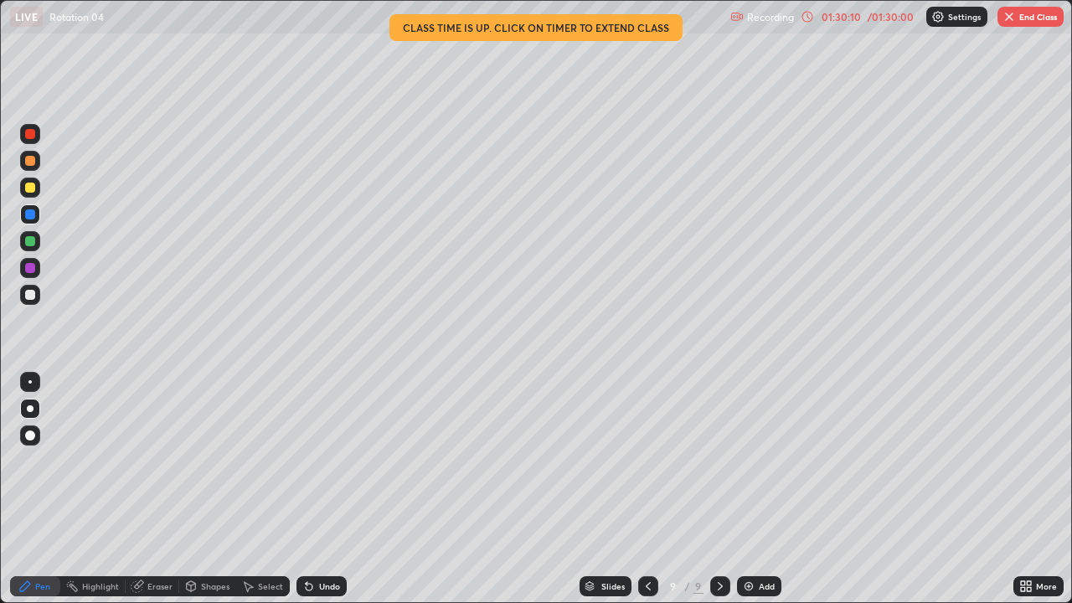
click at [216, 461] on div "Shapes" at bounding box center [215, 586] width 28 height 8
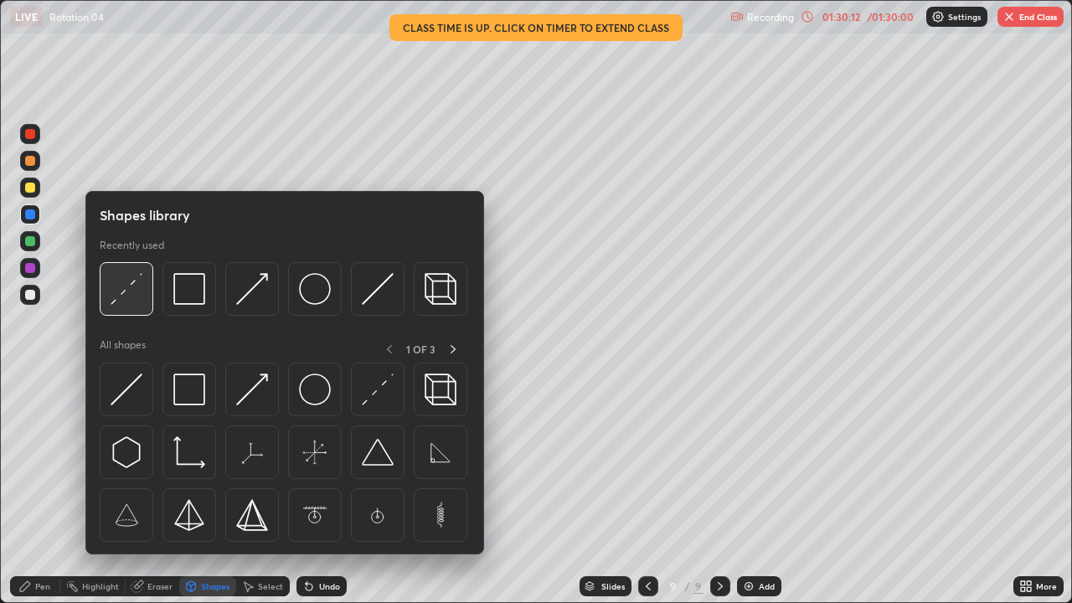
click at [125, 293] on img at bounding box center [127, 289] width 32 height 32
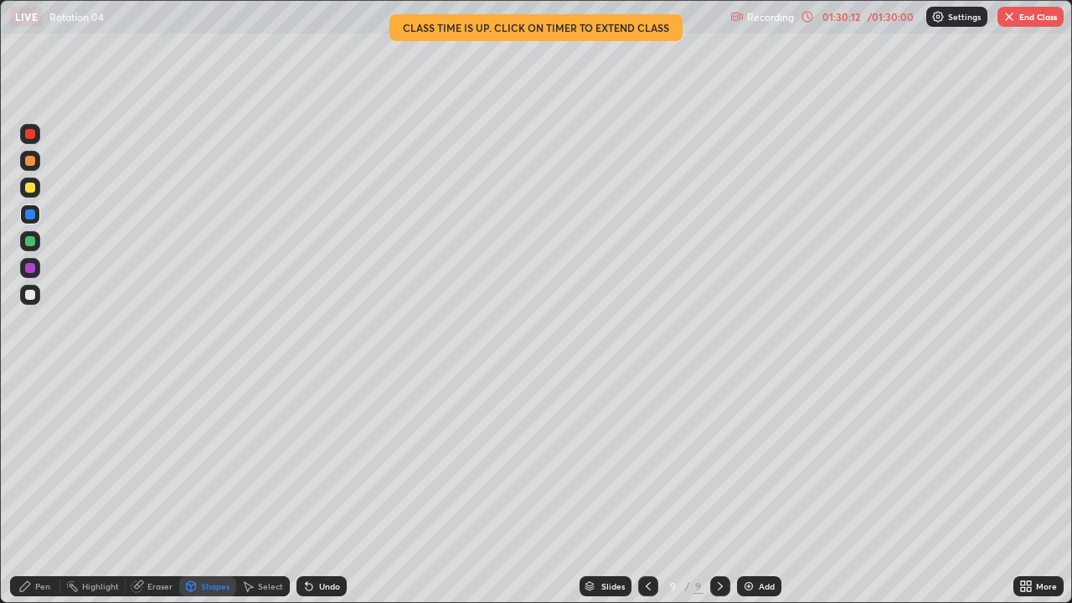
click at [31, 294] on div at bounding box center [30, 295] width 10 height 10
click at [39, 461] on div "Pen" at bounding box center [35, 586] width 50 height 20
click at [28, 187] on div at bounding box center [30, 188] width 10 height 10
click at [28, 162] on div at bounding box center [30, 161] width 10 height 10
click at [210, 461] on div "Shapes" at bounding box center [215, 586] width 28 height 8
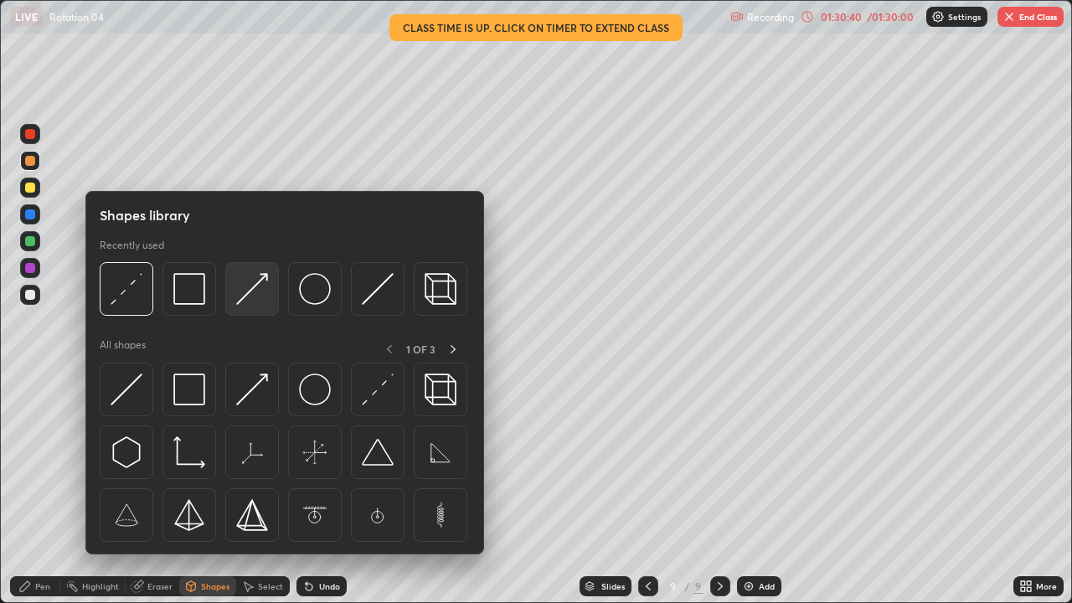
click at [247, 297] on img at bounding box center [252, 289] width 32 height 32
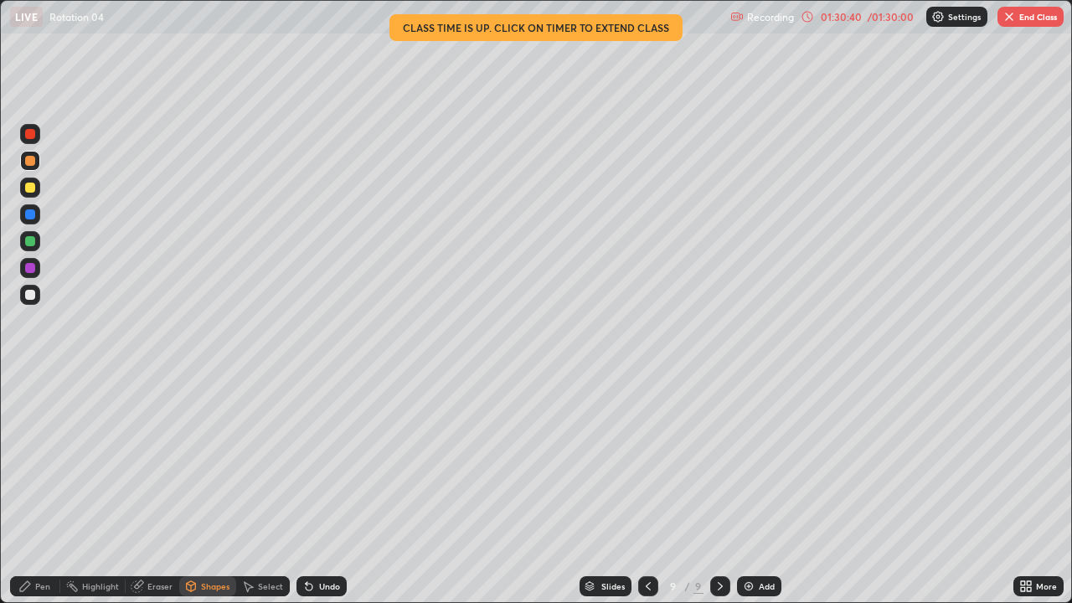
click at [27, 240] on div at bounding box center [30, 241] width 10 height 10
click at [42, 461] on div "Pen" at bounding box center [42, 586] width 15 height 8
click at [31, 295] on div at bounding box center [30, 295] width 10 height 10
click at [263, 461] on div "Select" at bounding box center [263, 586] width 54 height 20
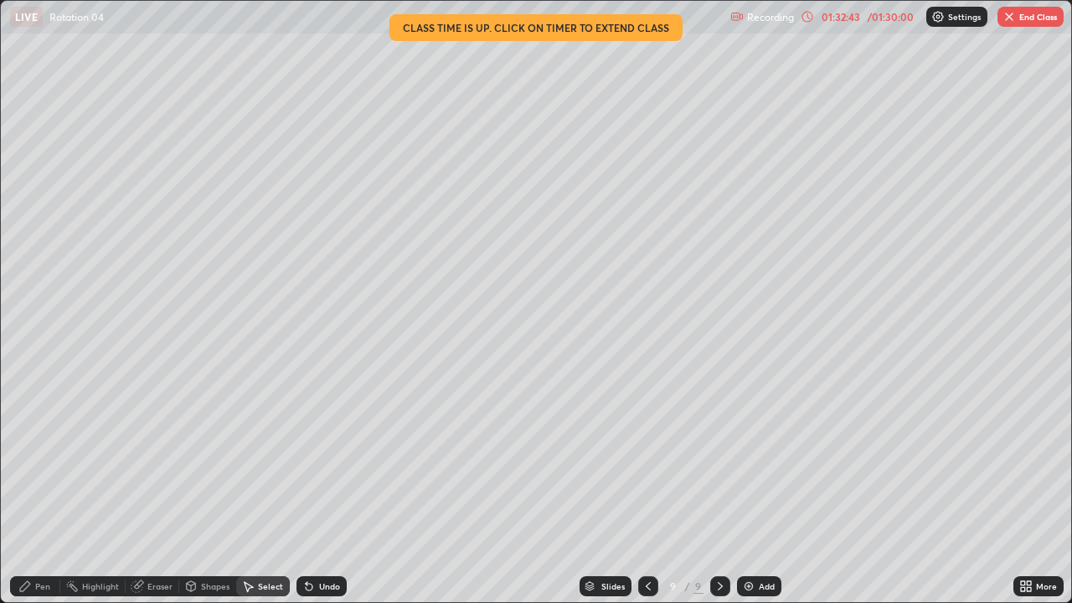
click at [212, 461] on div "Shapes" at bounding box center [207, 586] width 57 height 20
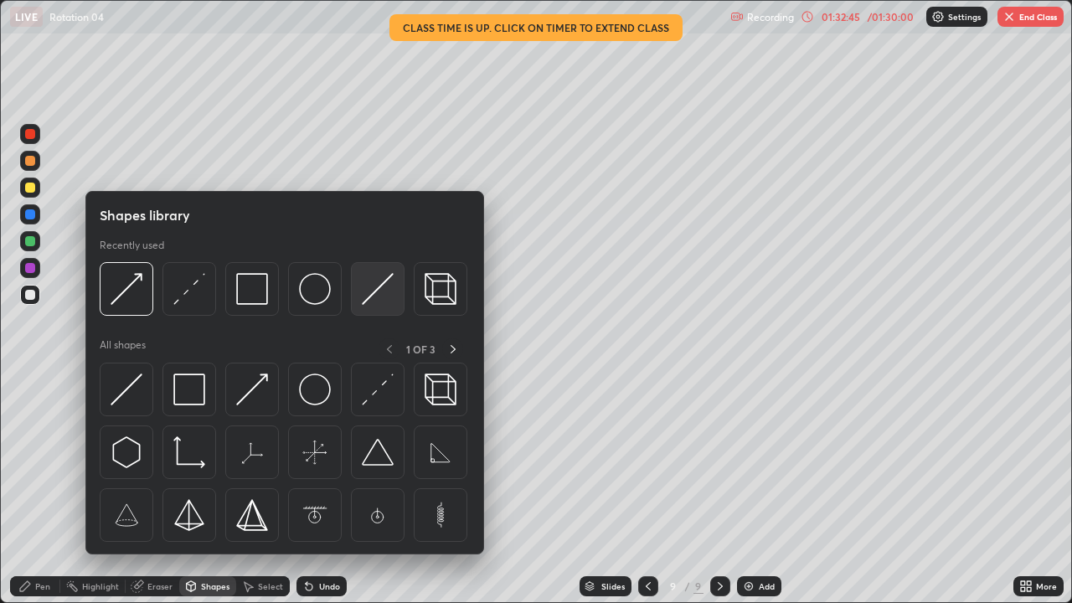
click at [373, 298] on img at bounding box center [378, 289] width 32 height 32
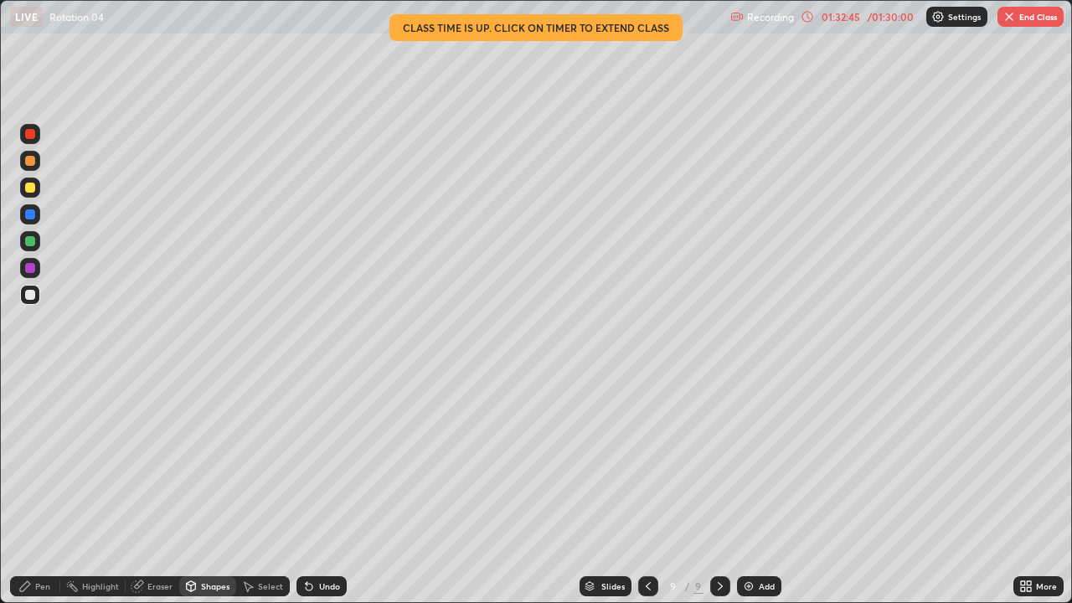
click at [28, 266] on div at bounding box center [30, 268] width 10 height 10
click at [47, 461] on div "Pen" at bounding box center [42, 586] width 15 height 8
click at [37, 295] on div at bounding box center [30, 295] width 20 height 20
click at [718, 461] on icon at bounding box center [719, 585] width 13 height 13
click at [774, 461] on div "Add" at bounding box center [759, 586] width 44 height 20
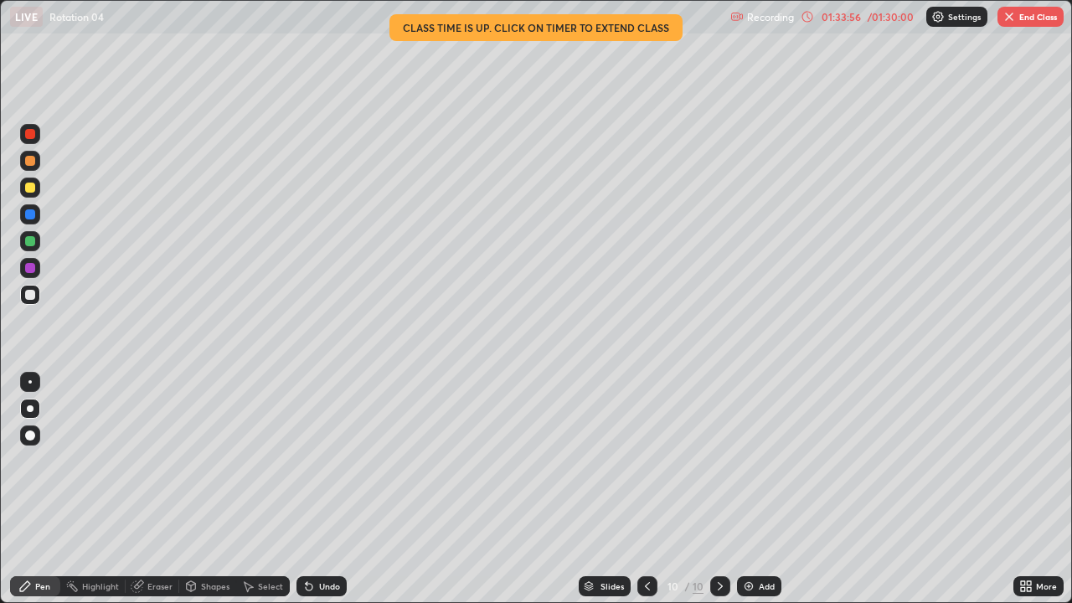
click at [30, 296] on div at bounding box center [30, 295] width 10 height 10
click at [222, 461] on div "Shapes" at bounding box center [215, 586] width 28 height 8
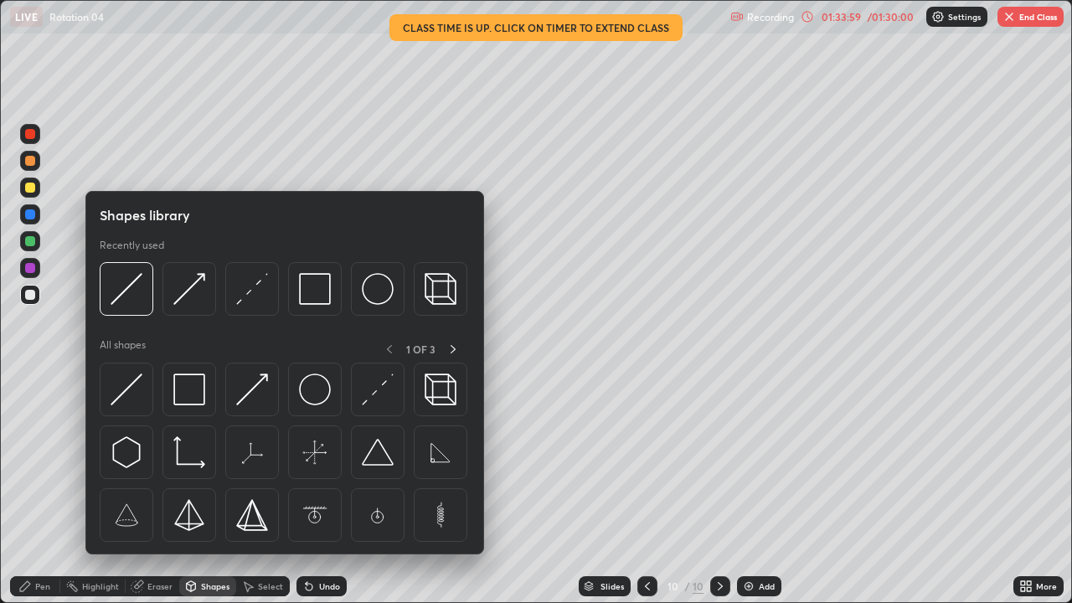
click at [252, 461] on div "Select" at bounding box center [263, 586] width 54 height 20
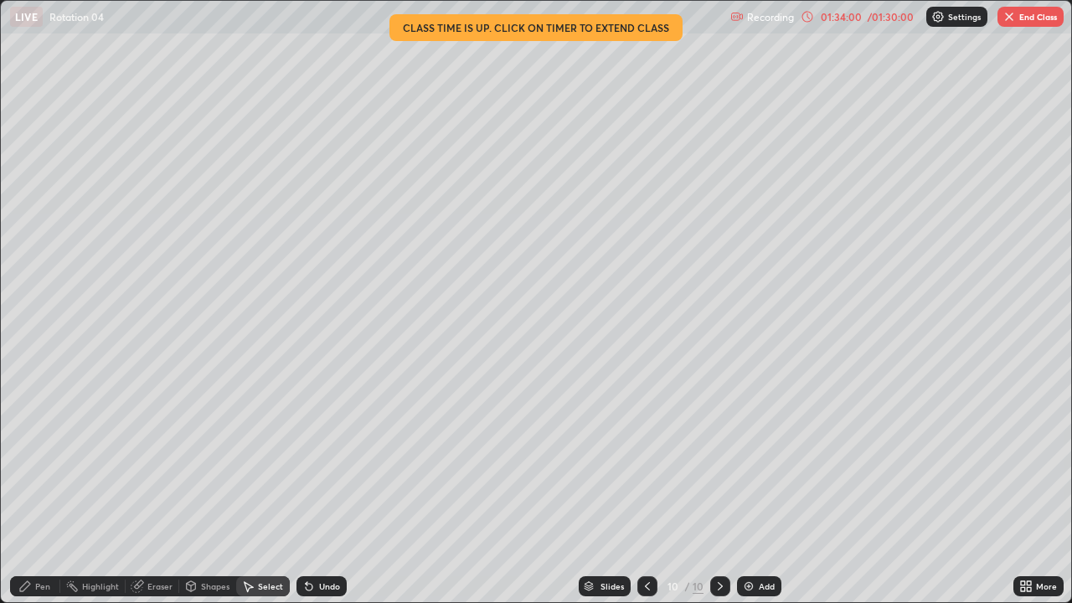
click at [219, 461] on div "Shapes" at bounding box center [215, 586] width 28 height 8
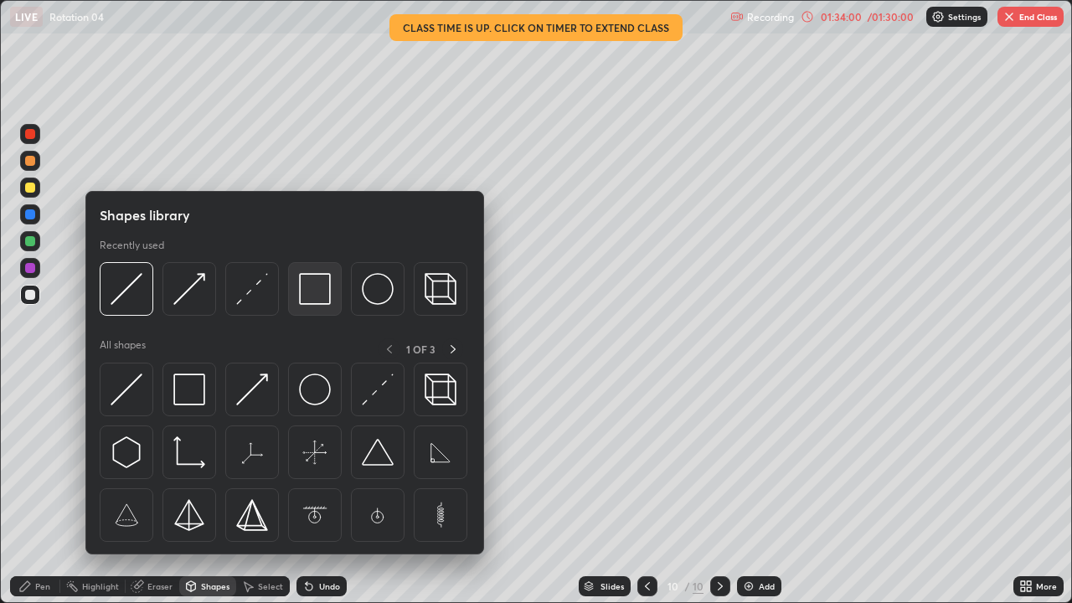
click at [310, 301] on img at bounding box center [315, 289] width 32 height 32
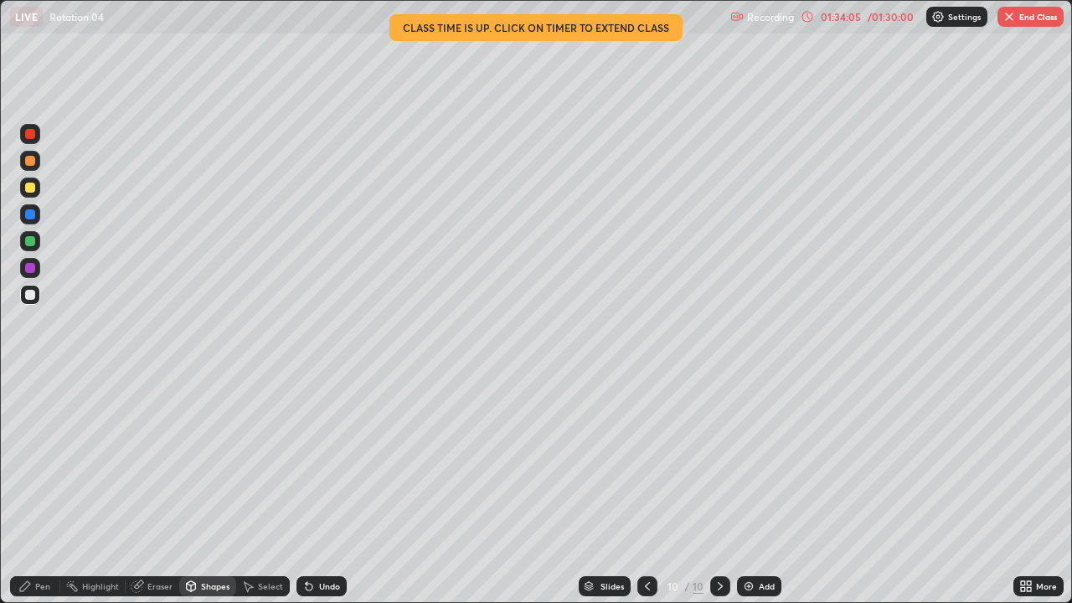
click at [38, 461] on div "Pen" at bounding box center [35, 586] width 50 height 20
click at [30, 296] on div at bounding box center [30, 295] width 10 height 10
click at [32, 187] on div at bounding box center [30, 188] width 10 height 10
click at [306, 461] on icon at bounding box center [309, 587] width 7 height 7
click at [305, 461] on icon at bounding box center [308, 585] width 13 height 13
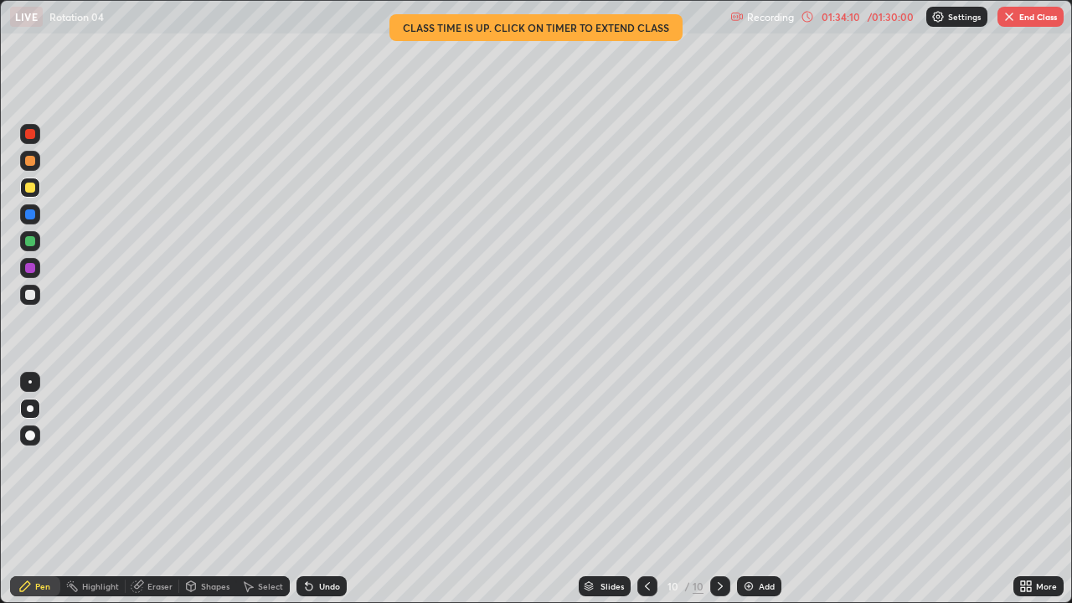
click at [306, 461] on icon at bounding box center [309, 587] width 7 height 7
click at [31, 298] on div at bounding box center [30, 295] width 10 height 10
click at [169, 461] on div "Eraser" at bounding box center [153, 586] width 54 height 20
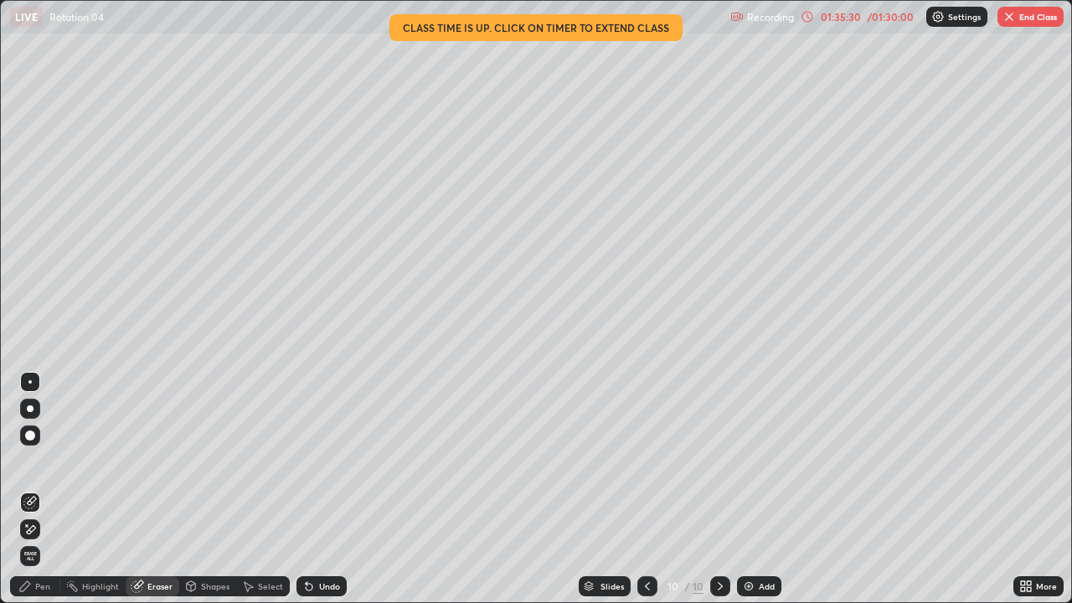
click at [49, 461] on div "Pen" at bounding box center [42, 586] width 15 height 8
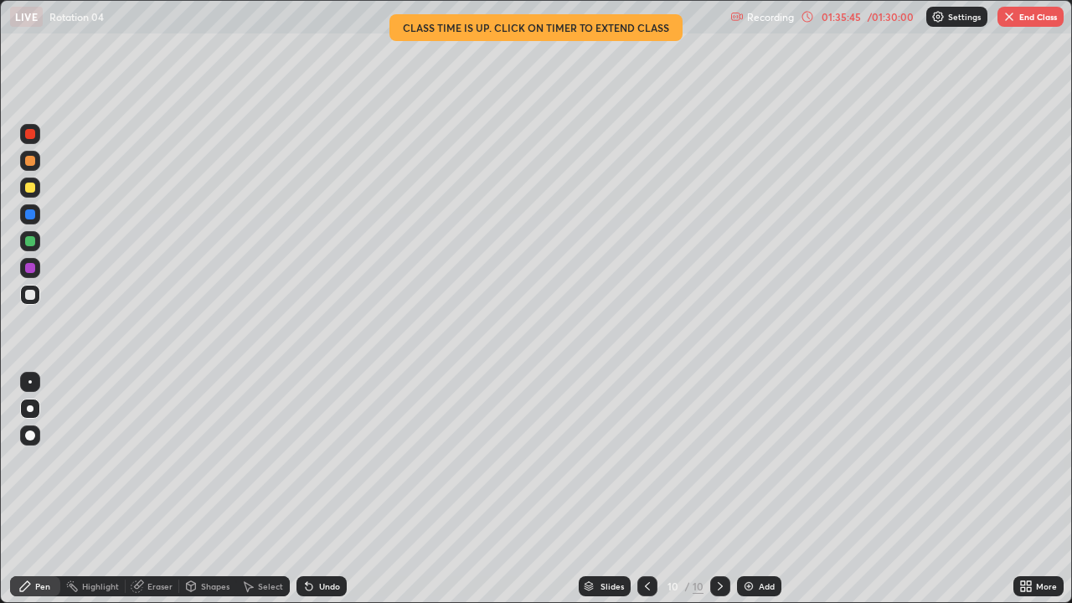
click at [228, 461] on div "Shapes" at bounding box center [215, 586] width 28 height 8
click at [98, 461] on div "Highlight" at bounding box center [100, 586] width 37 height 8
click at [49, 461] on div "Pen" at bounding box center [35, 586] width 50 height 20
click at [28, 183] on div at bounding box center [30, 188] width 10 height 10
click at [216, 461] on div "Shapes" at bounding box center [215, 586] width 28 height 8
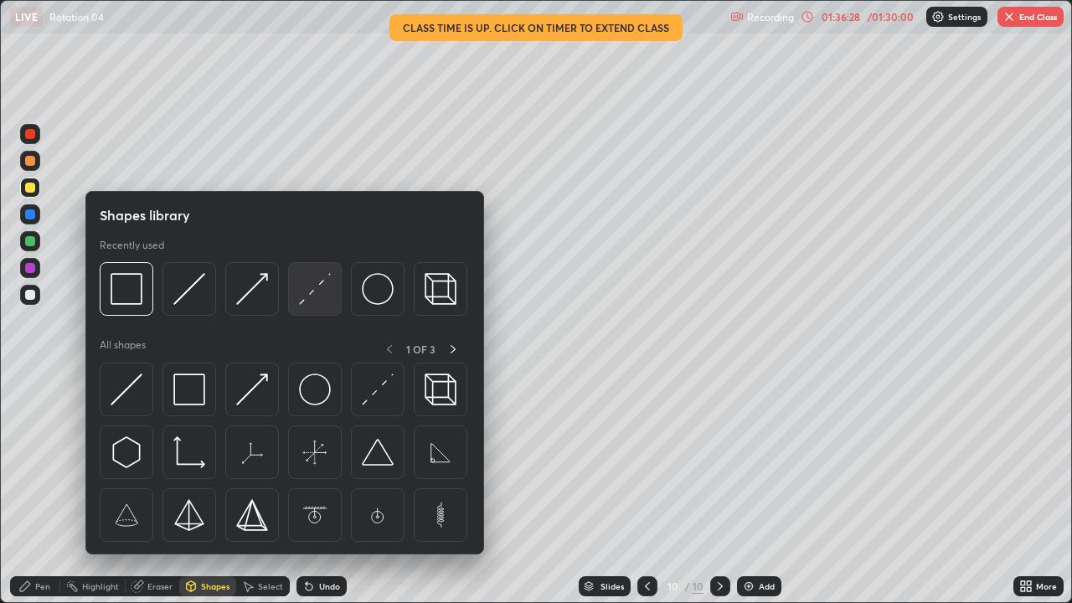
click at [306, 303] on img at bounding box center [315, 289] width 32 height 32
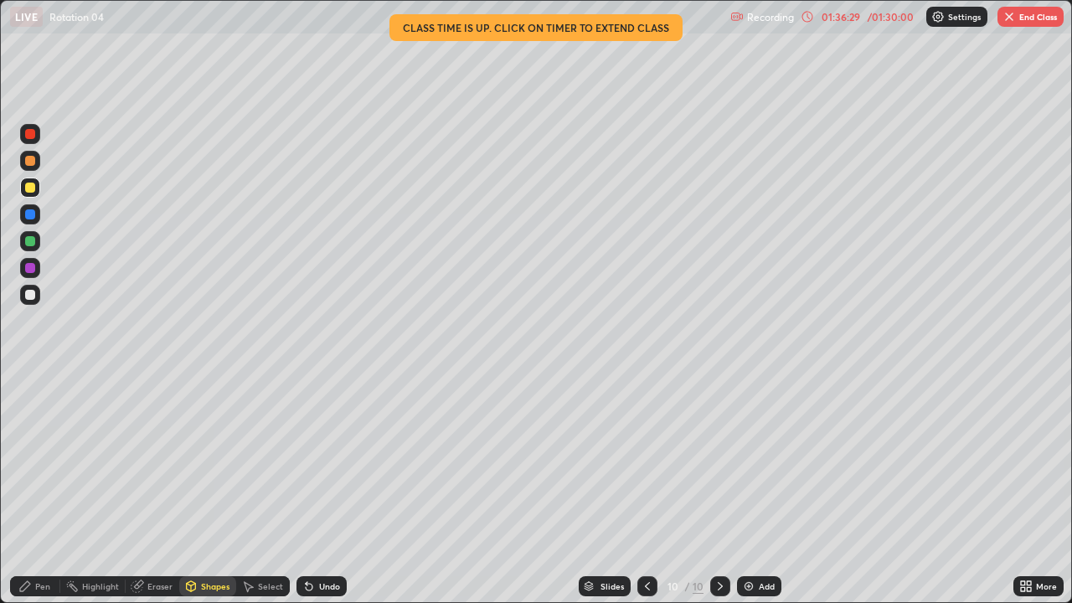
click at [211, 461] on div "Shapes" at bounding box center [215, 586] width 28 height 8
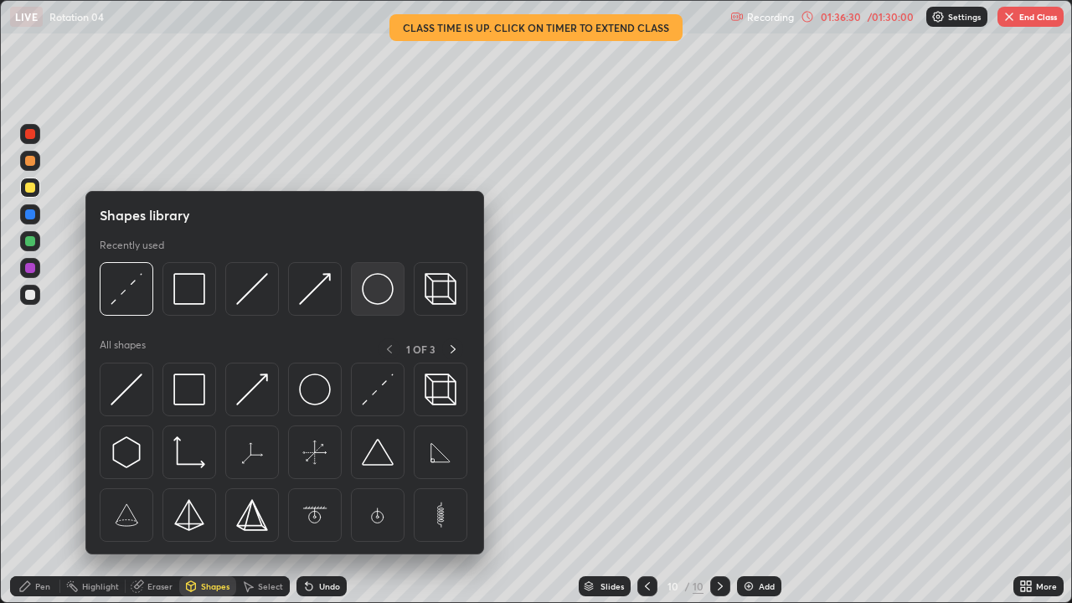
click at [372, 295] on img at bounding box center [378, 289] width 32 height 32
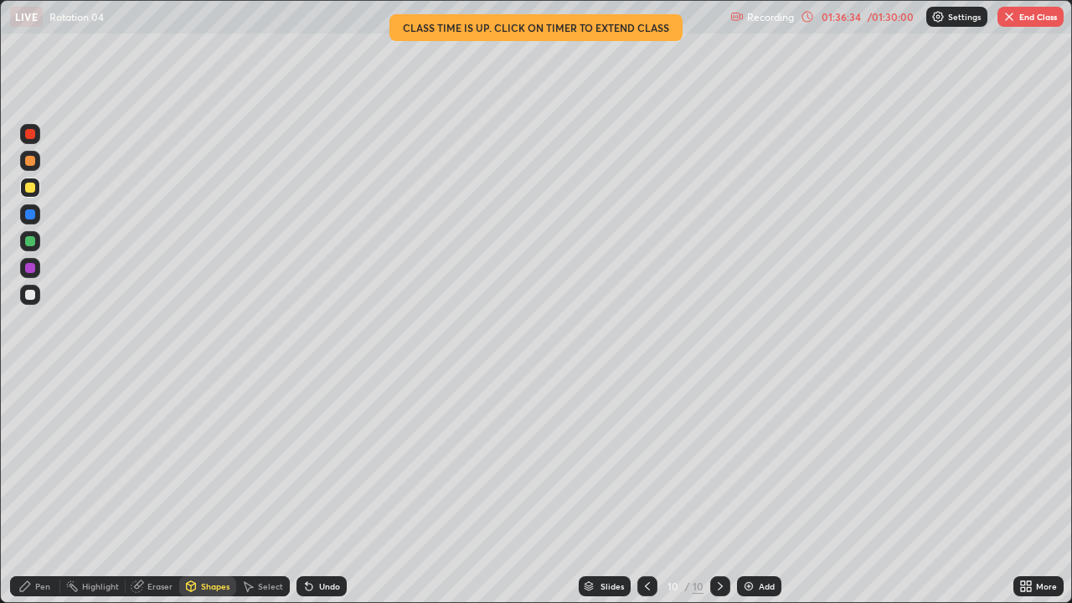
click at [48, 461] on div "Pen" at bounding box center [42, 586] width 15 height 8
click at [33, 299] on div at bounding box center [30, 295] width 10 height 10
click at [210, 461] on div "Shapes" at bounding box center [215, 586] width 28 height 8
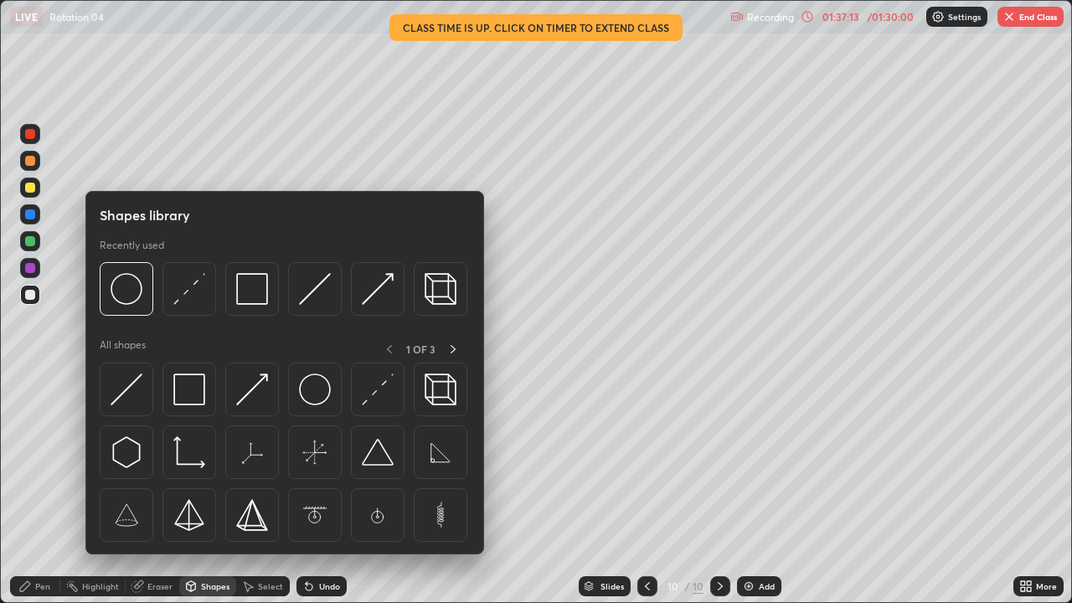
click at [44, 461] on div "Pen" at bounding box center [42, 586] width 15 height 8
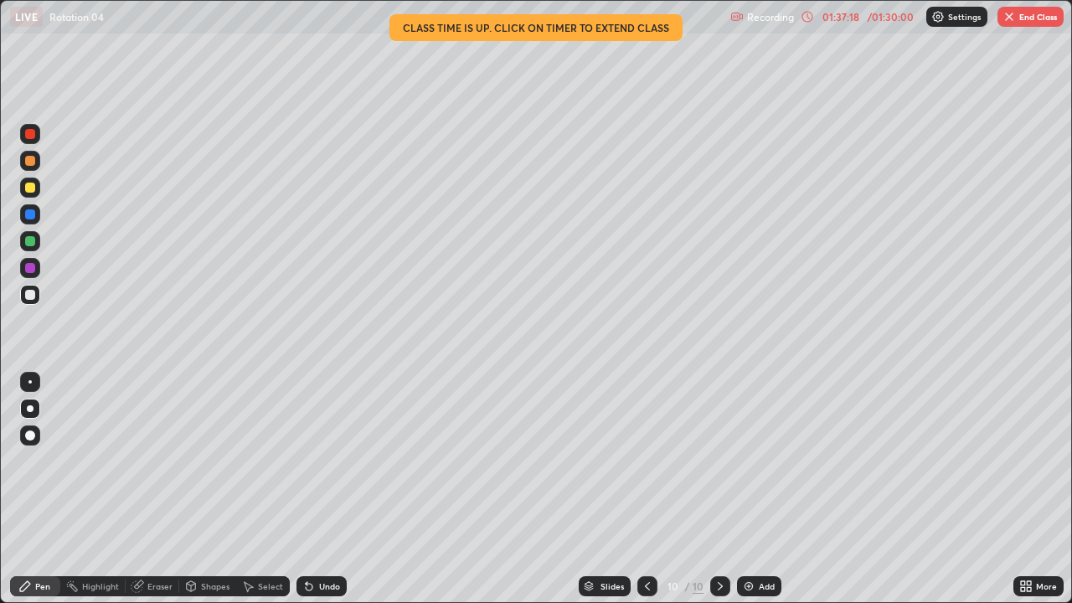
click at [31, 188] on div at bounding box center [30, 188] width 10 height 10
click at [37, 212] on div at bounding box center [30, 214] width 20 height 20
click at [30, 295] on div at bounding box center [30, 295] width 10 height 10
click at [156, 461] on div "Eraser" at bounding box center [159, 586] width 25 height 8
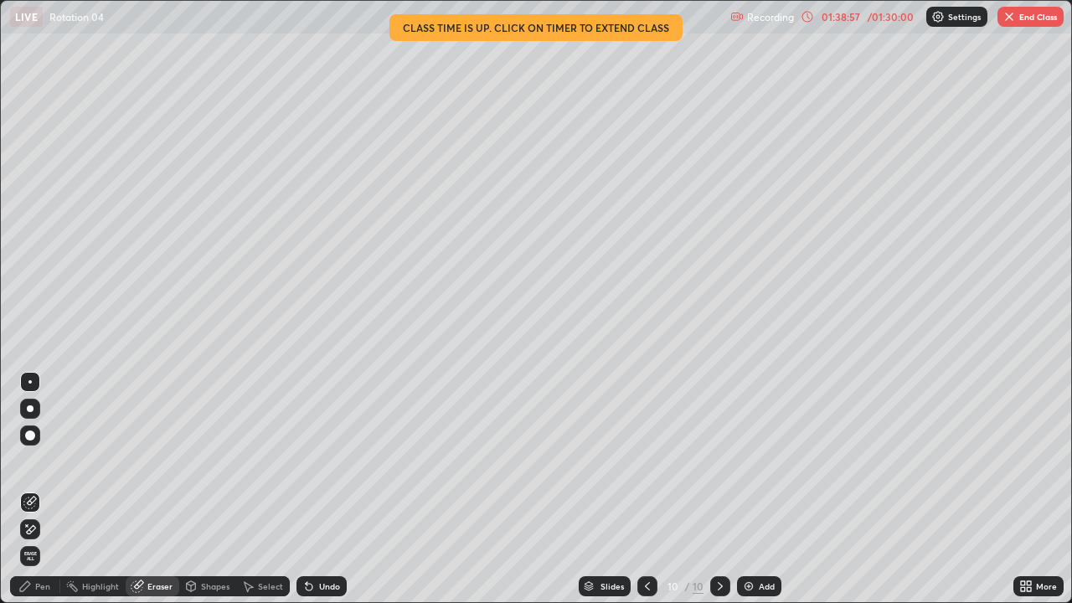
click at [48, 461] on div "Pen" at bounding box center [35, 586] width 50 height 20
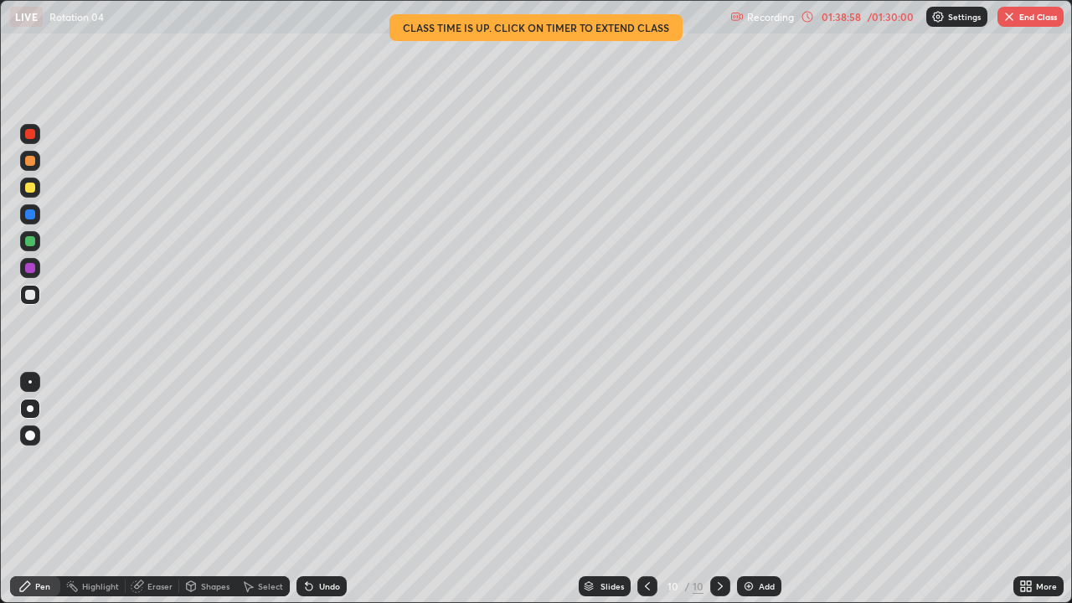
click at [30, 301] on div at bounding box center [30, 295] width 20 height 20
click at [266, 461] on div "Select" at bounding box center [263, 586] width 54 height 20
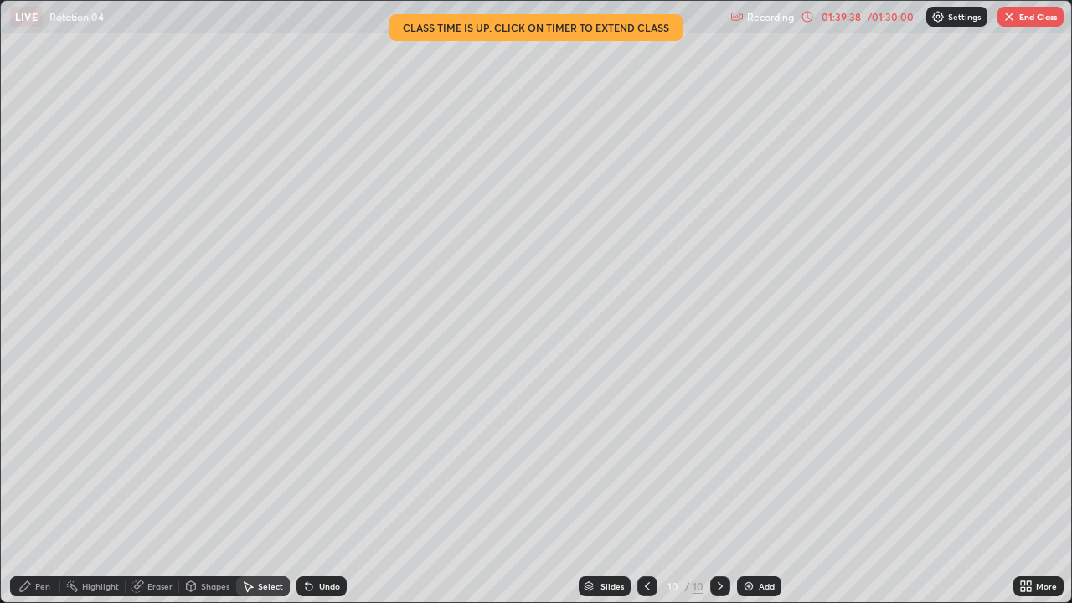
click at [211, 461] on div "Shapes" at bounding box center [215, 586] width 28 height 8
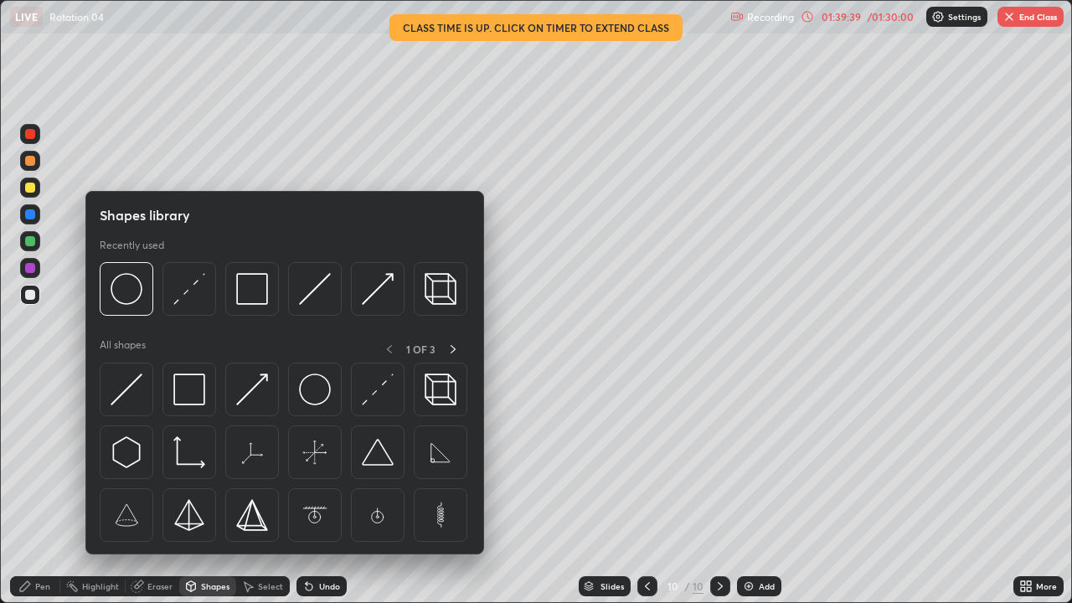
click at [255, 461] on div "Select" at bounding box center [263, 586] width 54 height 20
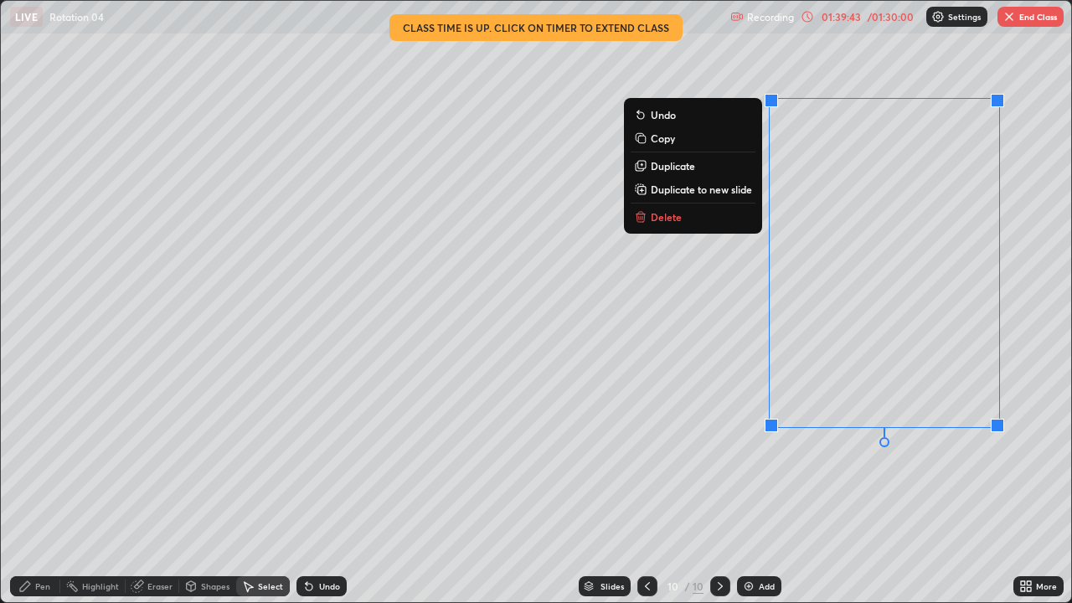
click at [944, 461] on div "0 ° Undo Copy Duplicate Duplicate to new slide Delete" at bounding box center [536, 301] width 1070 height 601
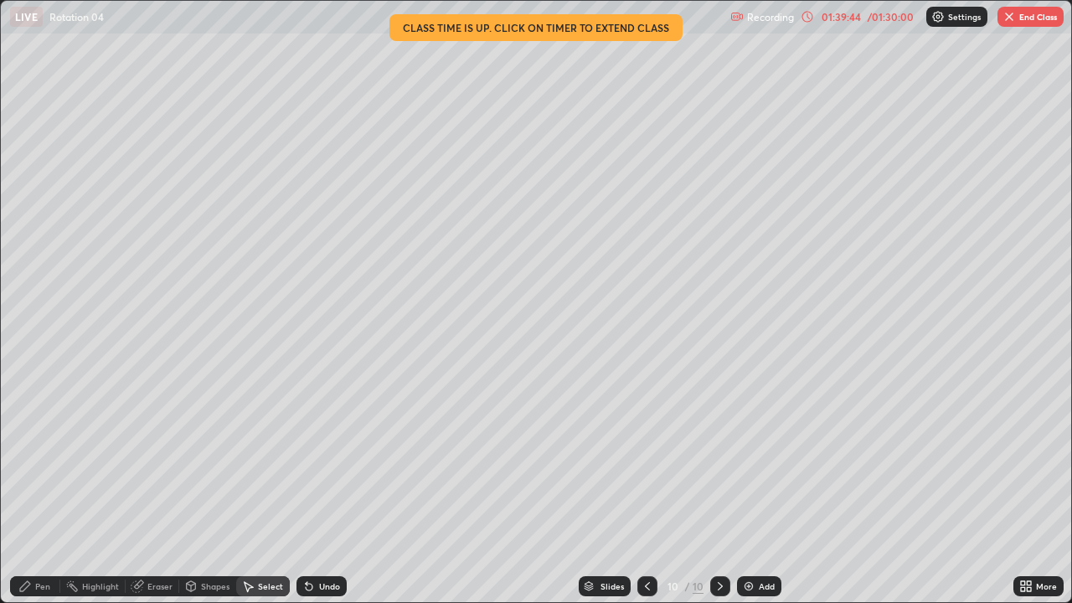
click at [215, 461] on div "Shapes" at bounding box center [215, 586] width 28 height 8
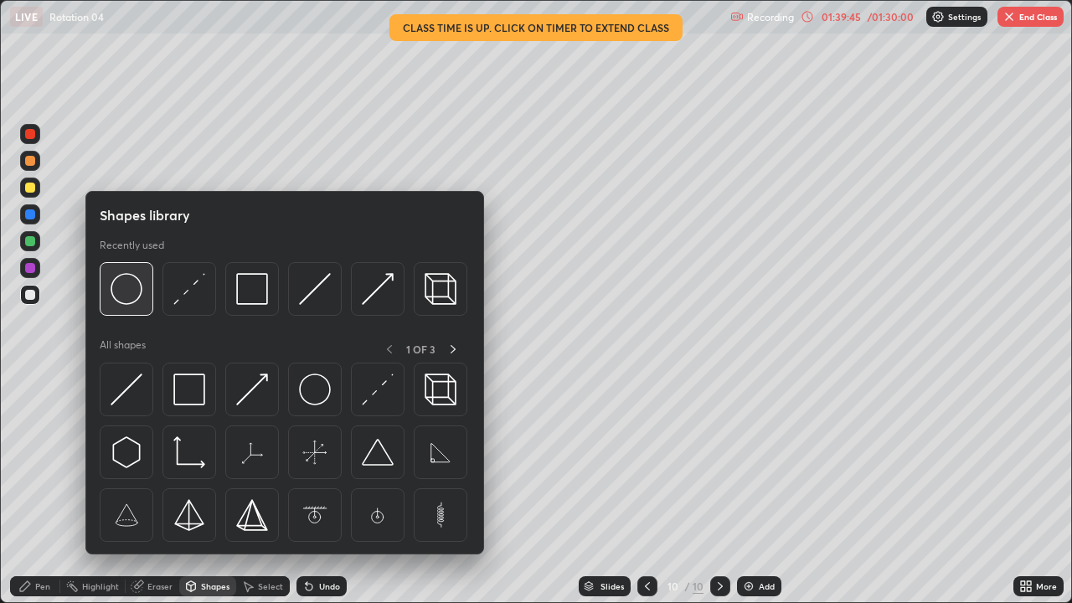
click at [125, 296] on img at bounding box center [127, 289] width 32 height 32
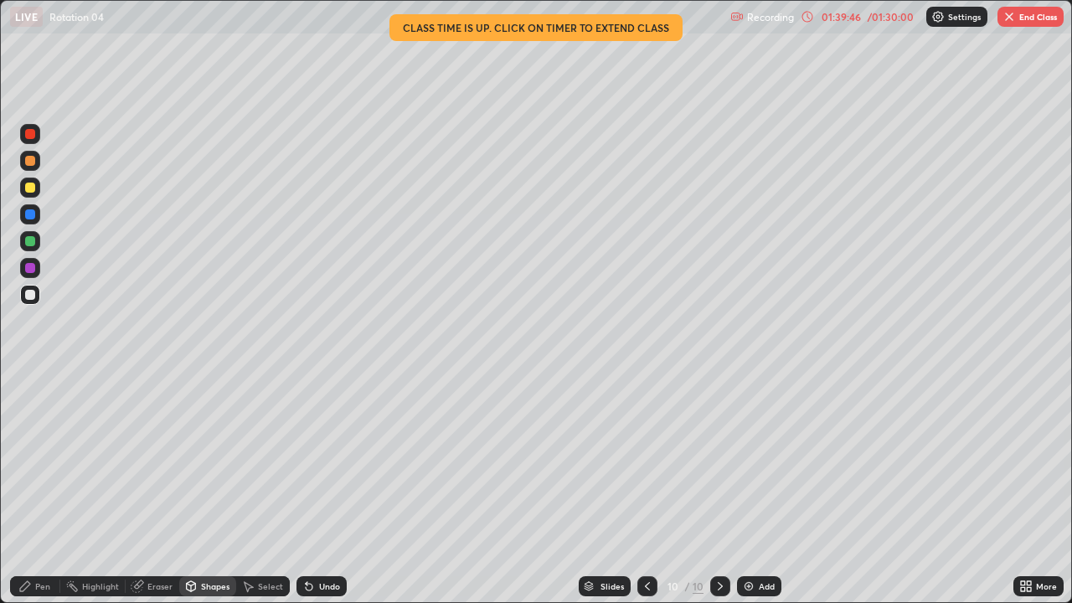
click at [211, 461] on div "Shapes" at bounding box center [215, 586] width 28 height 8
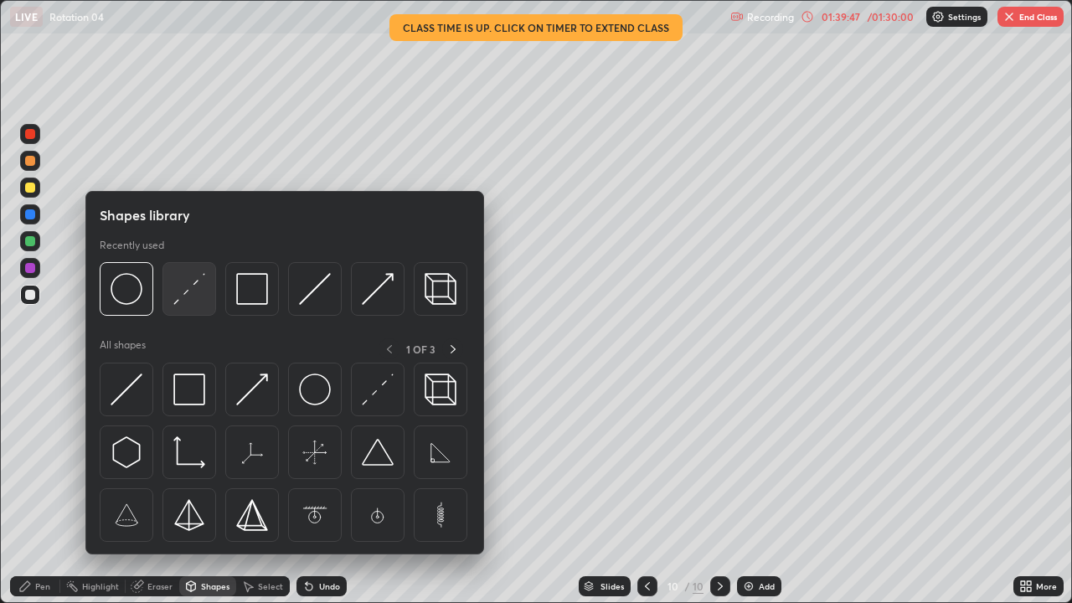
click at [189, 296] on img at bounding box center [189, 289] width 32 height 32
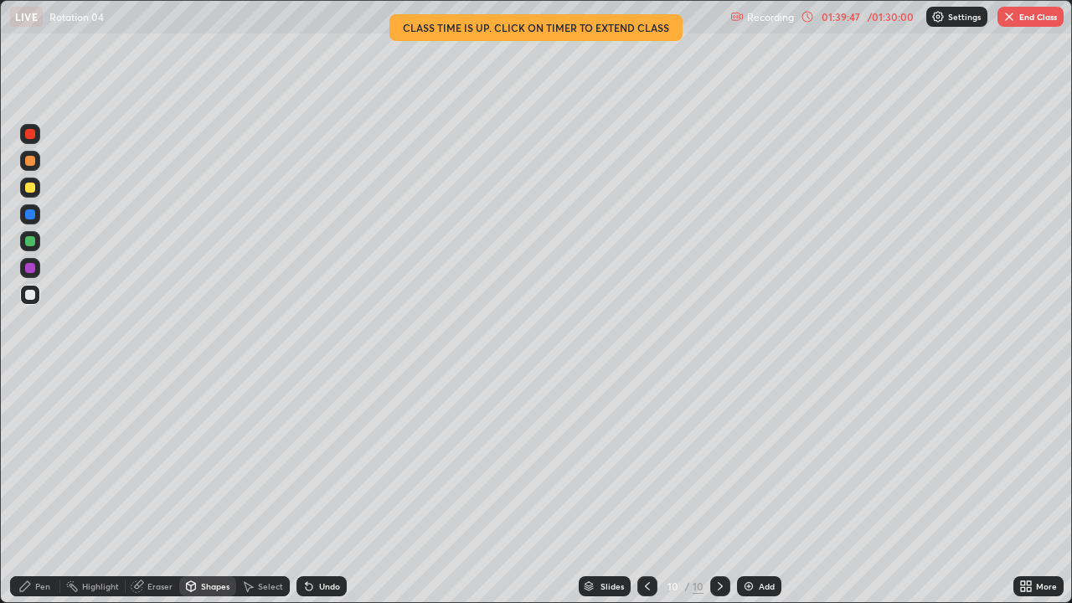
click at [23, 209] on div at bounding box center [30, 214] width 20 height 20
click at [38, 461] on div "Pen" at bounding box center [35, 586] width 50 height 20
click at [211, 461] on div "Shapes" at bounding box center [215, 586] width 28 height 8
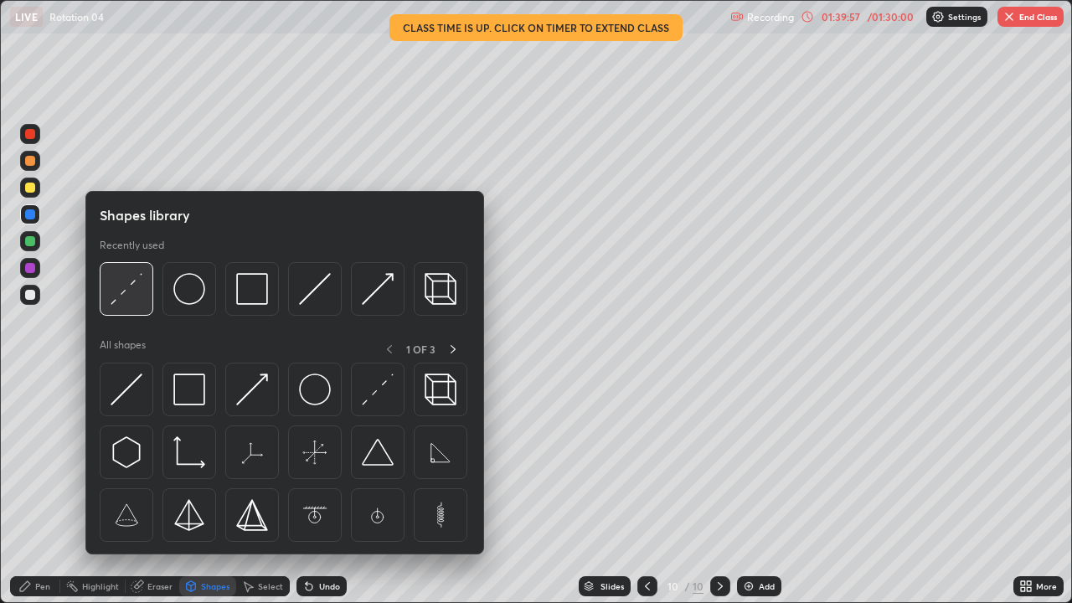
click at [120, 300] on img at bounding box center [127, 289] width 32 height 32
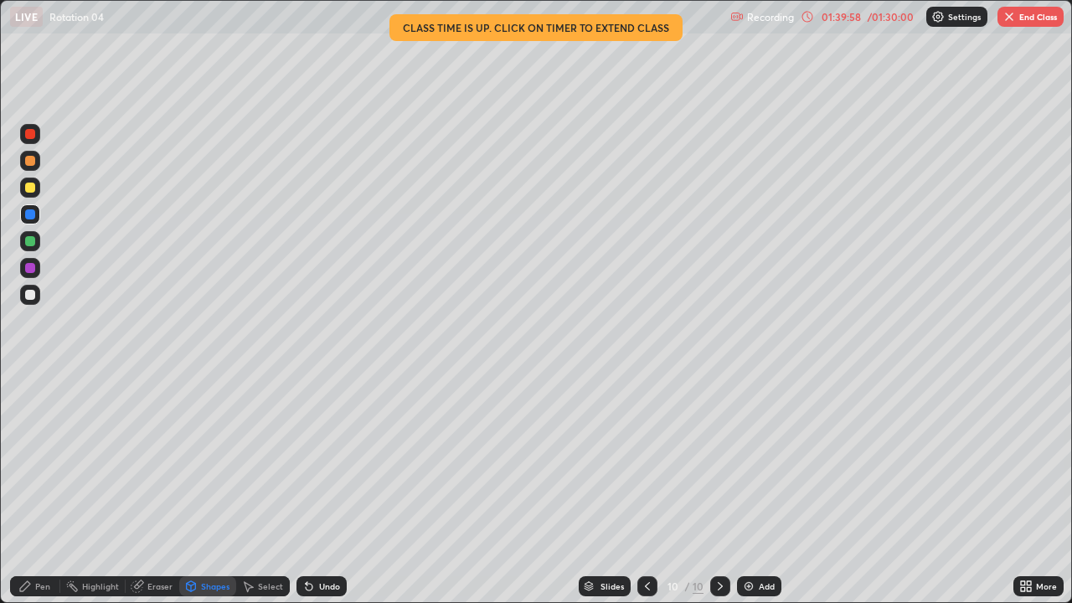
click at [33, 215] on div at bounding box center [30, 214] width 10 height 10
click at [202, 461] on div "Shapes" at bounding box center [215, 586] width 28 height 8
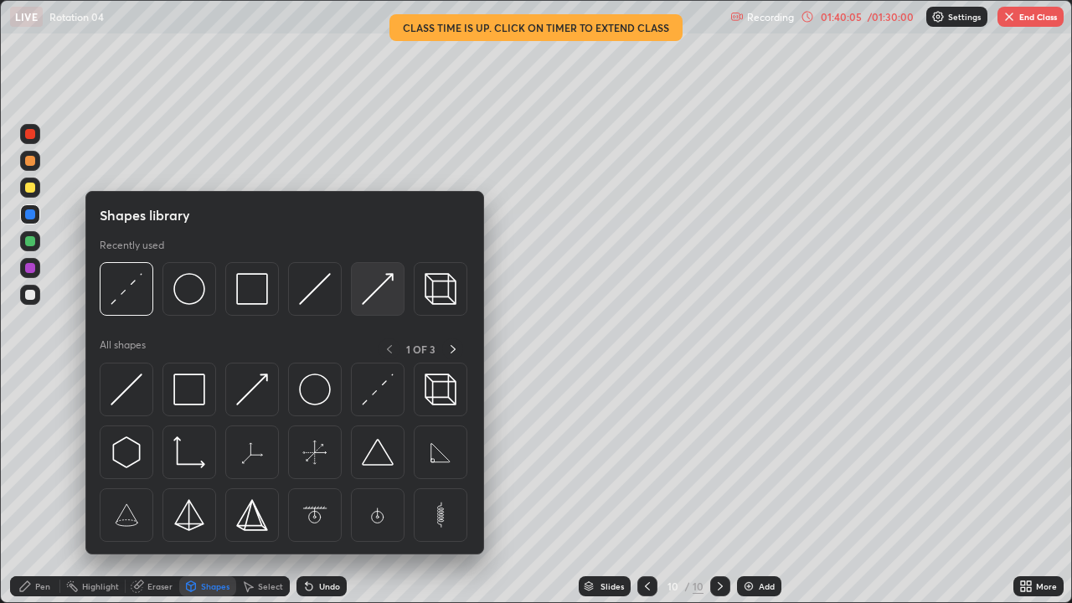
click at [371, 296] on img at bounding box center [378, 289] width 32 height 32
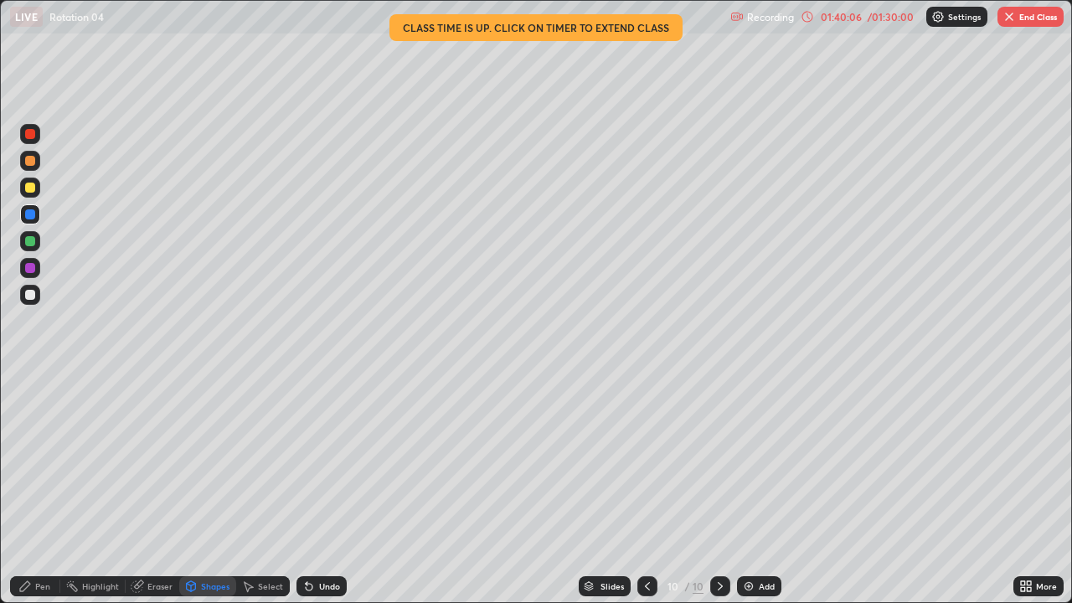
click at [28, 186] on div at bounding box center [30, 188] width 10 height 10
click at [32, 159] on div at bounding box center [30, 161] width 10 height 10
click at [26, 294] on div at bounding box center [30, 295] width 10 height 10
click at [308, 461] on icon at bounding box center [309, 587] width 7 height 7
click at [52, 461] on div "Pen" at bounding box center [35, 586] width 50 height 20
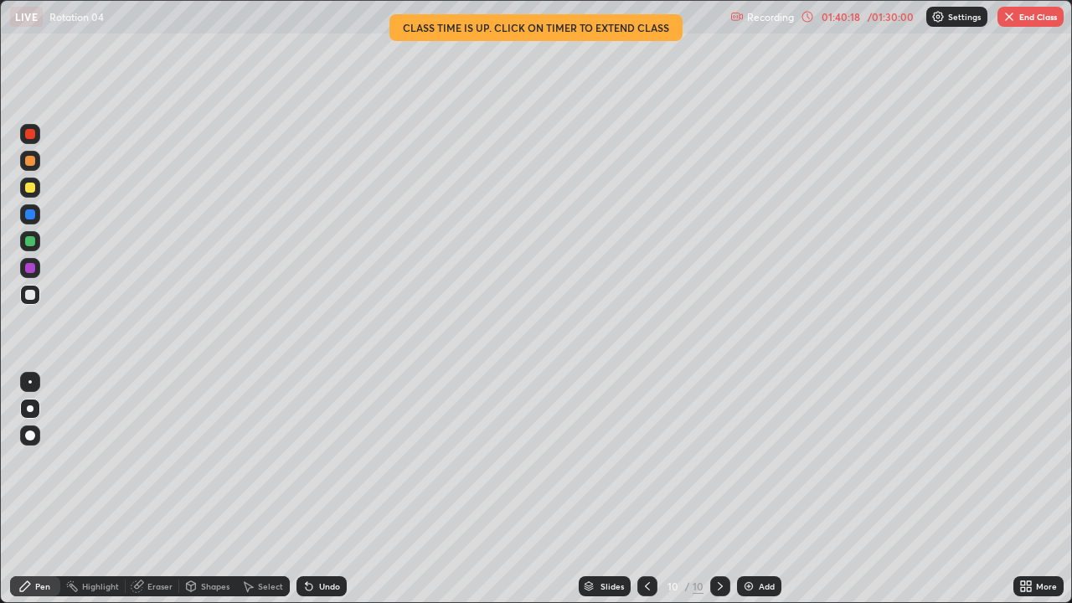
click at [30, 296] on div at bounding box center [30, 295] width 10 height 10
click at [29, 188] on div at bounding box center [30, 188] width 10 height 10
click at [152, 461] on div "Eraser" at bounding box center [159, 586] width 25 height 8
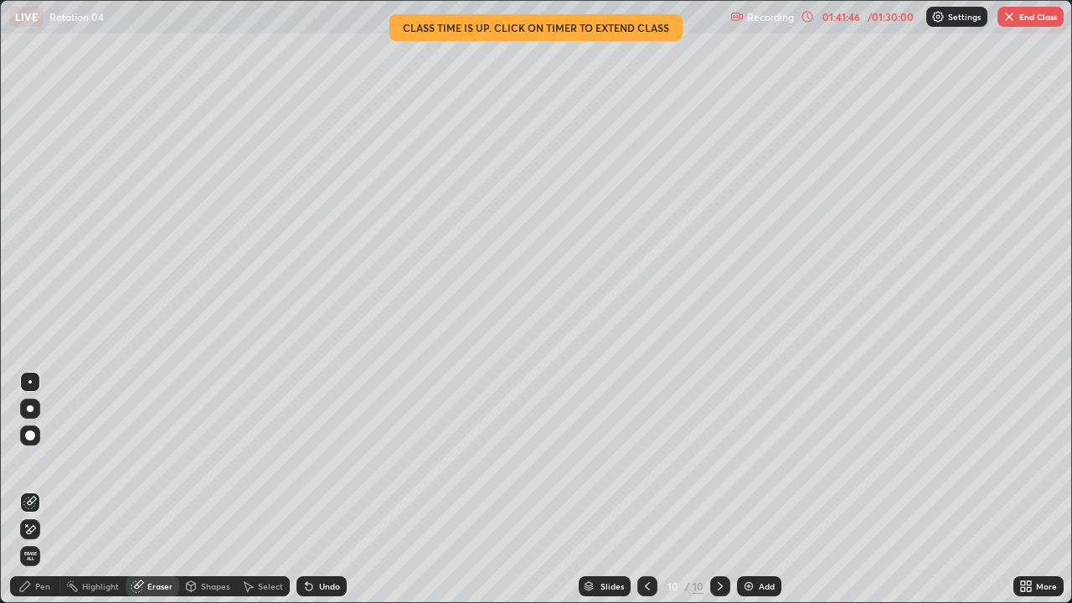
click at [52, 461] on div "Pen" at bounding box center [35, 586] width 50 height 20
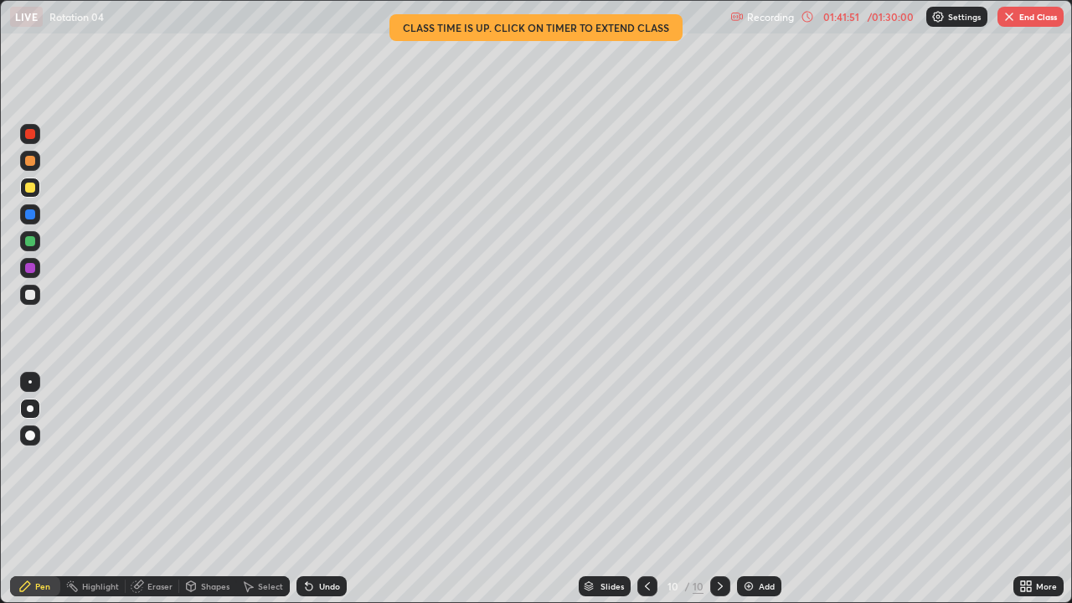
click at [41, 461] on div "Pen" at bounding box center [42, 586] width 15 height 8
click at [157, 461] on div "Eraser" at bounding box center [159, 586] width 25 height 8
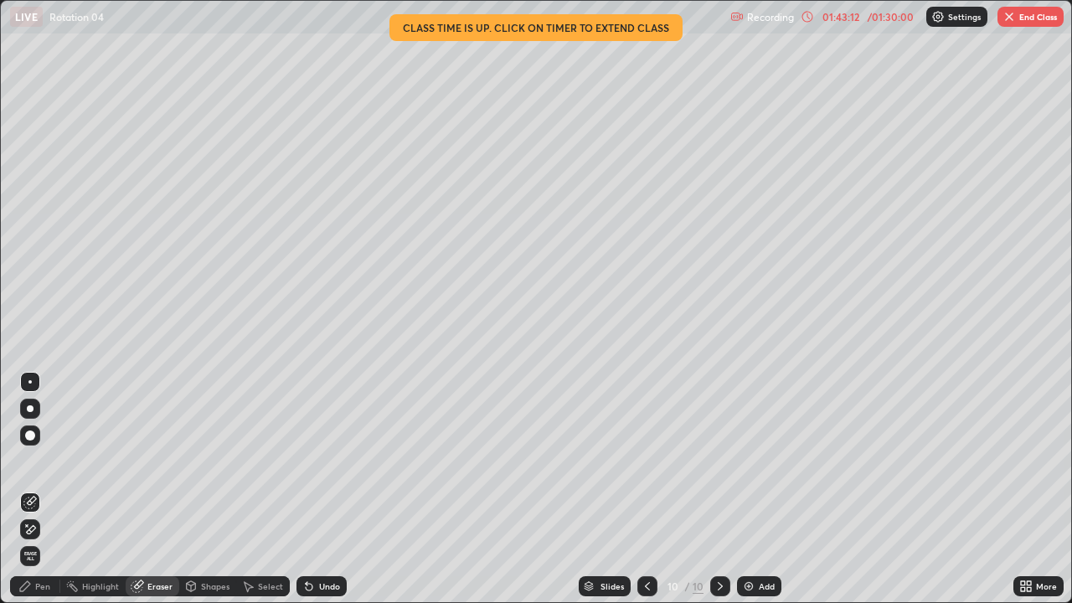
click at [44, 461] on div "Pen" at bounding box center [42, 586] width 15 height 8
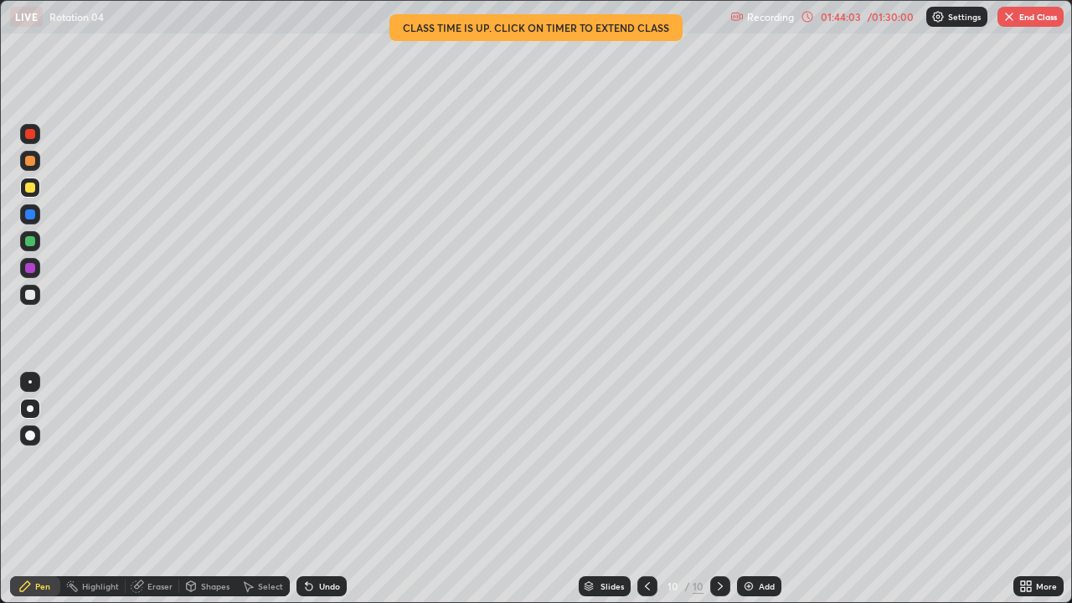
click at [719, 461] on icon at bounding box center [719, 585] width 13 height 13
click at [754, 461] on img at bounding box center [748, 585] width 13 height 13
click at [213, 461] on div "Shapes" at bounding box center [215, 586] width 28 height 8
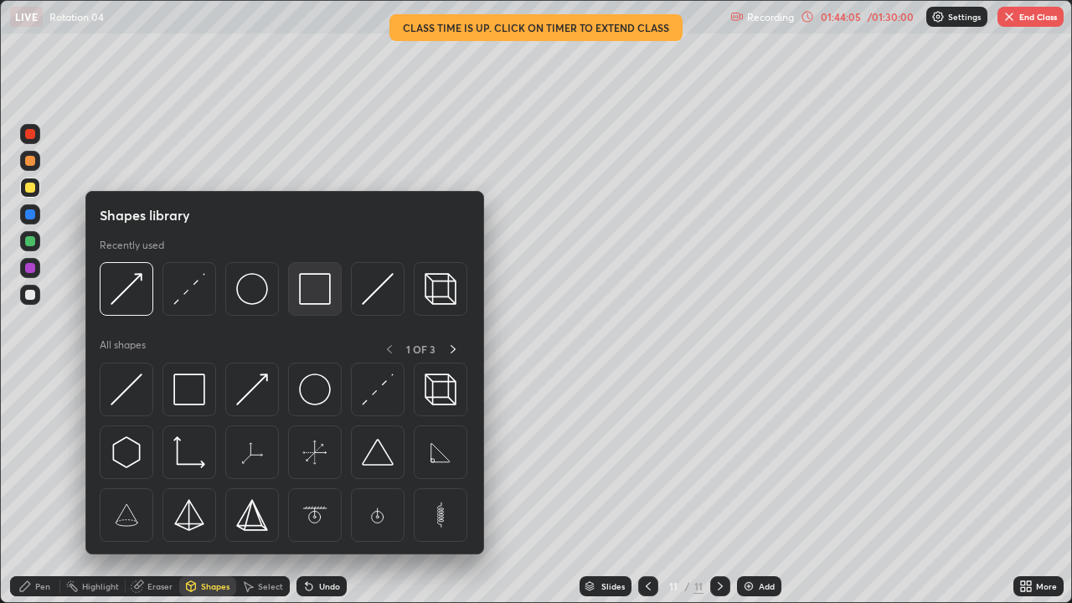
click at [316, 296] on img at bounding box center [315, 289] width 32 height 32
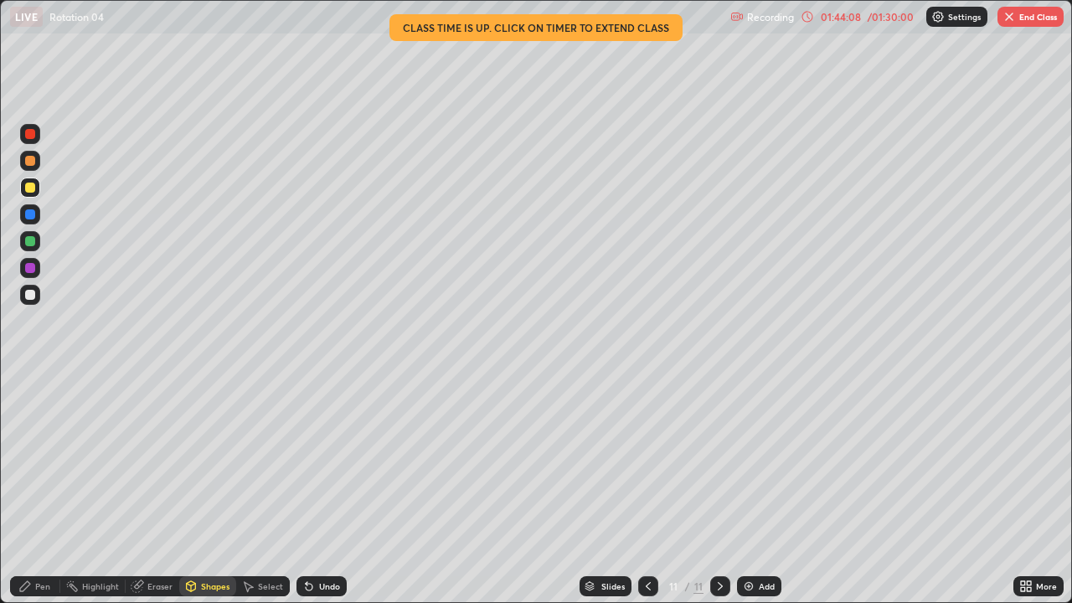
click at [216, 461] on div "Shapes" at bounding box center [215, 586] width 28 height 8
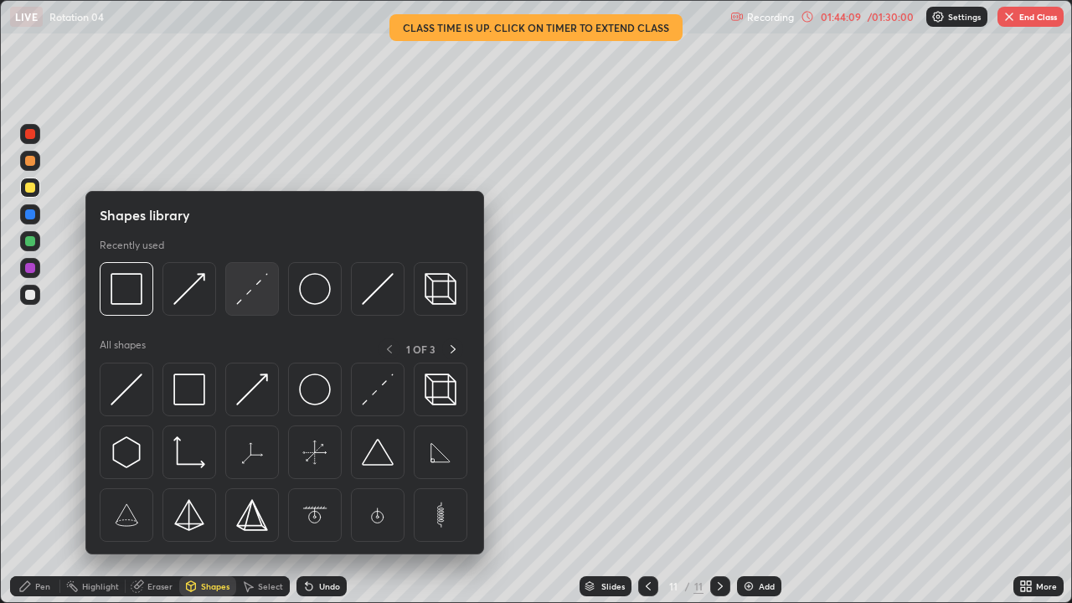
click at [250, 294] on img at bounding box center [252, 289] width 32 height 32
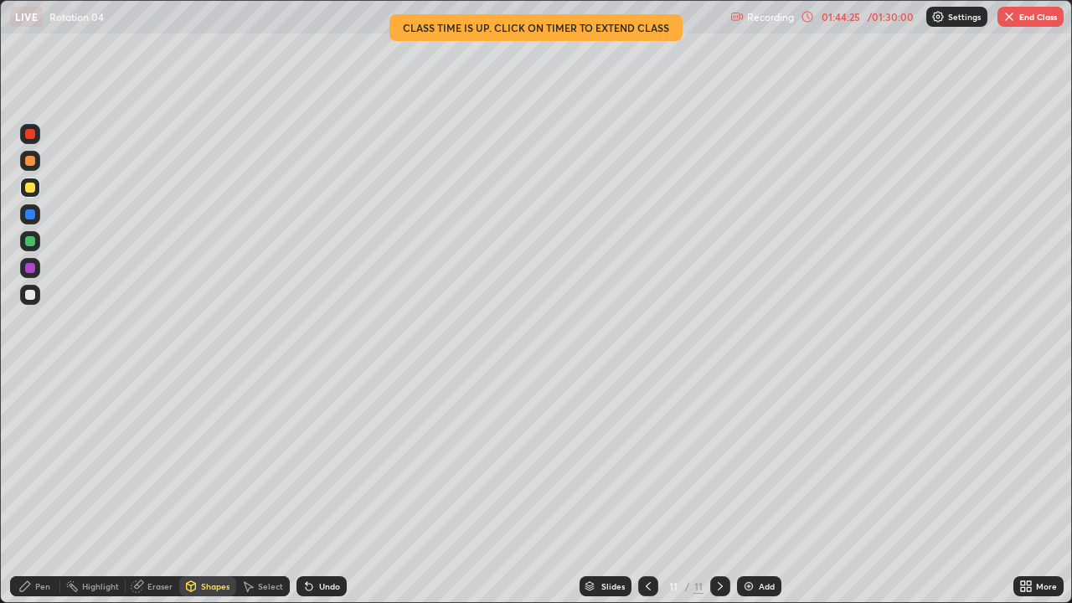
click at [44, 461] on div "Pen" at bounding box center [42, 586] width 15 height 8
click at [33, 293] on div at bounding box center [30, 295] width 10 height 10
click at [32, 272] on div at bounding box center [30, 268] width 10 height 10
click at [28, 290] on div at bounding box center [30, 295] width 10 height 10
click at [162, 461] on div "Eraser" at bounding box center [159, 586] width 25 height 8
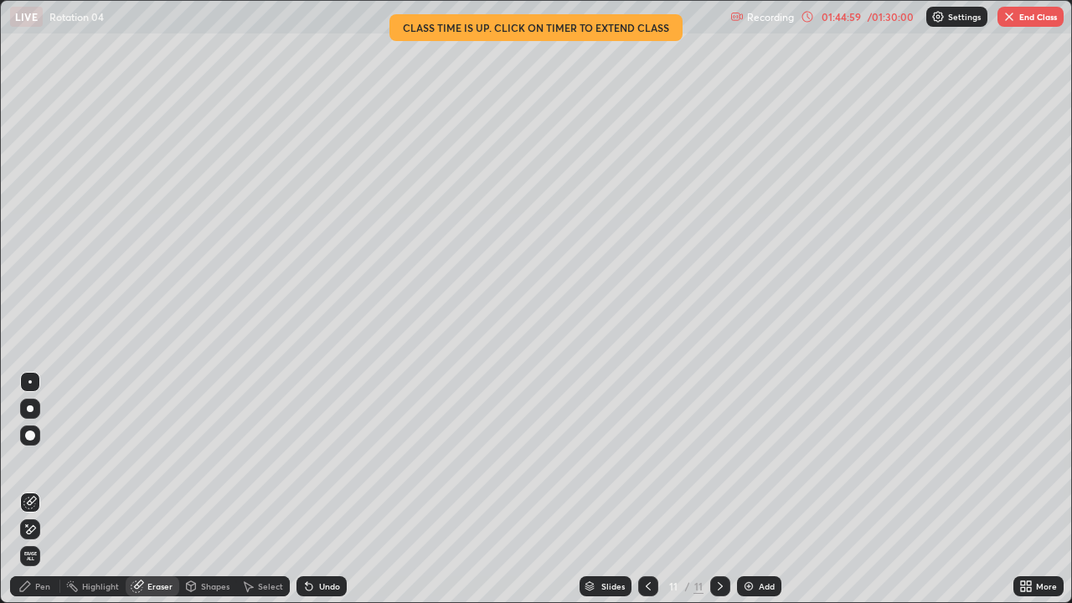
click at [30, 461] on icon at bounding box center [24, 585] width 13 height 13
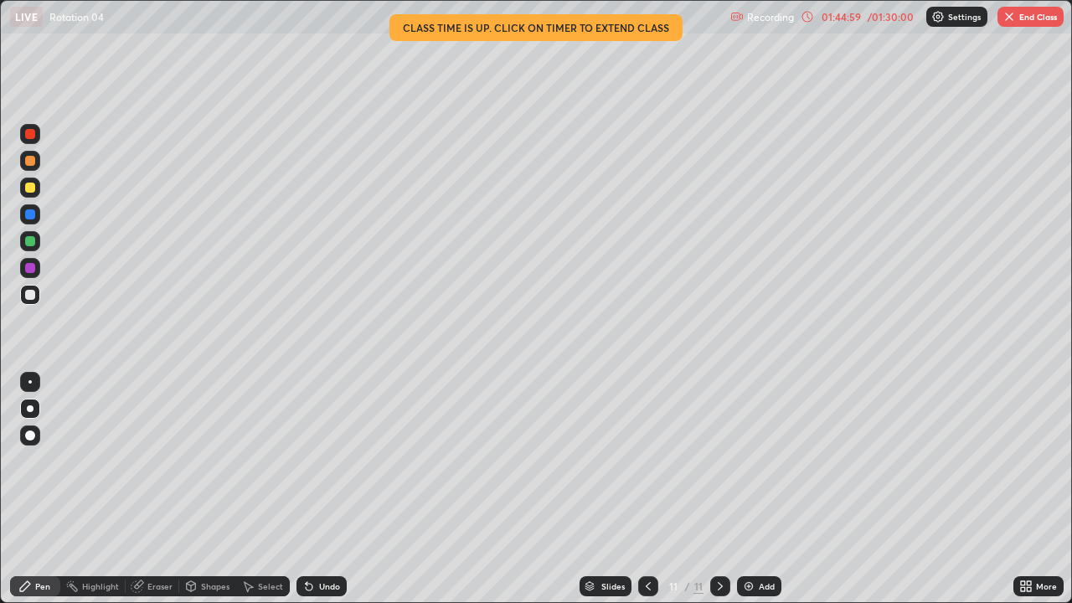
click at [27, 301] on div at bounding box center [30, 295] width 20 height 20
click at [842, 19] on div "01:45:14" at bounding box center [840, 17] width 47 height 10
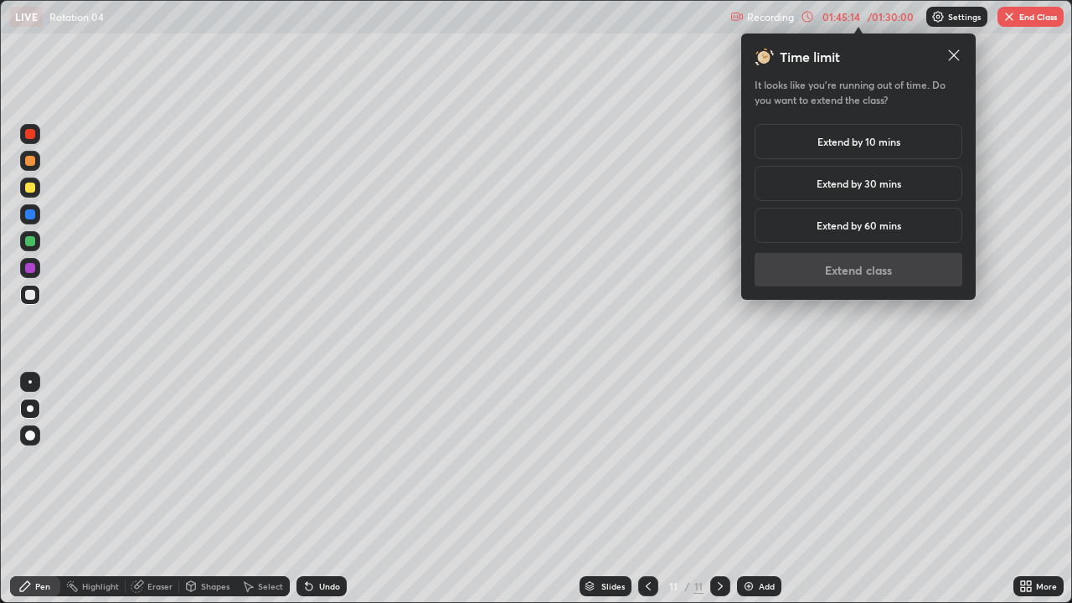
click at [835, 18] on div "01:45:14" at bounding box center [840, 17] width 47 height 10
click at [832, 18] on div "01:45:14" at bounding box center [840, 17] width 47 height 10
click at [827, 18] on div "01:45:14" at bounding box center [840, 17] width 47 height 10
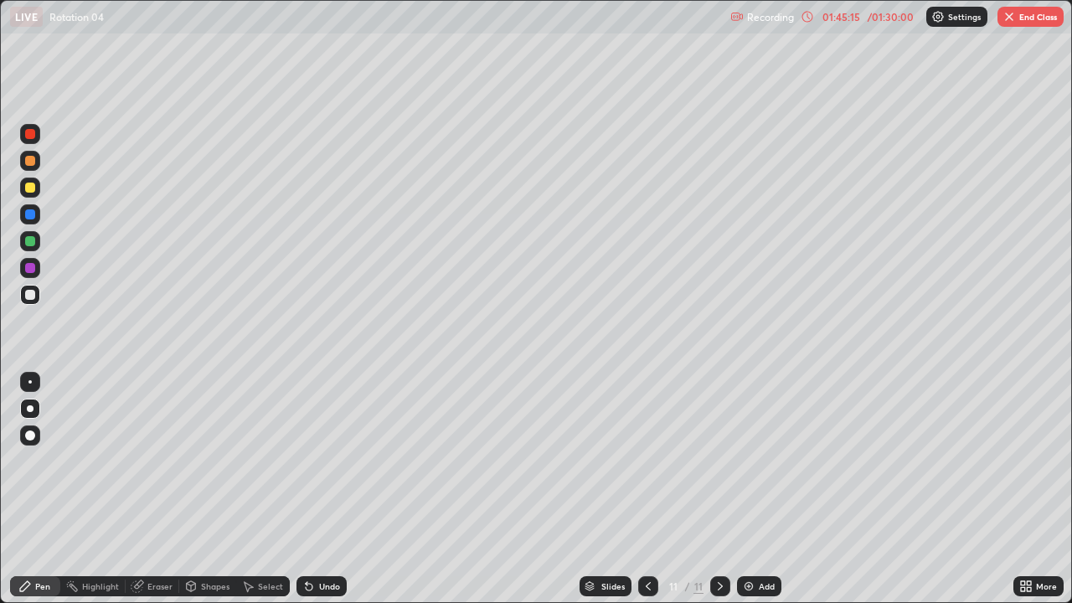
click at [828, 20] on div "01:45:15" at bounding box center [840, 17] width 47 height 10
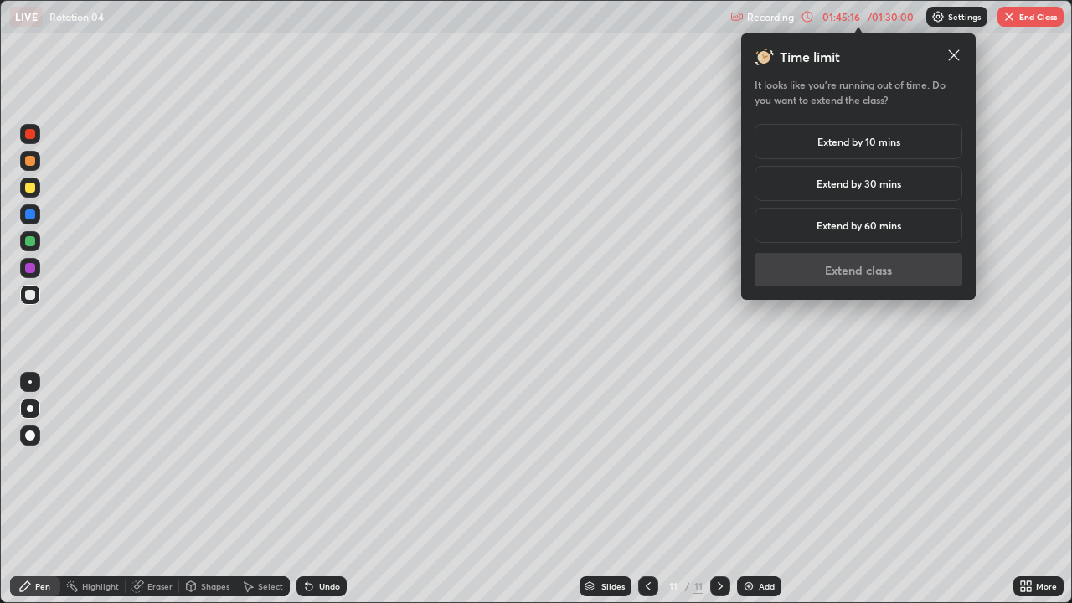
click at [859, 185] on h5 "Extend by 30 mins" at bounding box center [858, 183] width 85 height 15
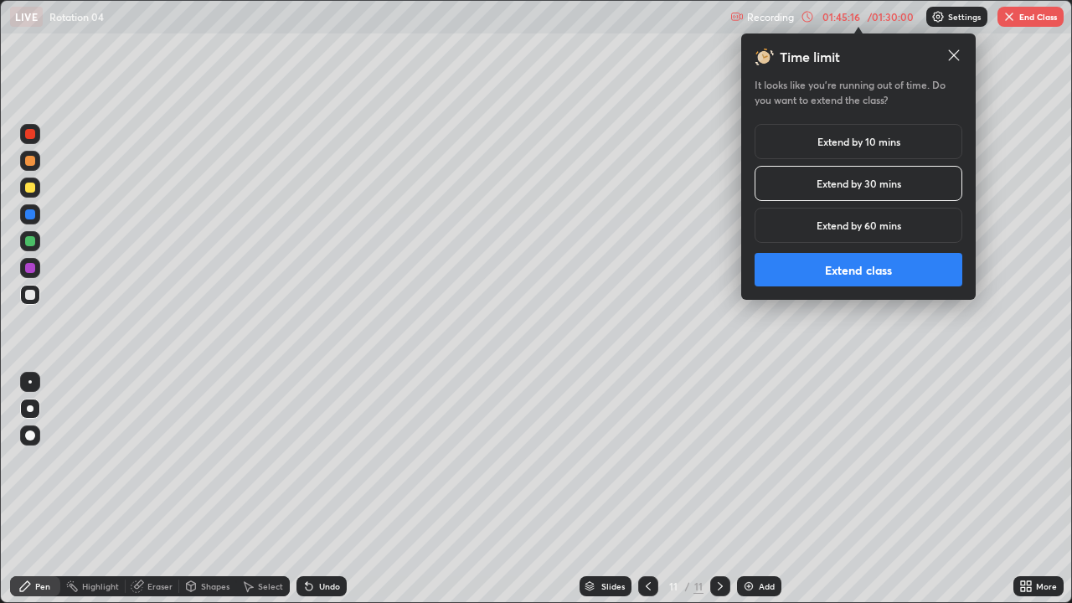
click at [867, 255] on button "Extend class" at bounding box center [858, 269] width 208 height 33
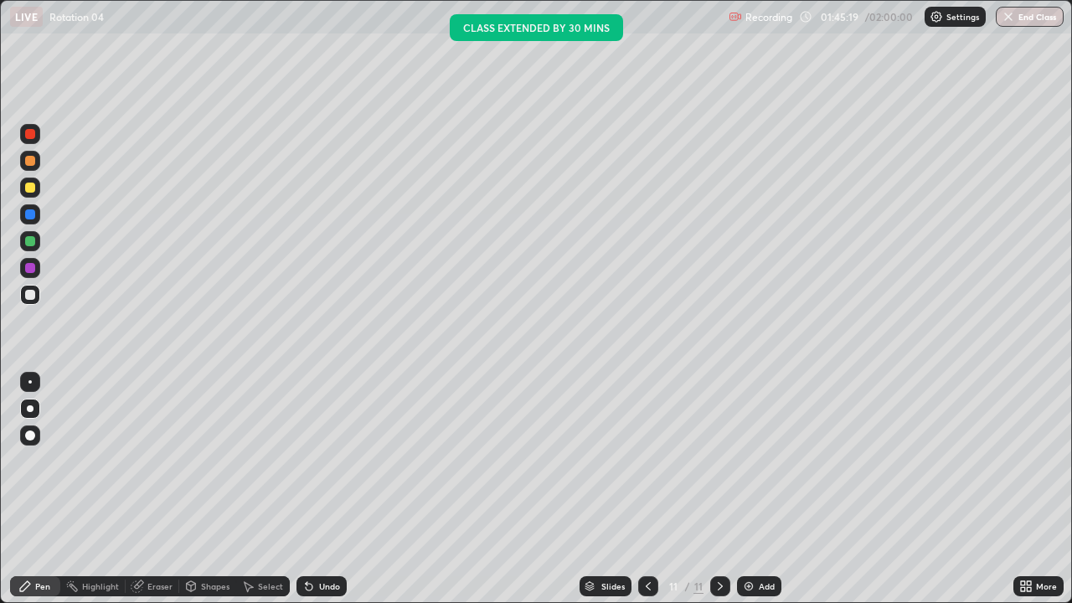
click at [23, 214] on div at bounding box center [30, 214] width 20 height 20
click at [28, 241] on div at bounding box center [30, 241] width 10 height 10
click at [26, 295] on div at bounding box center [30, 295] width 10 height 10
click at [27, 240] on div at bounding box center [30, 241] width 10 height 10
click at [36, 208] on div at bounding box center [30, 214] width 20 height 20
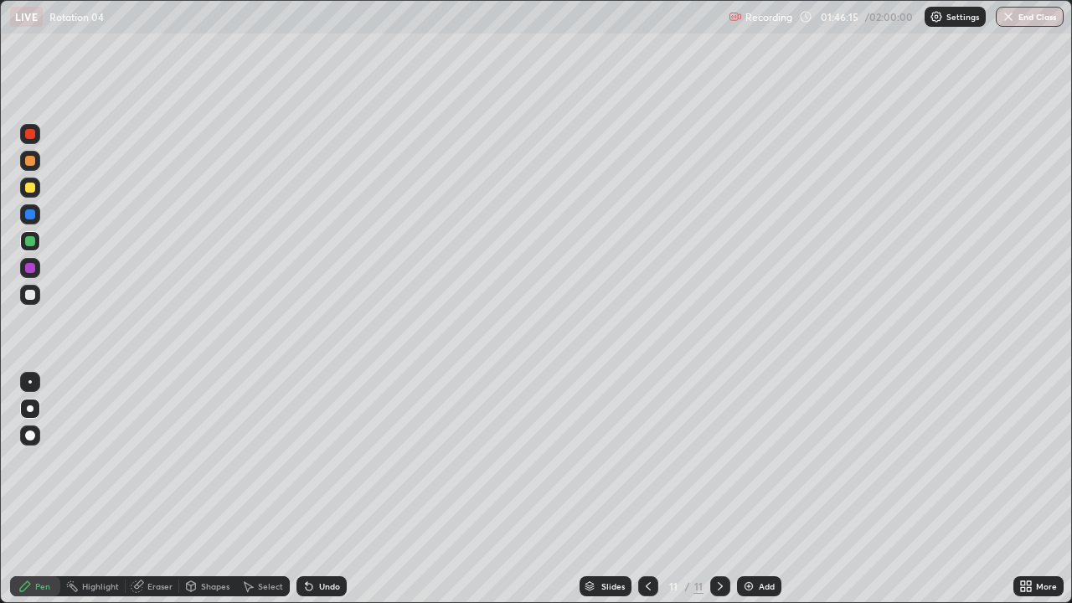
click at [21, 215] on div at bounding box center [30, 214] width 20 height 20
click at [17, 235] on div at bounding box center [30, 241] width 27 height 27
click at [22, 297] on div at bounding box center [30, 295] width 20 height 20
click at [38, 322] on div "Erase all" at bounding box center [30, 301] width 40 height 536
click at [30, 296] on div at bounding box center [30, 295] width 10 height 10
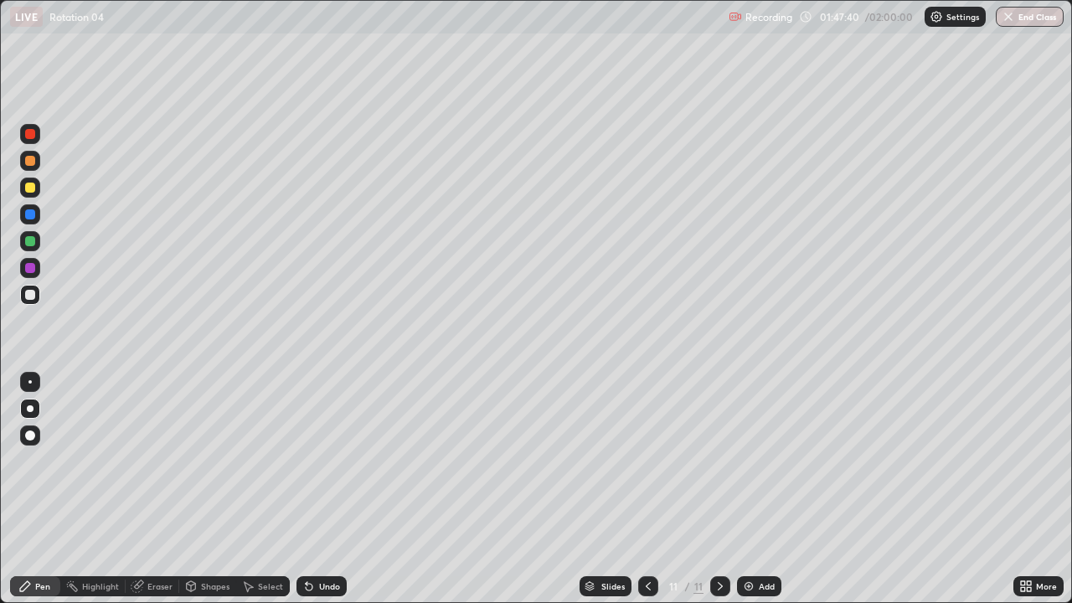
click at [213, 461] on div "Shapes" at bounding box center [215, 586] width 28 height 8
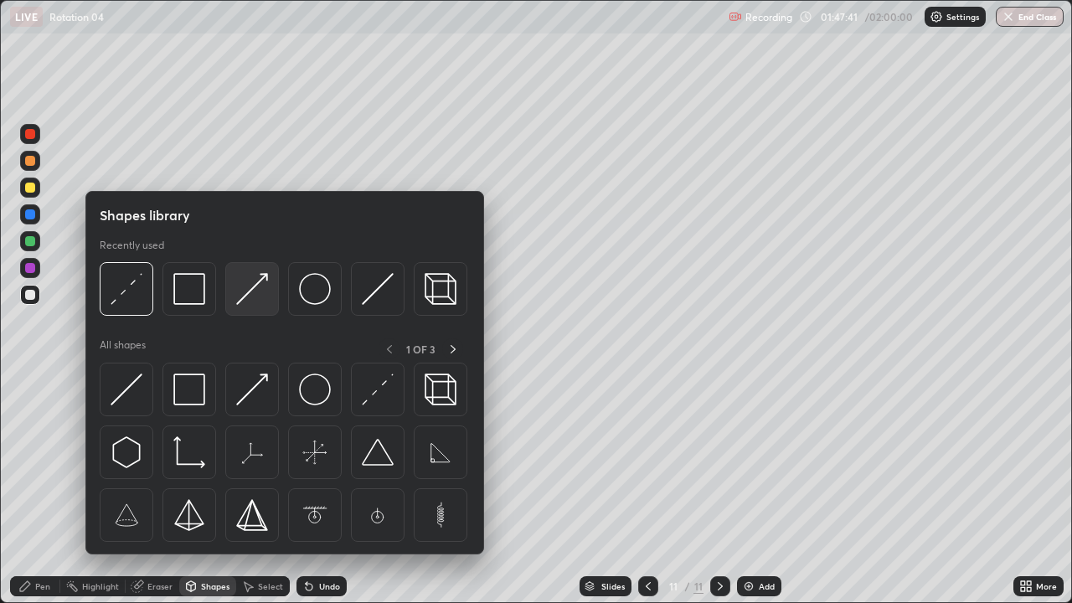
click at [257, 284] on img at bounding box center [252, 289] width 32 height 32
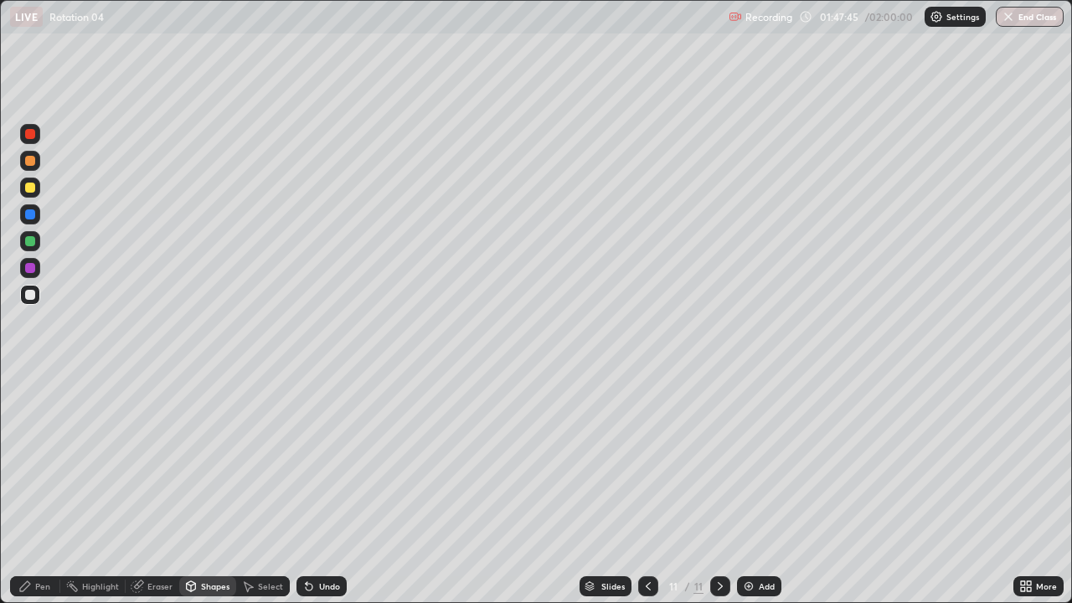
click at [54, 461] on div "Pen" at bounding box center [35, 586] width 50 height 20
click at [29, 189] on div at bounding box center [30, 188] width 10 height 10
click at [33, 216] on div at bounding box center [30, 214] width 10 height 10
click at [1031, 17] on button "End Class" at bounding box center [1030, 17] width 68 height 20
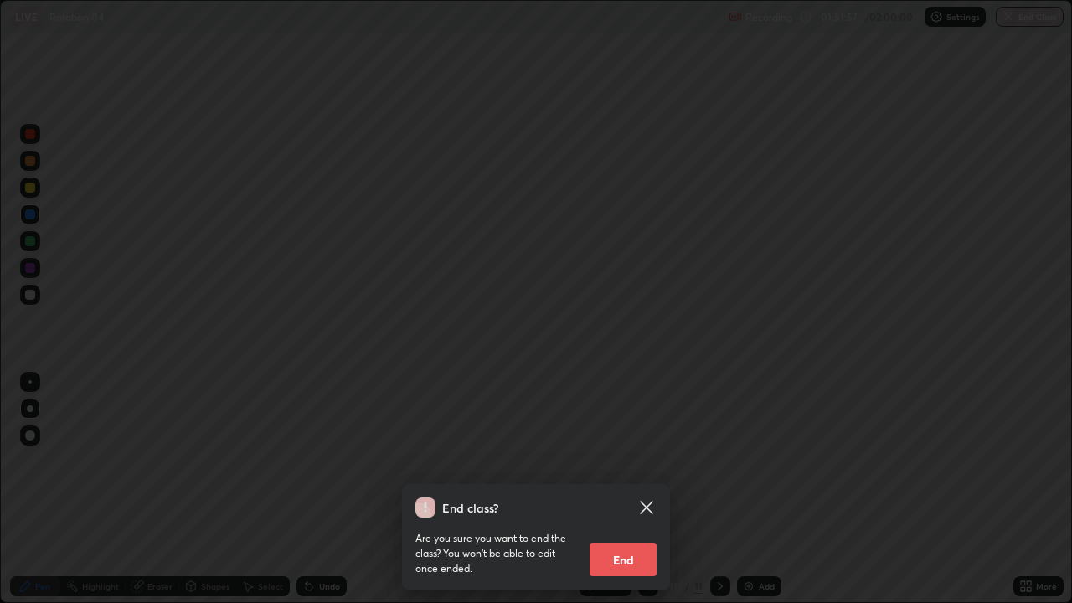
click at [646, 461] on button "End" at bounding box center [622, 559] width 67 height 33
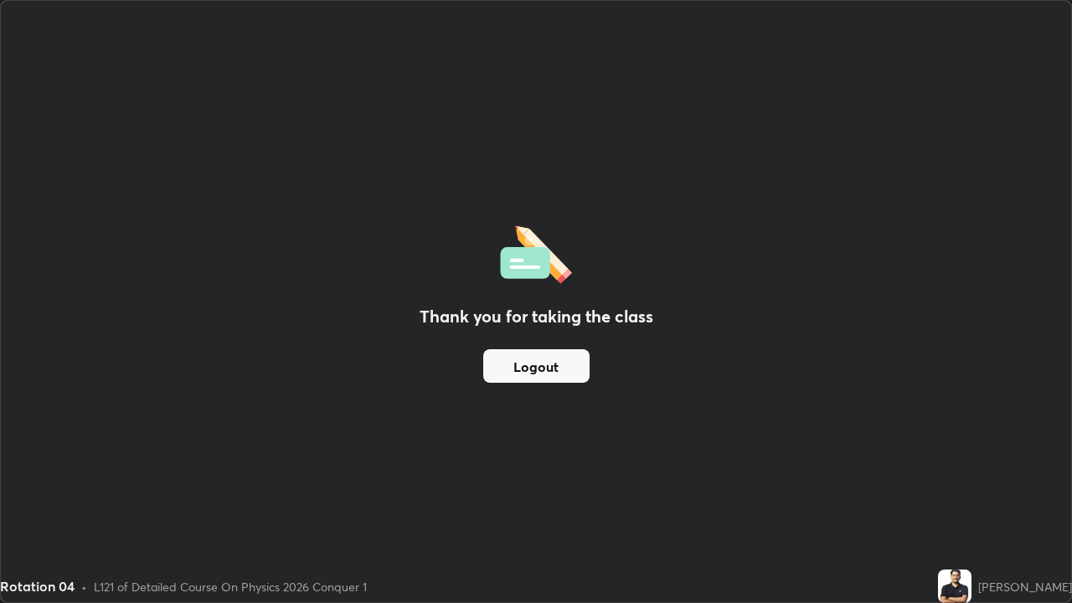
click at [532, 356] on button "Logout" at bounding box center [536, 365] width 106 height 33
